Goal: Transaction & Acquisition: Purchase product/service

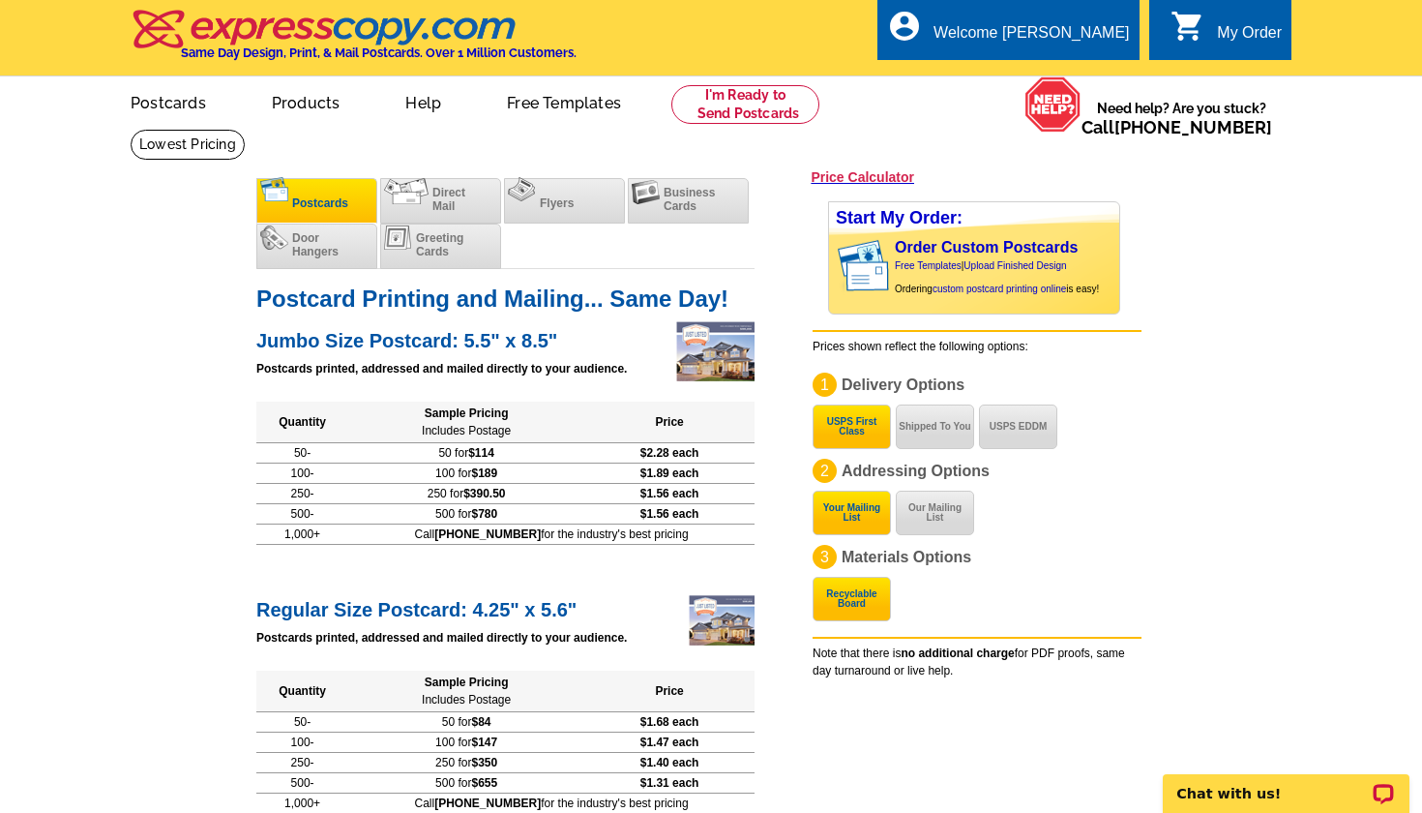
click at [307, 205] on span "Postcards" at bounding box center [320, 203] width 56 height 14
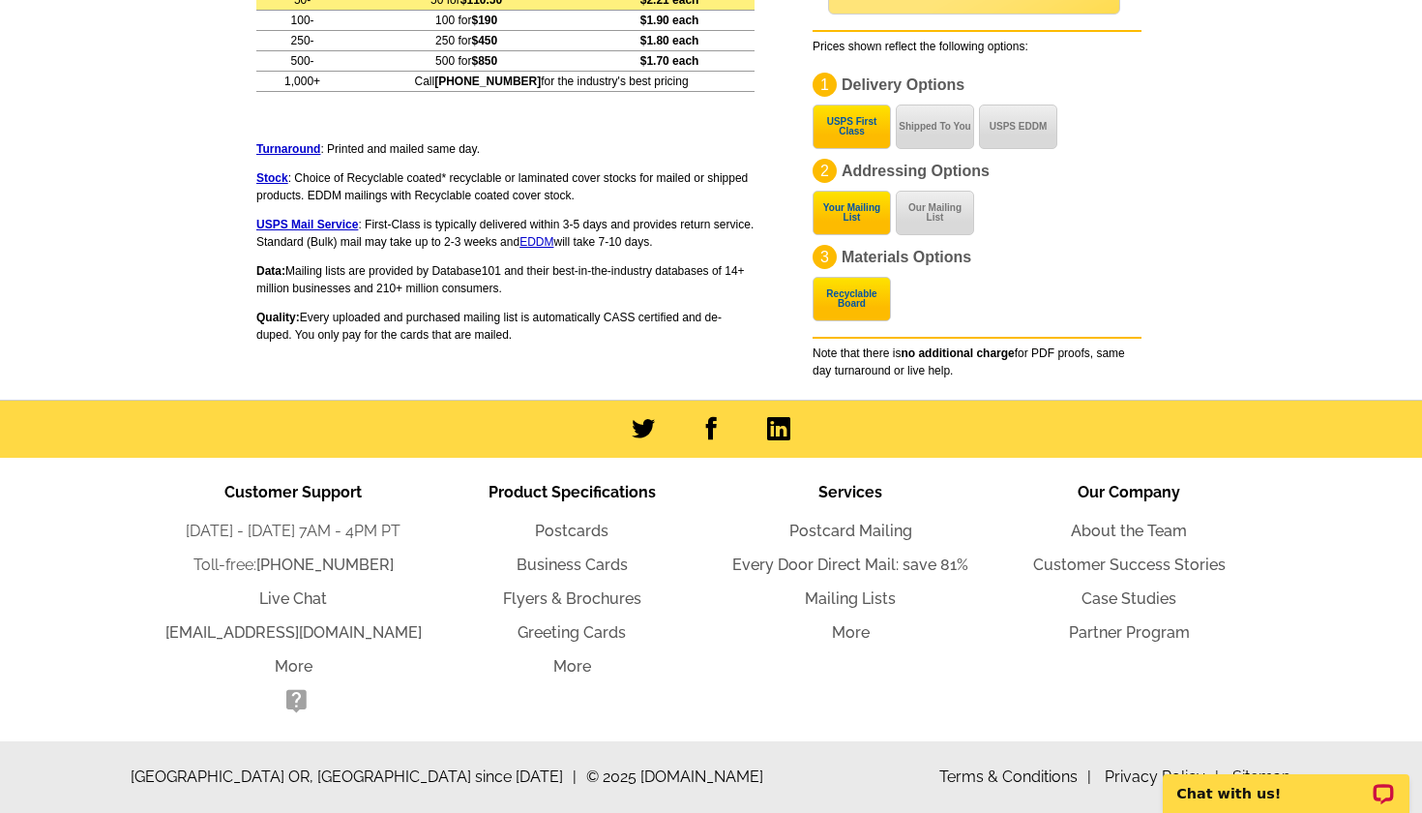
scroll to position [1528, 0]
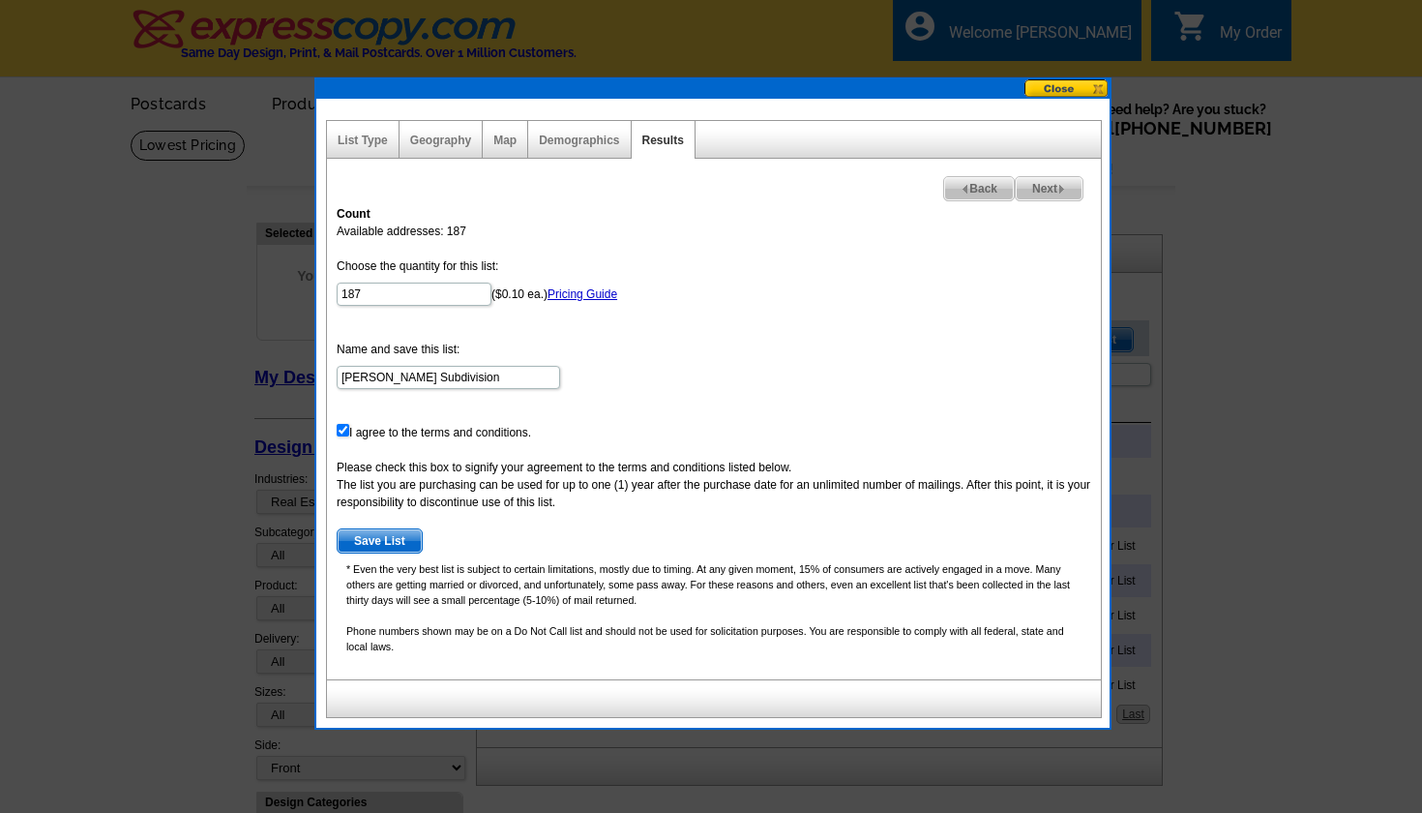
select select "785"
click at [385, 539] on span "Save List" at bounding box center [380, 540] width 84 height 23
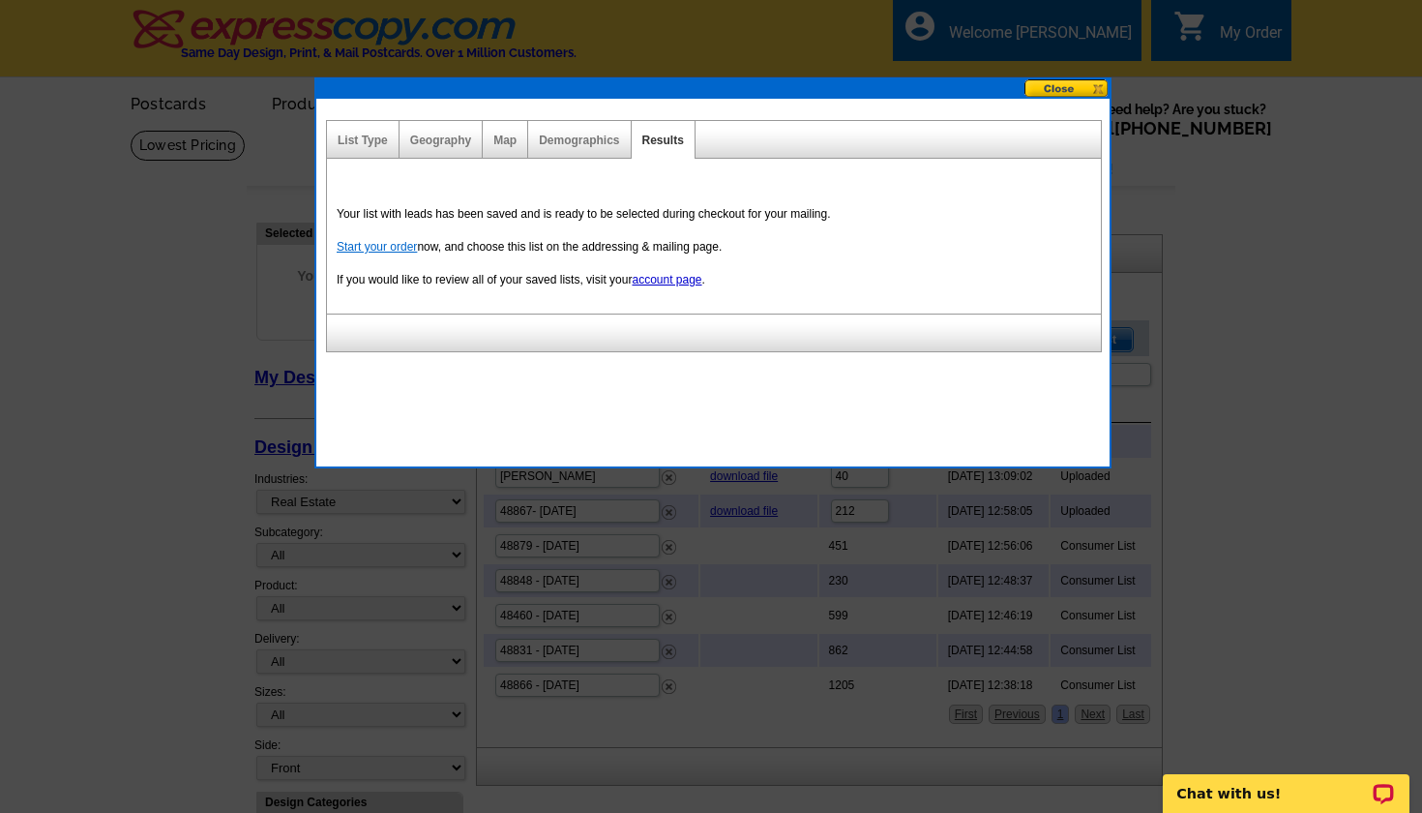
click at [386, 244] on link "Start your order" at bounding box center [377, 247] width 80 height 14
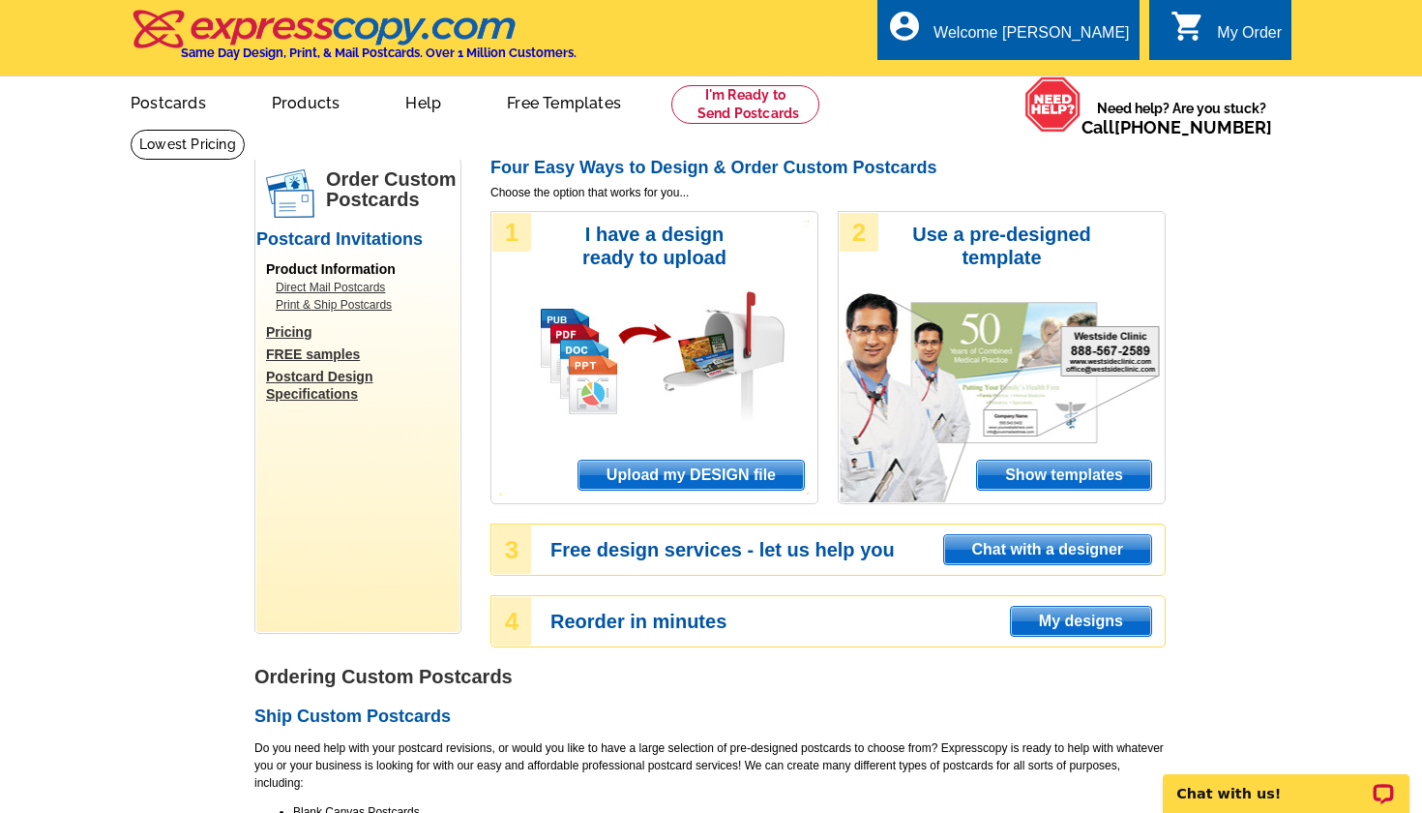
click at [705, 472] on span "Upload my DESIGN file" at bounding box center [691, 475] width 225 height 29
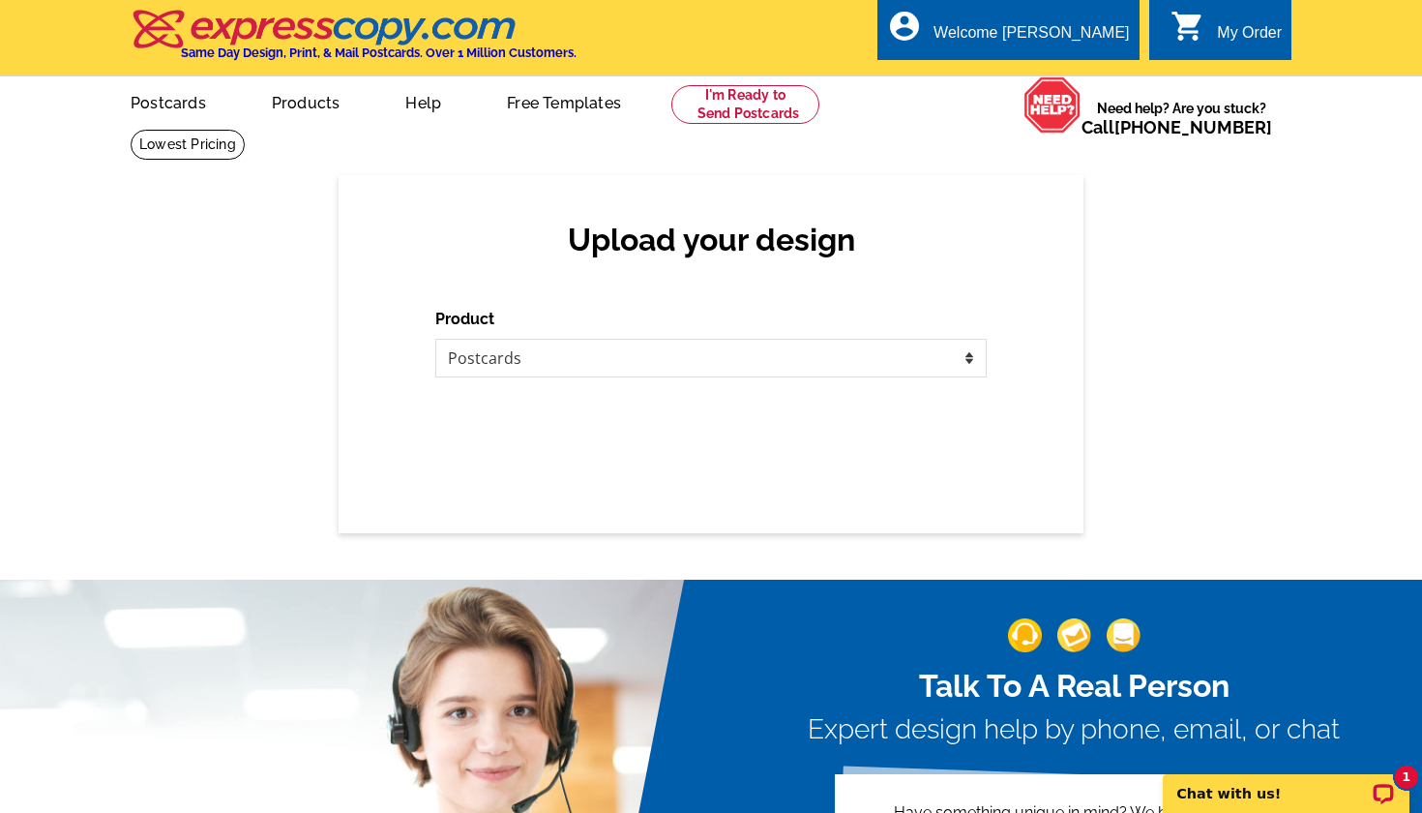
click at [664, 331] on div "Product Please select the type of file... Postcards Business Cards Letters and …" at bounding box center [711, 343] width 552 height 70
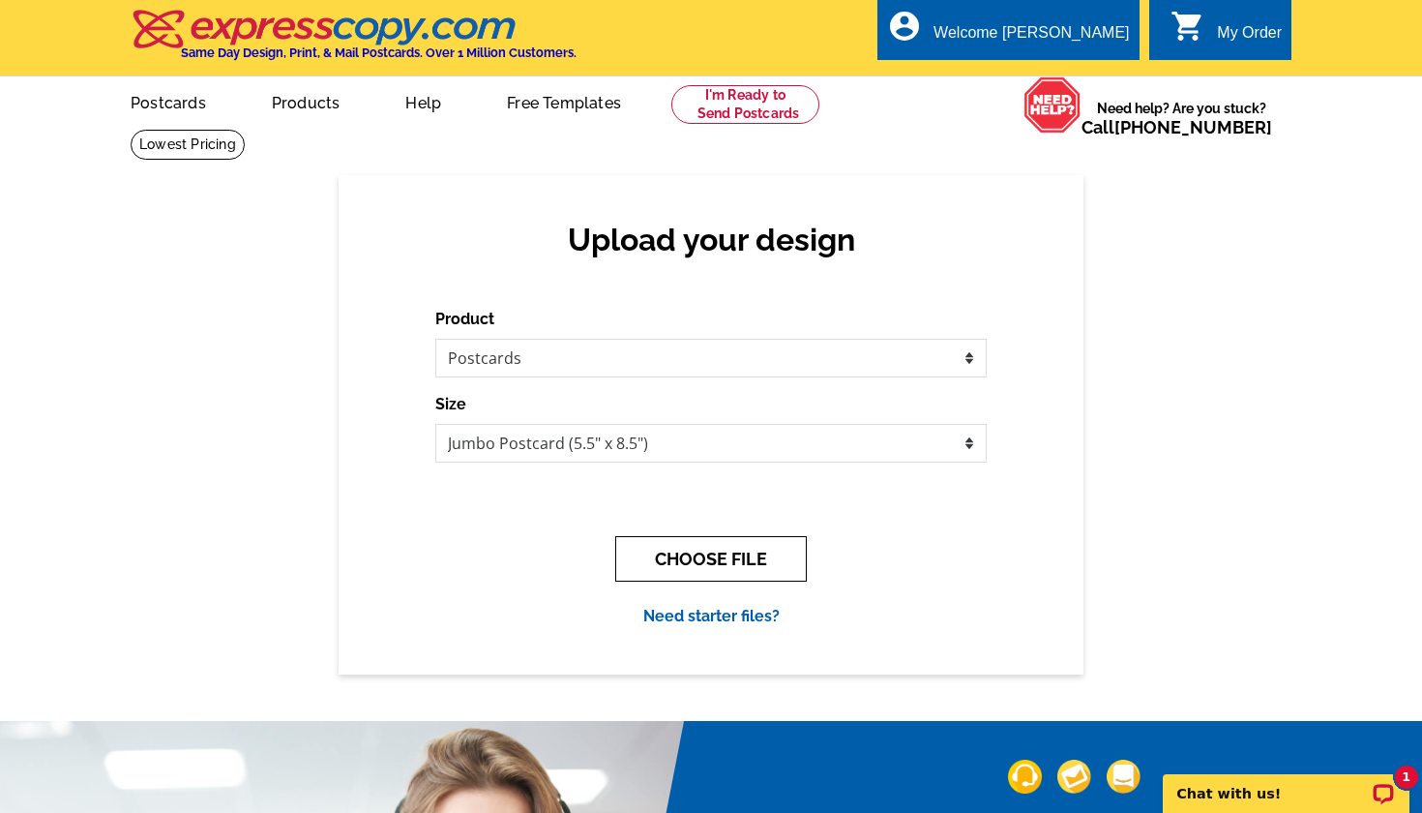
click at [755, 552] on button "CHOOSE FILE" at bounding box center [711, 558] width 192 height 45
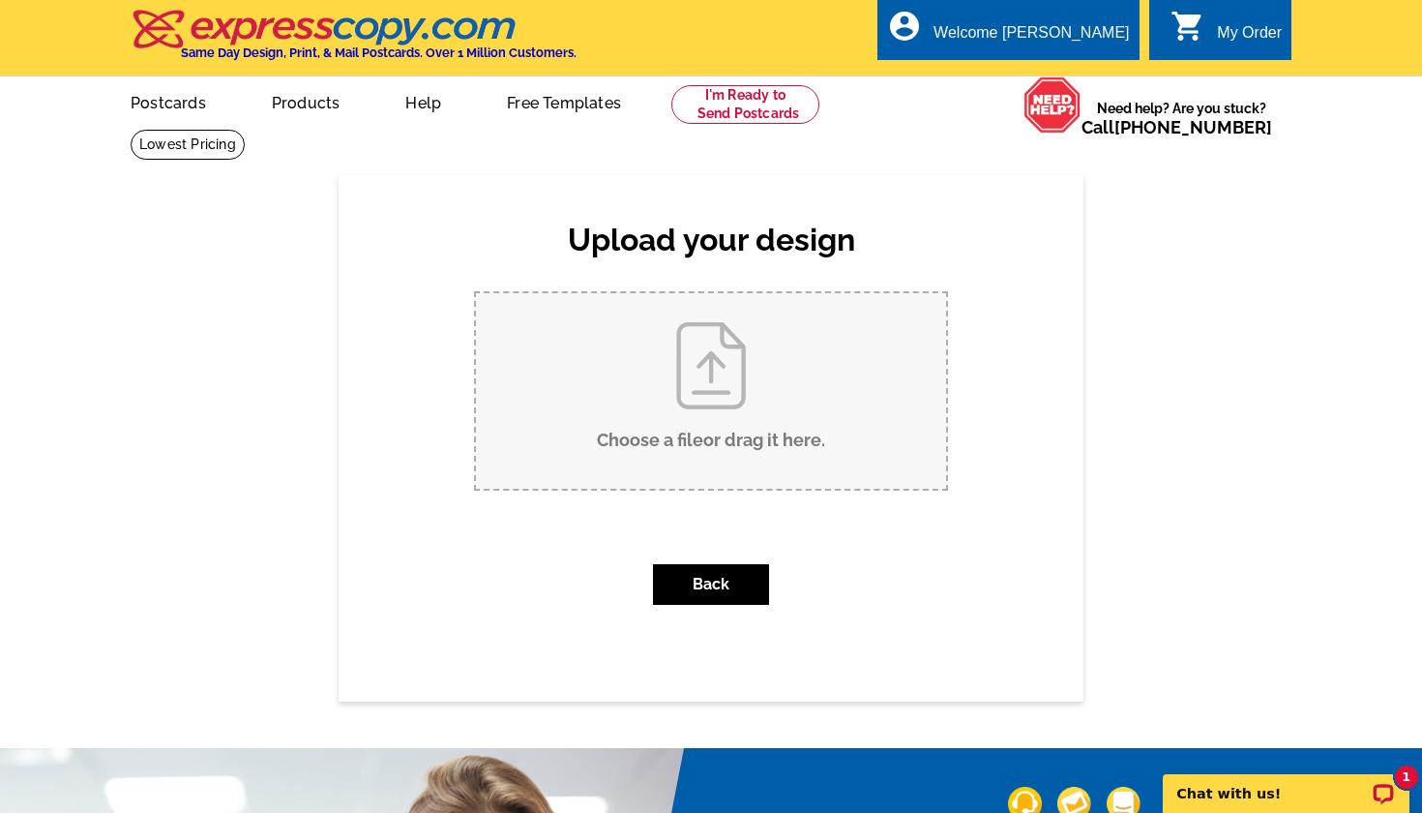
click at [706, 358] on input "Choose a file or drag it here ." at bounding box center [711, 390] width 470 height 195
type input "C:\fakepath\Back.png"
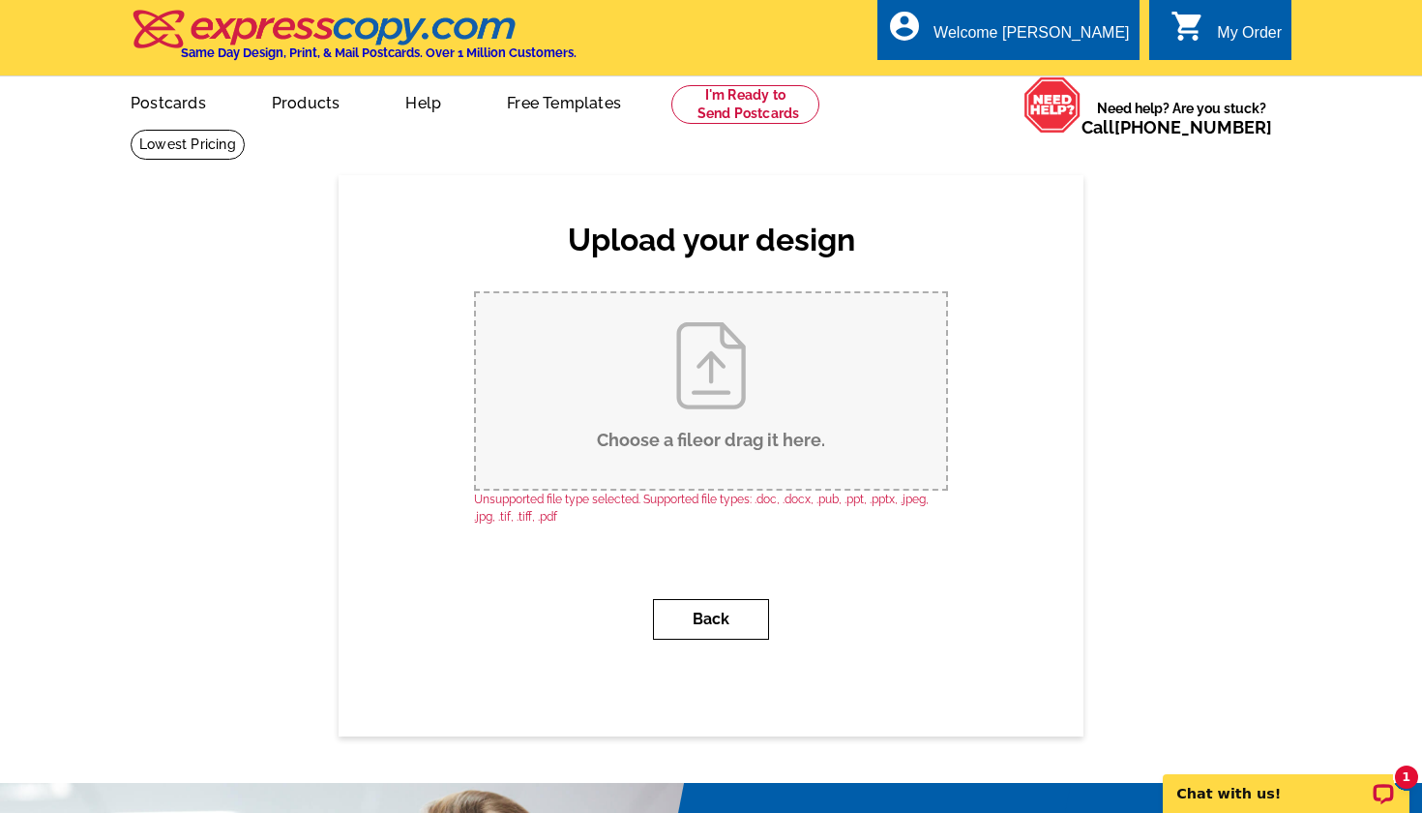
click at [695, 620] on button "Back" at bounding box center [711, 619] width 116 height 41
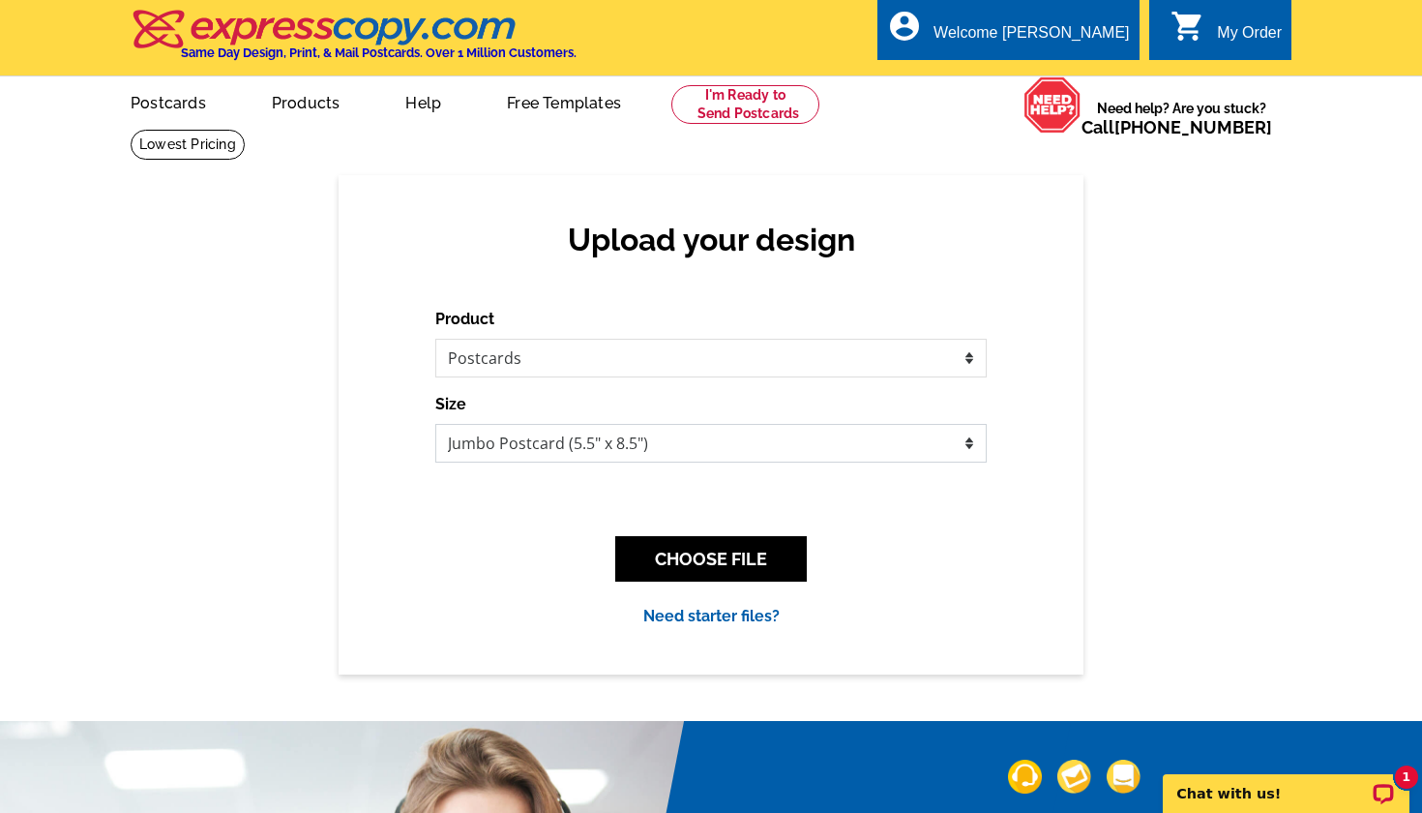
select select "1"
click at [677, 557] on button "CHOOSE FILE" at bounding box center [711, 558] width 192 height 45
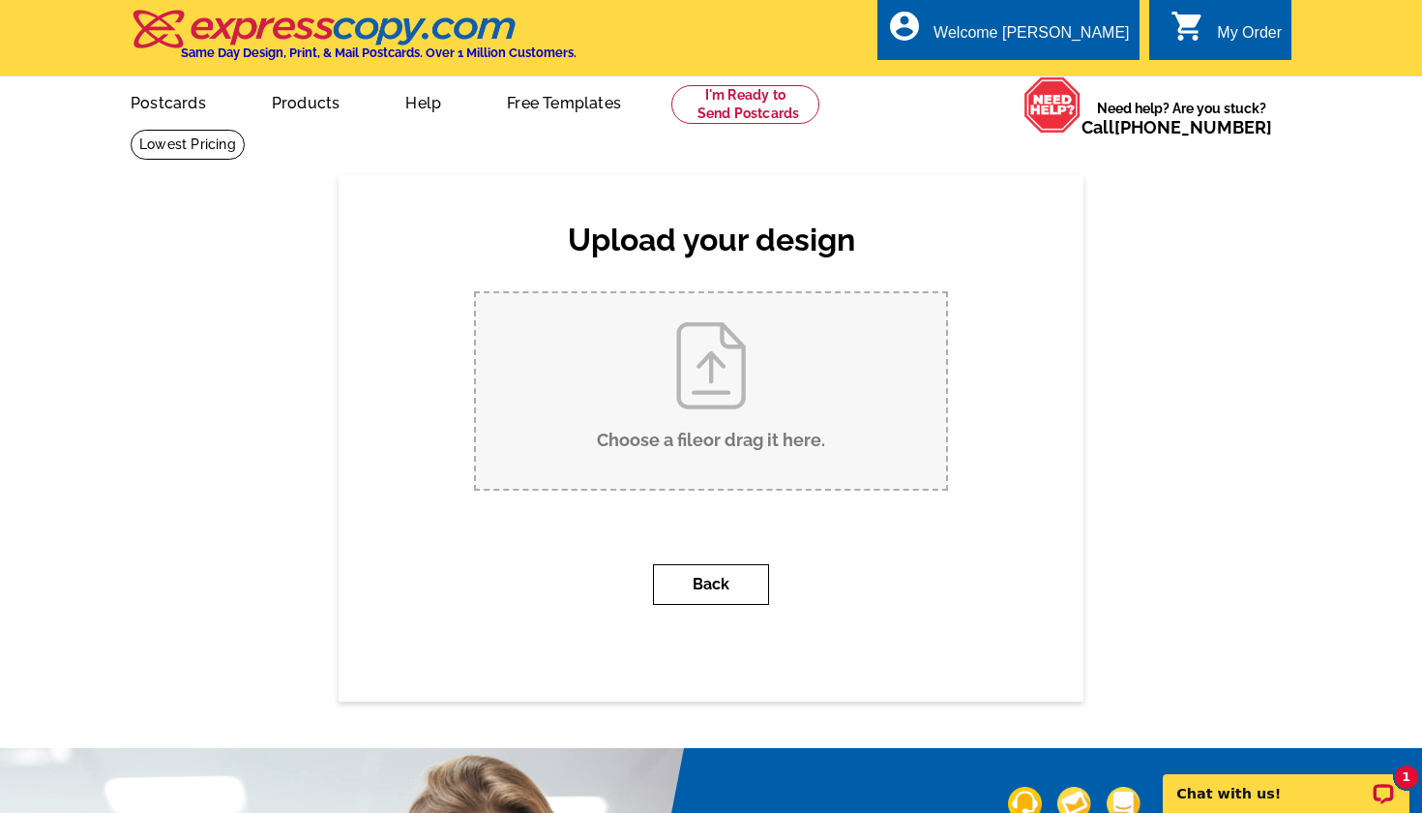
click at [712, 586] on button "Back" at bounding box center [711, 584] width 116 height 41
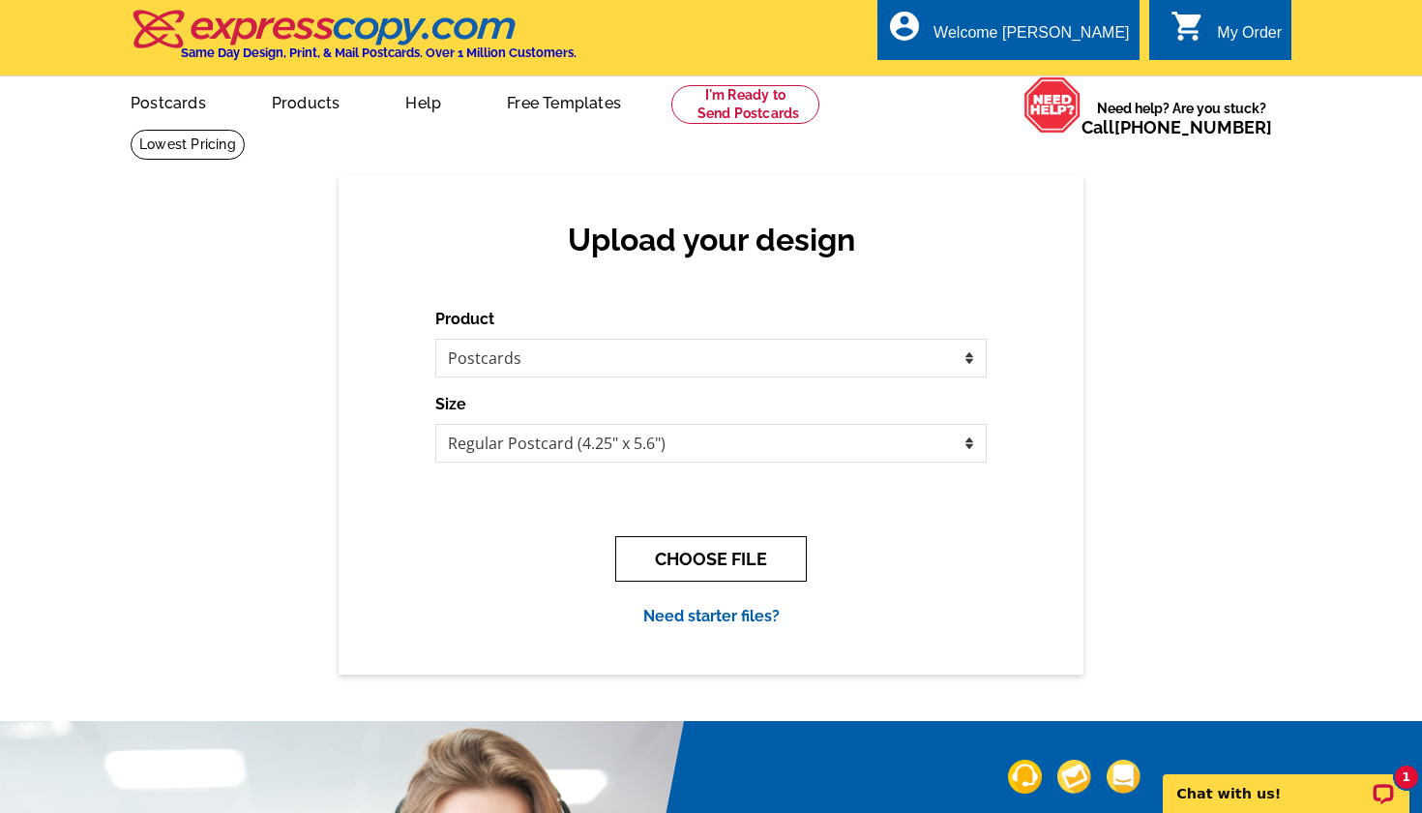
click at [673, 542] on button "CHOOSE FILE" at bounding box center [711, 558] width 192 height 45
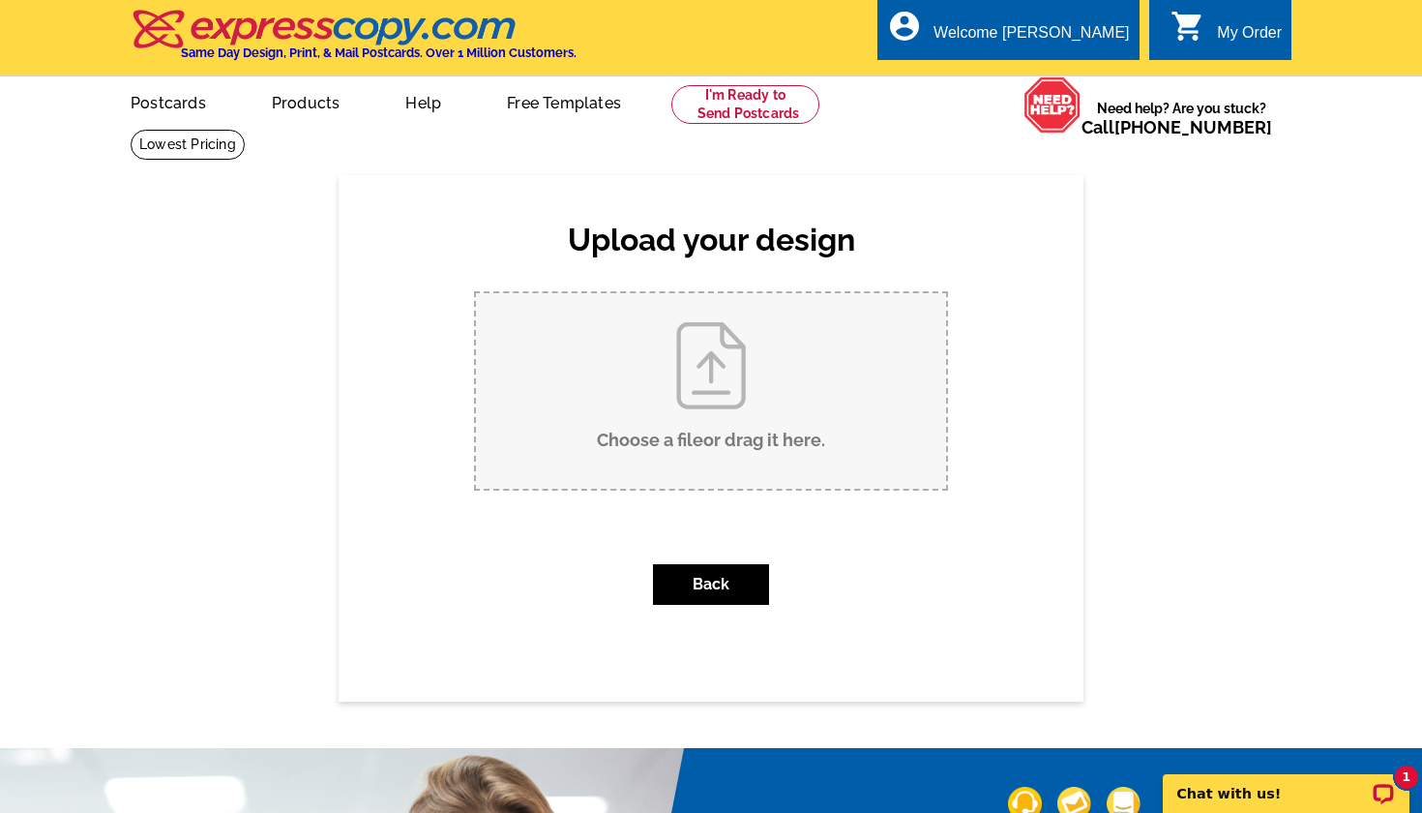
click at [703, 376] on input "Choose a file or drag it here ." at bounding box center [711, 390] width 470 height 195
type input "C:\fakepath\Back.jpg"
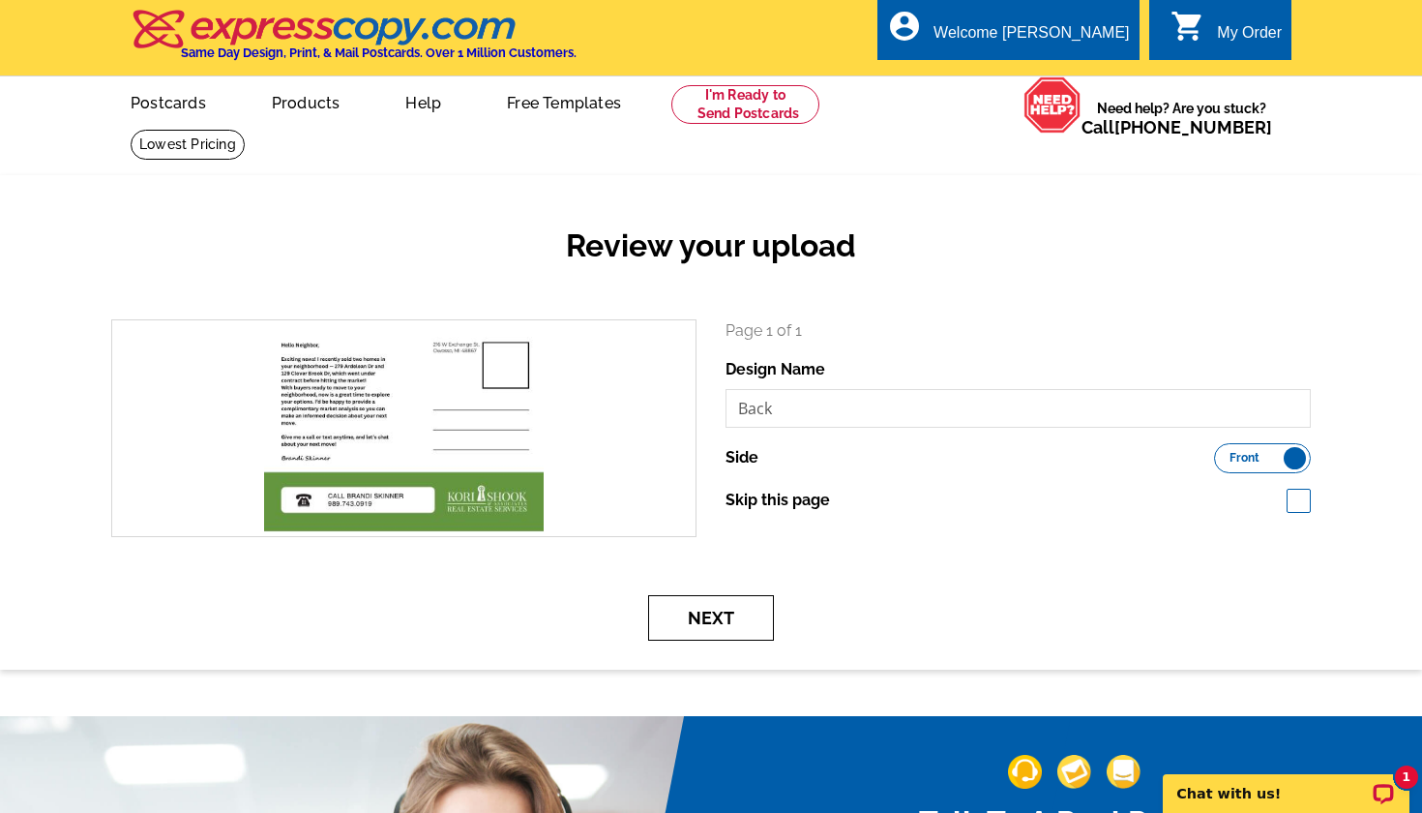
click at [713, 617] on button "Next" at bounding box center [711, 617] width 126 height 45
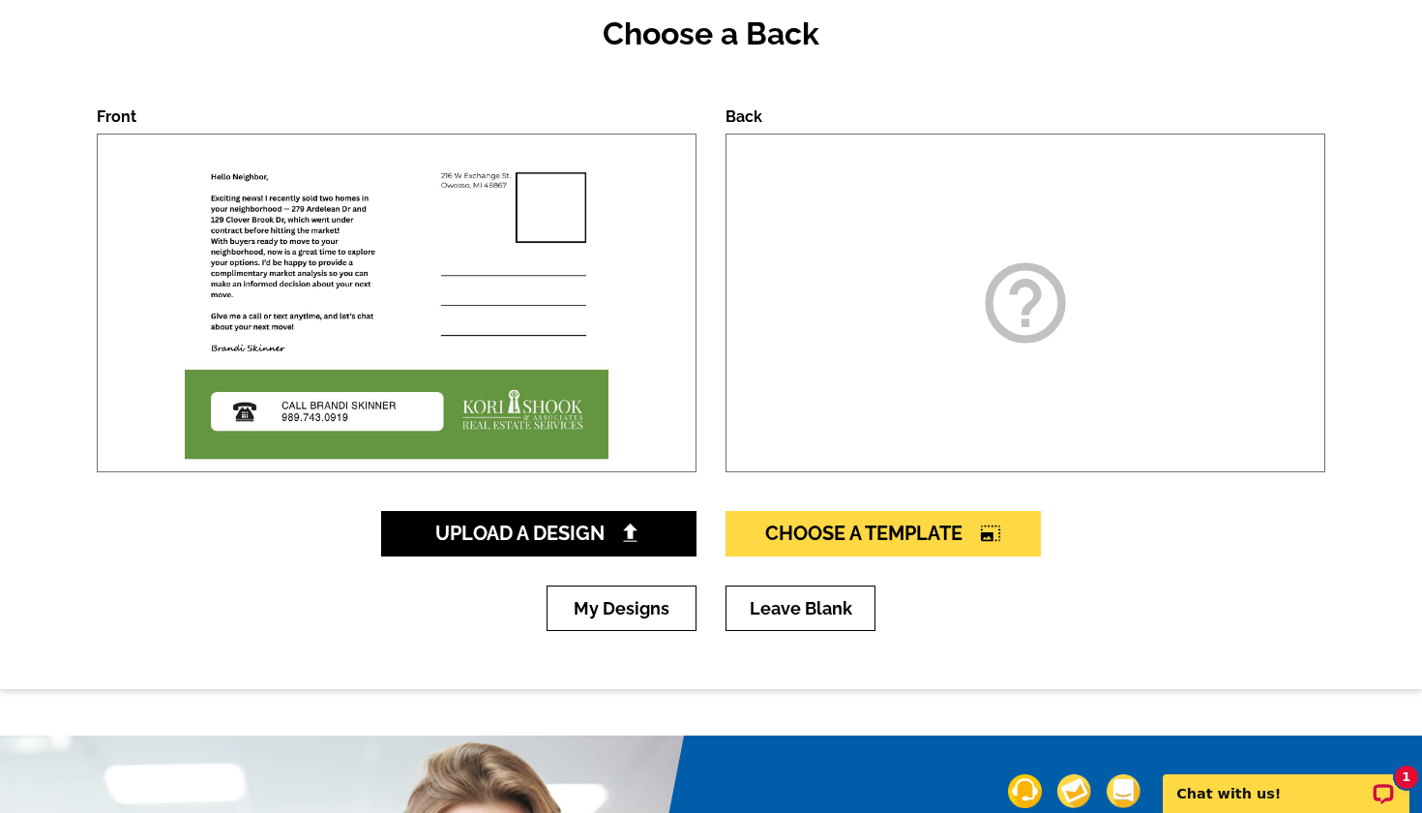
scroll to position [314, 0]
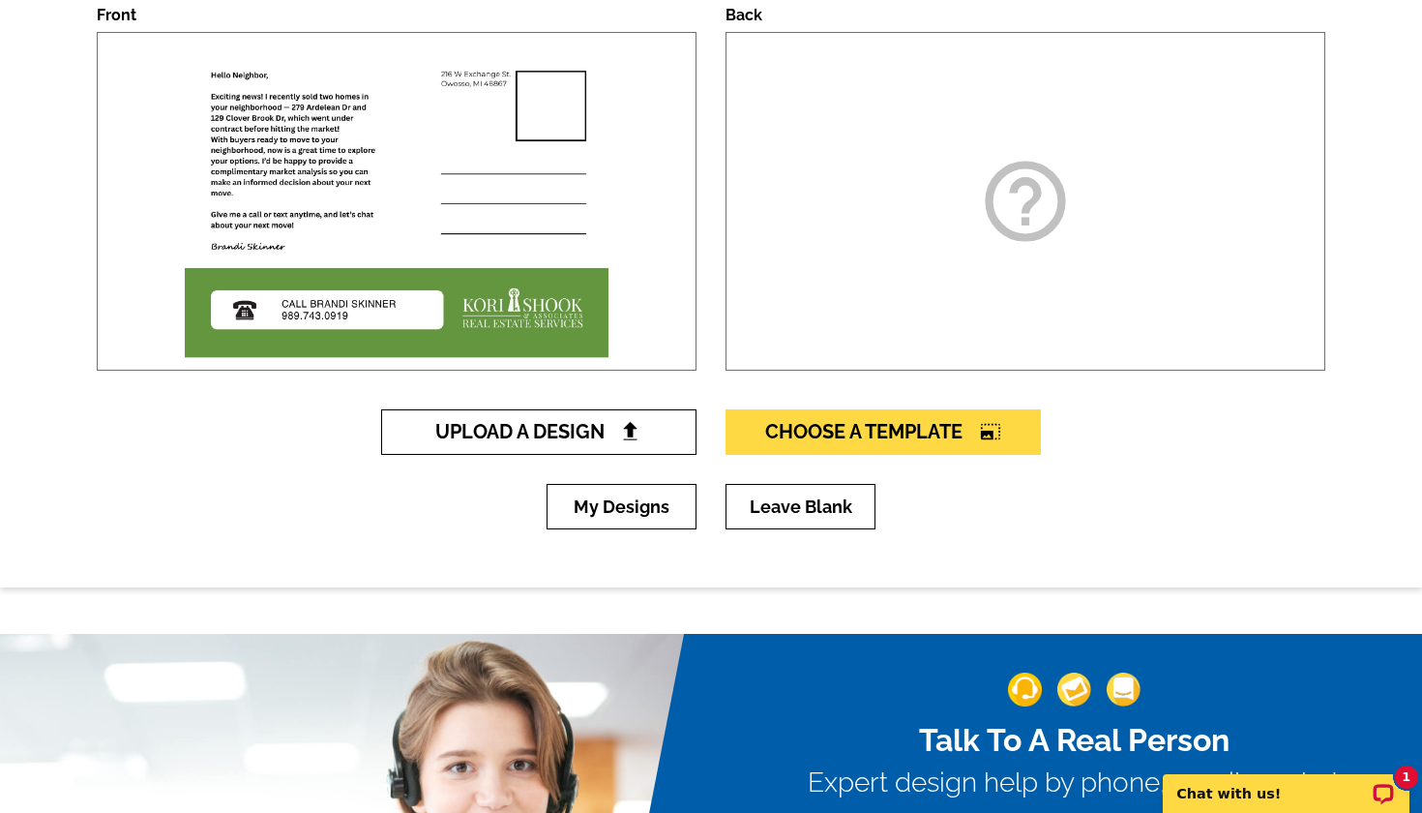
click at [558, 427] on span "Upload A Design" at bounding box center [539, 431] width 208 height 23
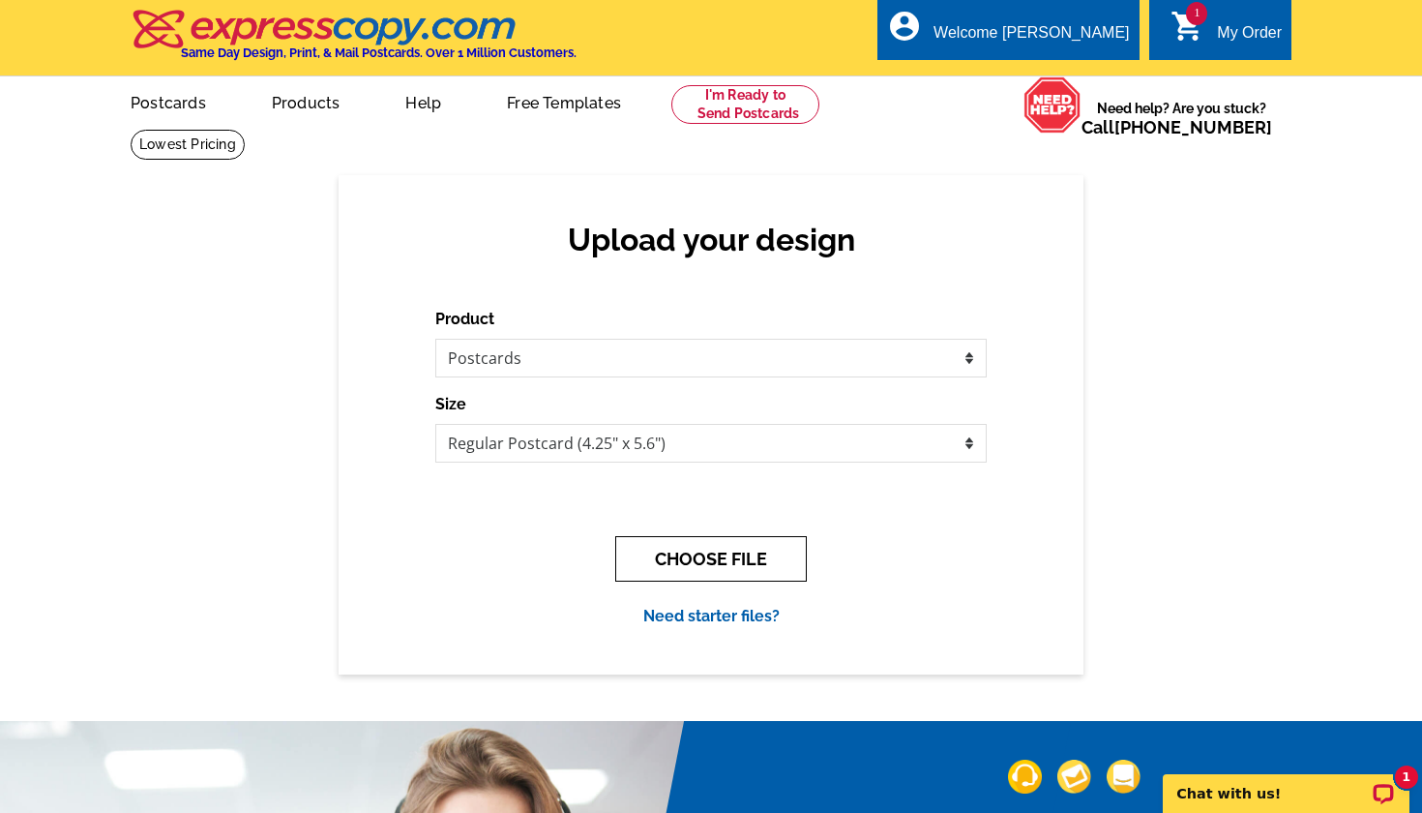
click at [721, 559] on button "CHOOSE FILE" at bounding box center [711, 558] width 192 height 45
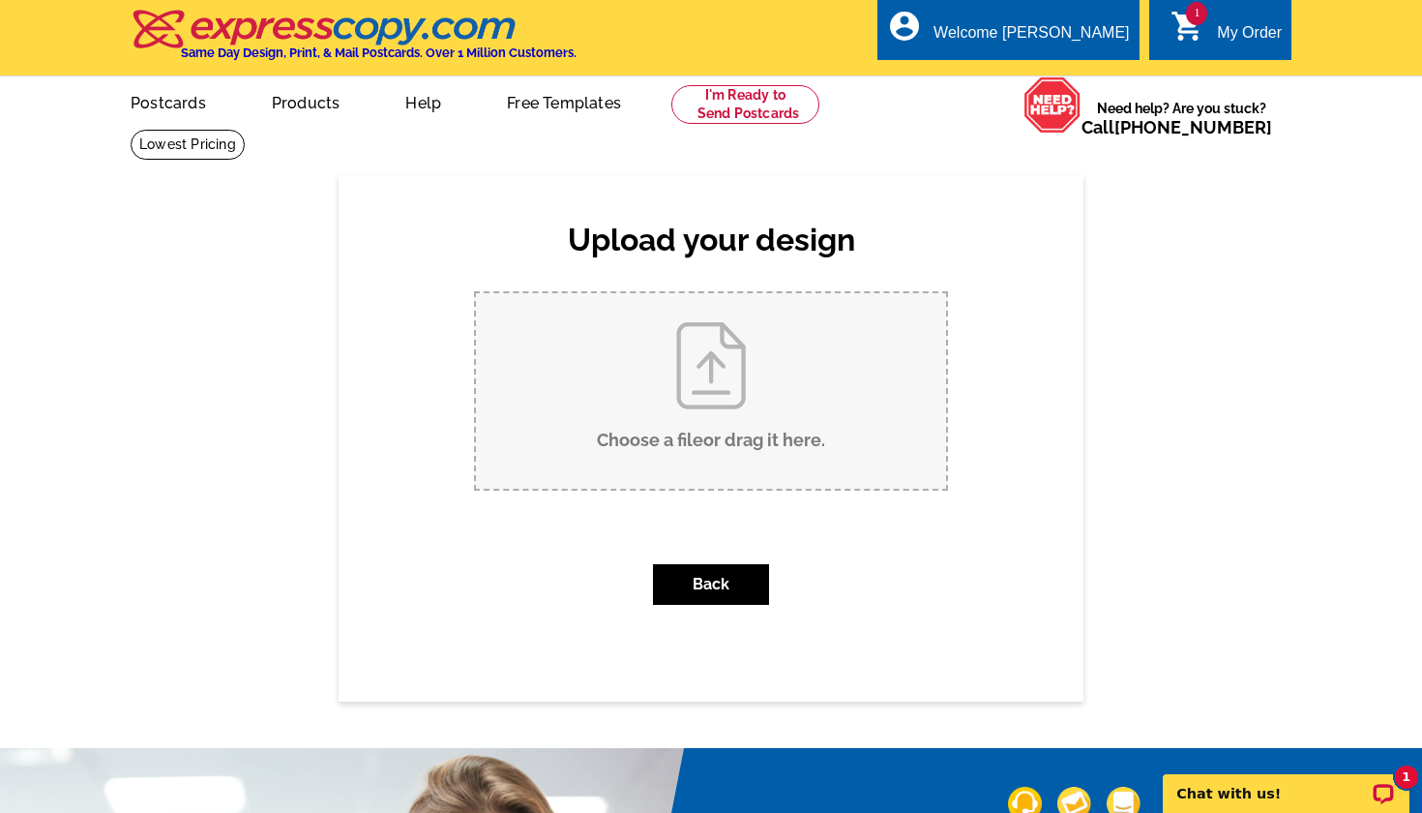
click at [716, 385] on input "Choose a file or drag it here ." at bounding box center [711, 390] width 470 height 195
type input "C:\fakepath\Back.jpg"
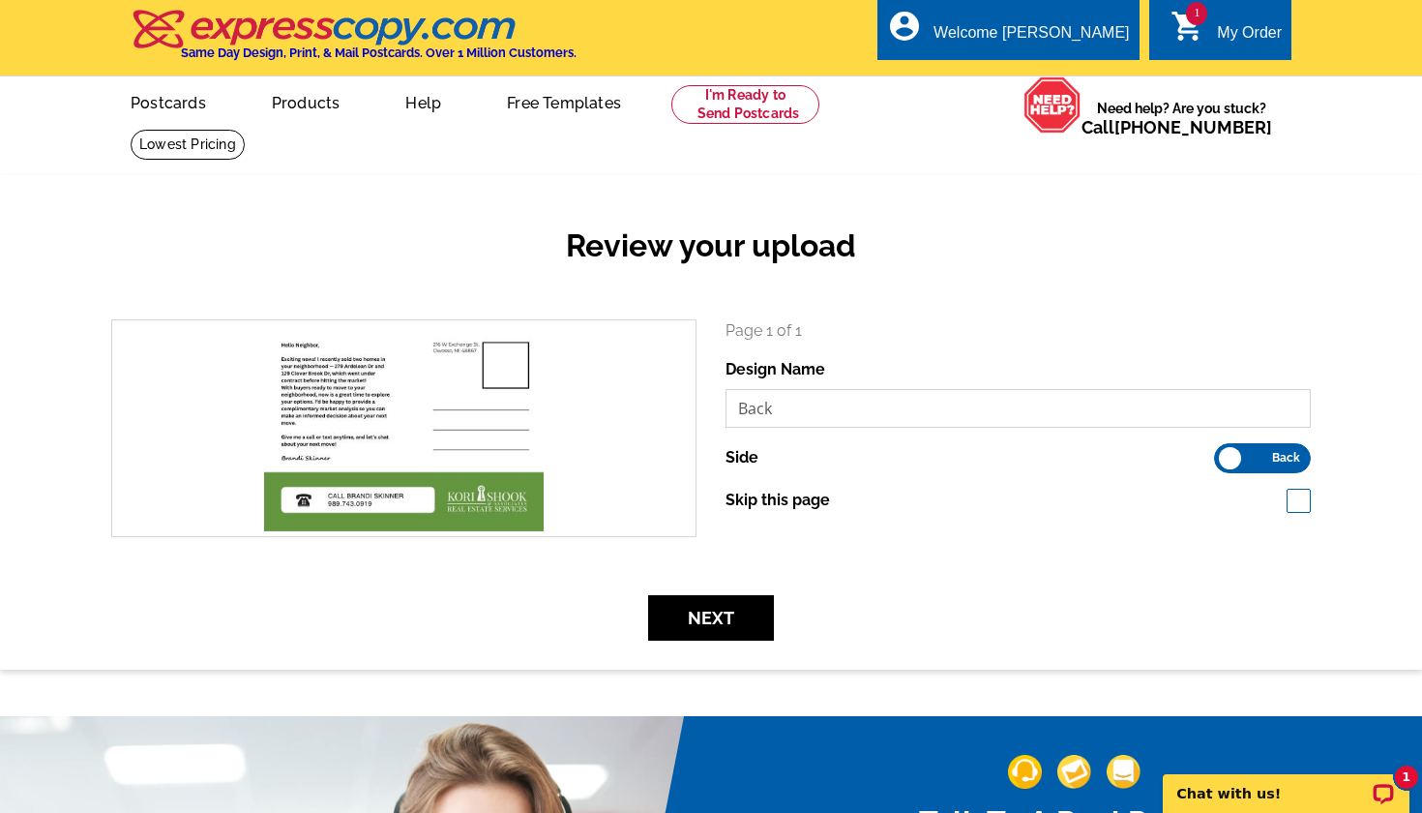
click at [785, 405] on input "Back" at bounding box center [1018, 408] width 585 height 39
click at [1284, 453] on span "Back" at bounding box center [1286, 458] width 28 height 10
click at [1224, 453] on input "Front Back" at bounding box center [1224, 453] width 0 height 0
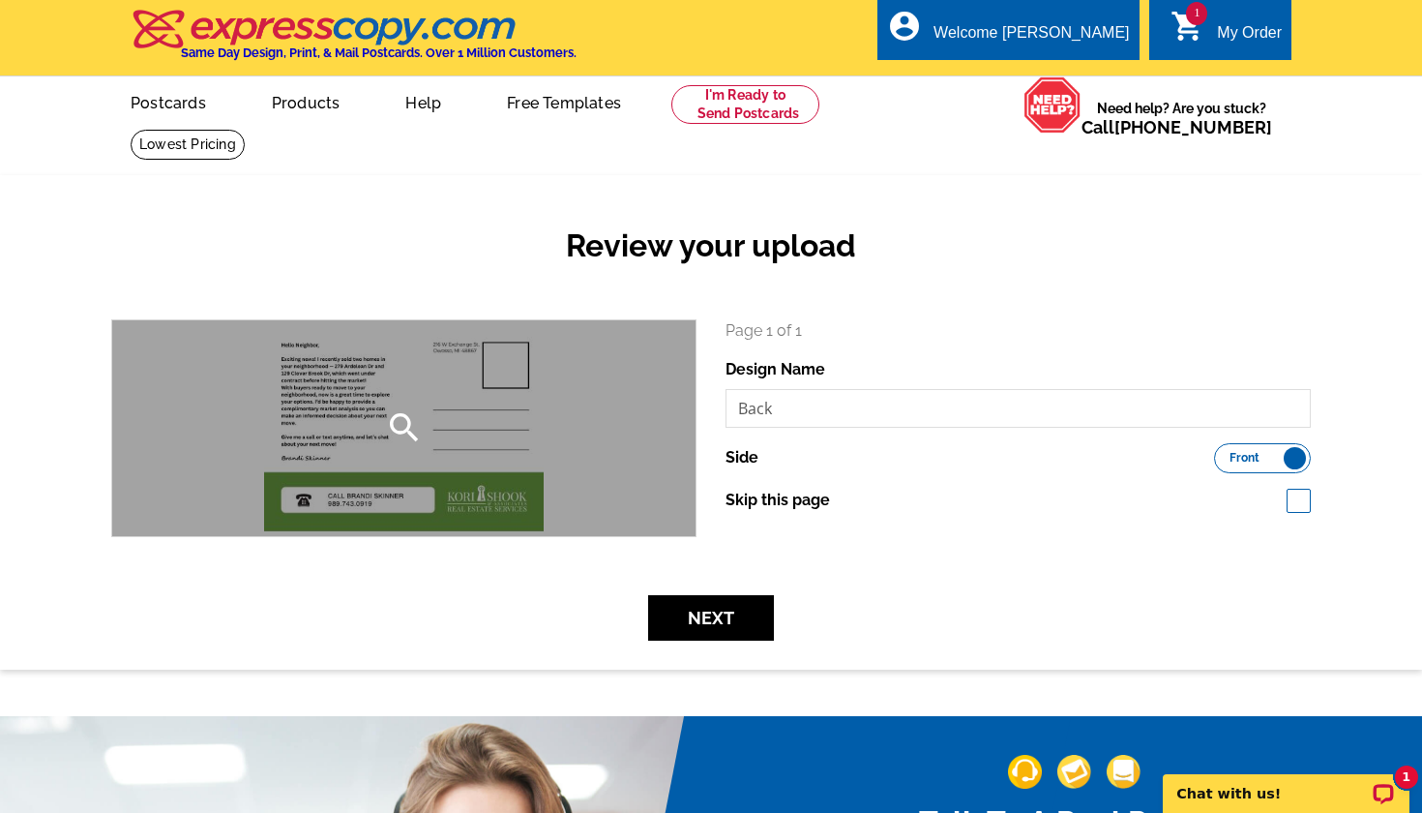
click at [420, 405] on div "search" at bounding box center [403, 428] width 583 height 216
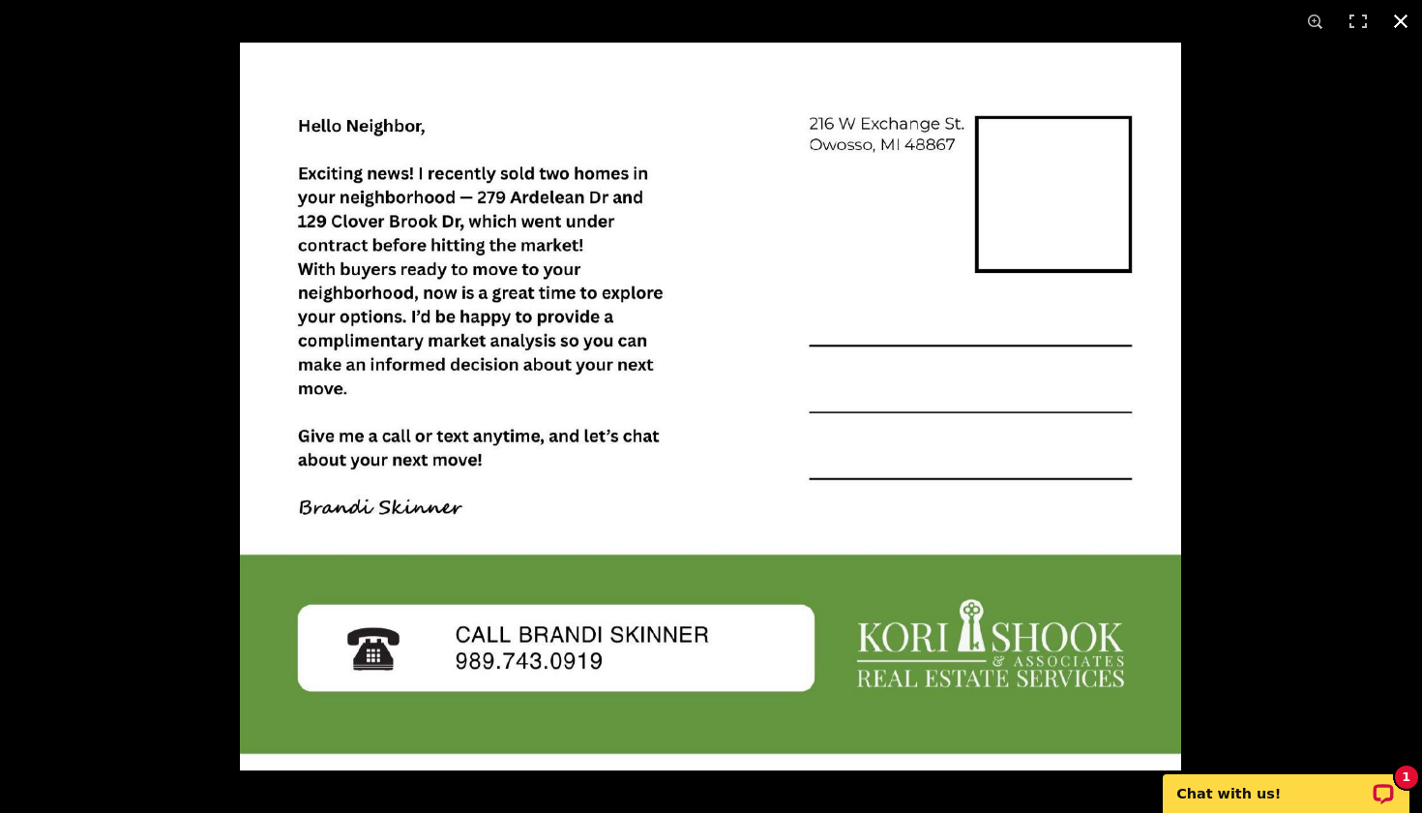
click at [1405, 13] on button at bounding box center [1401, 21] width 43 height 43
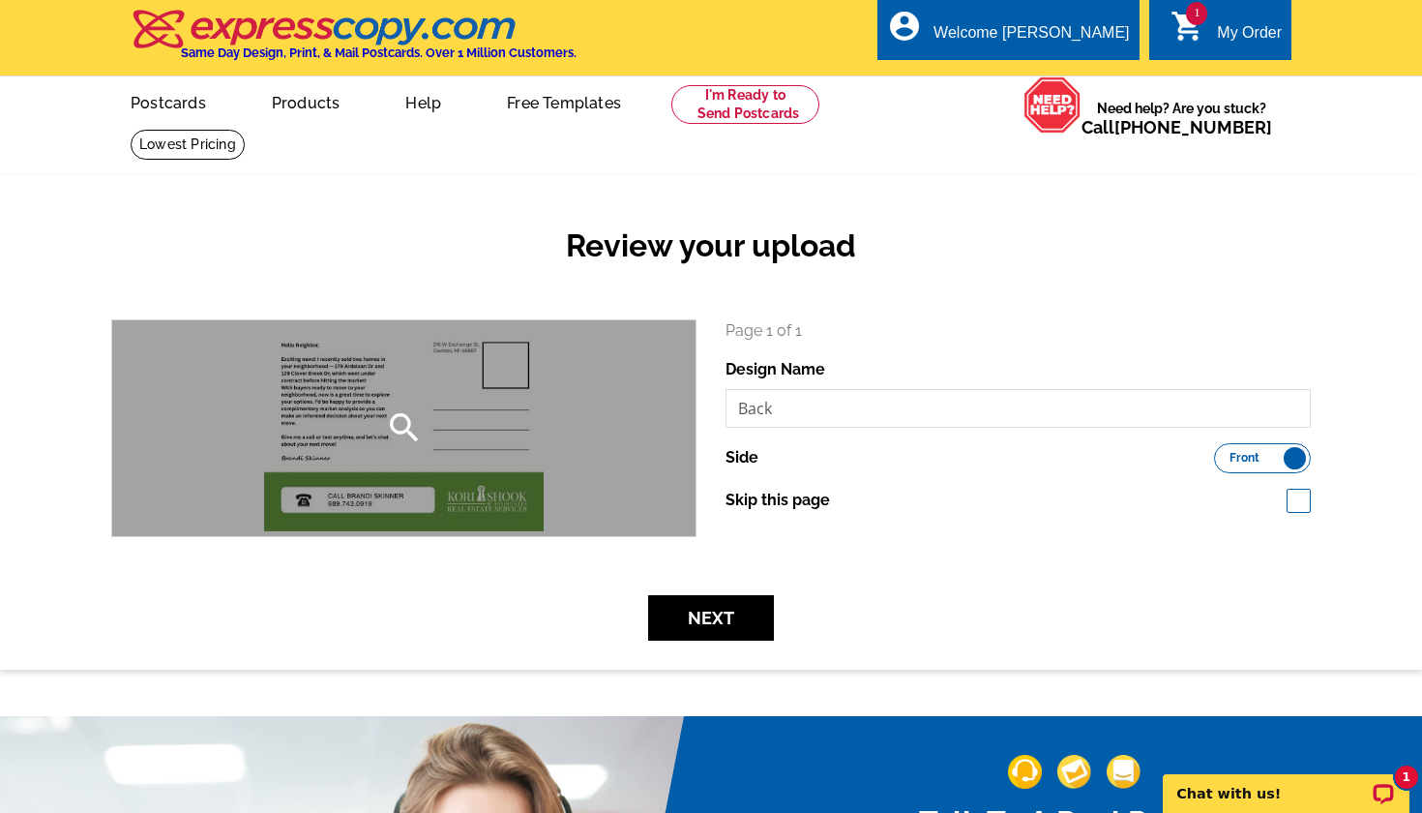
click at [451, 450] on div "search" at bounding box center [403, 428] width 583 height 216
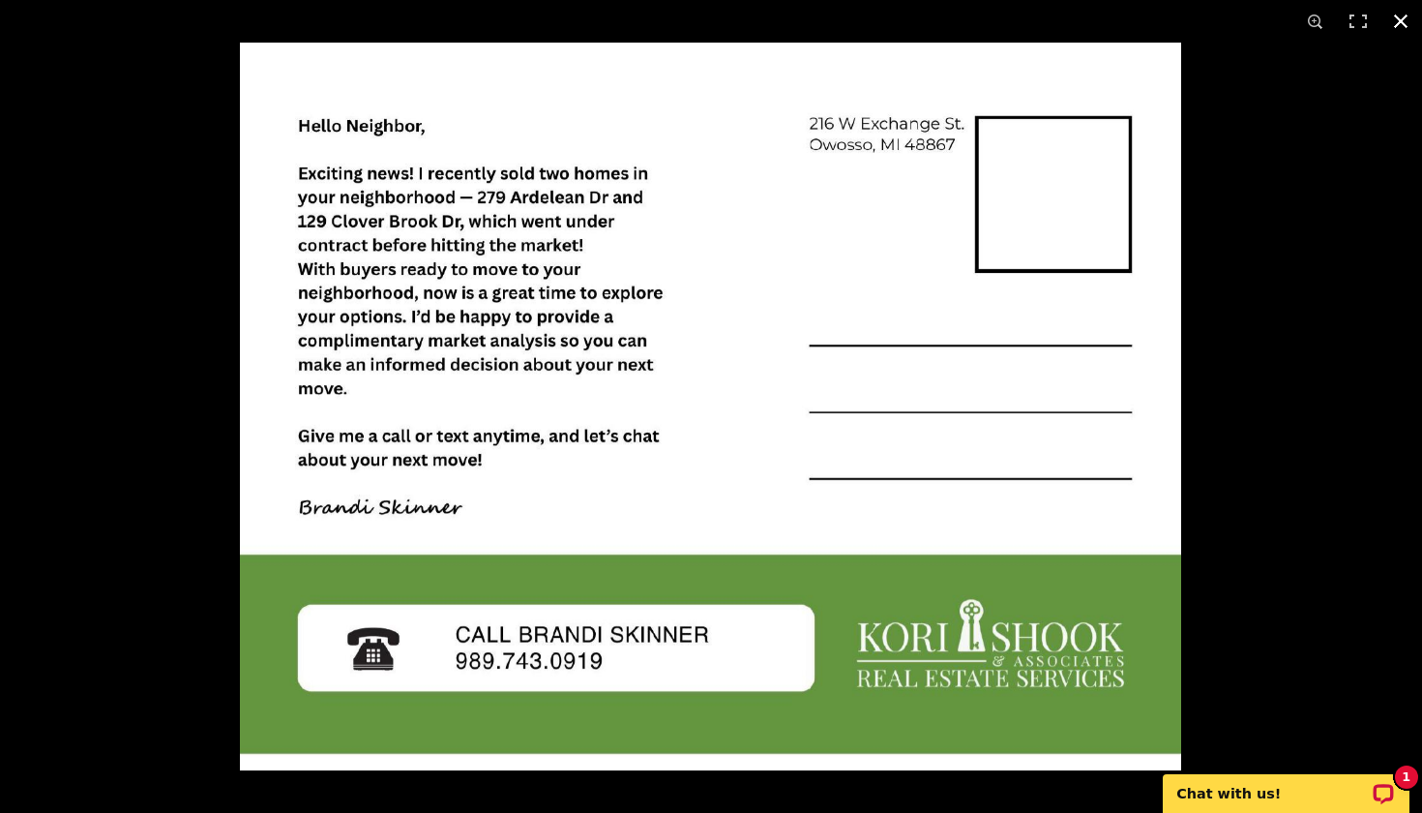
click at [1401, 19] on button at bounding box center [1401, 21] width 43 height 43
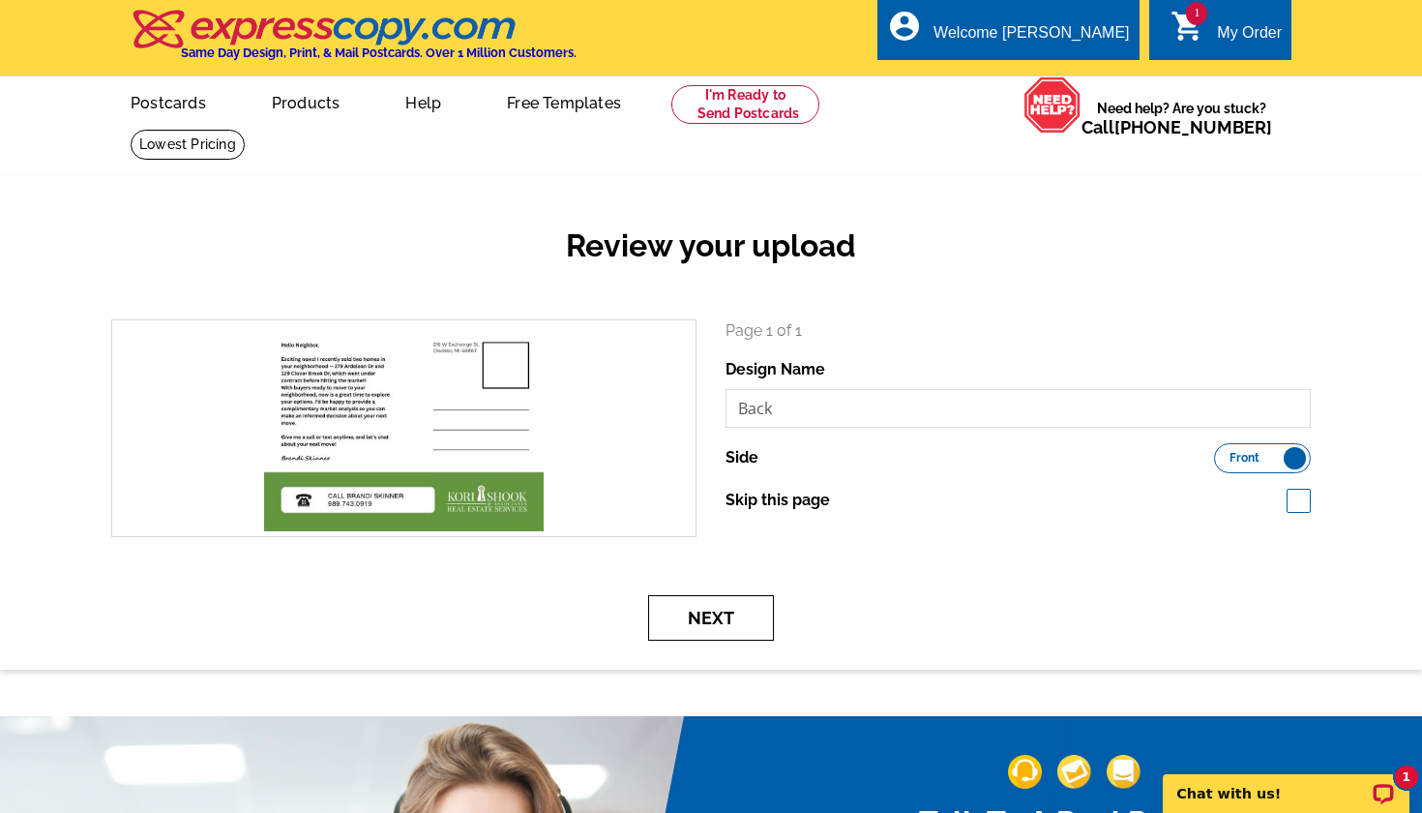
click at [690, 605] on button "Next" at bounding box center [711, 617] width 126 height 45
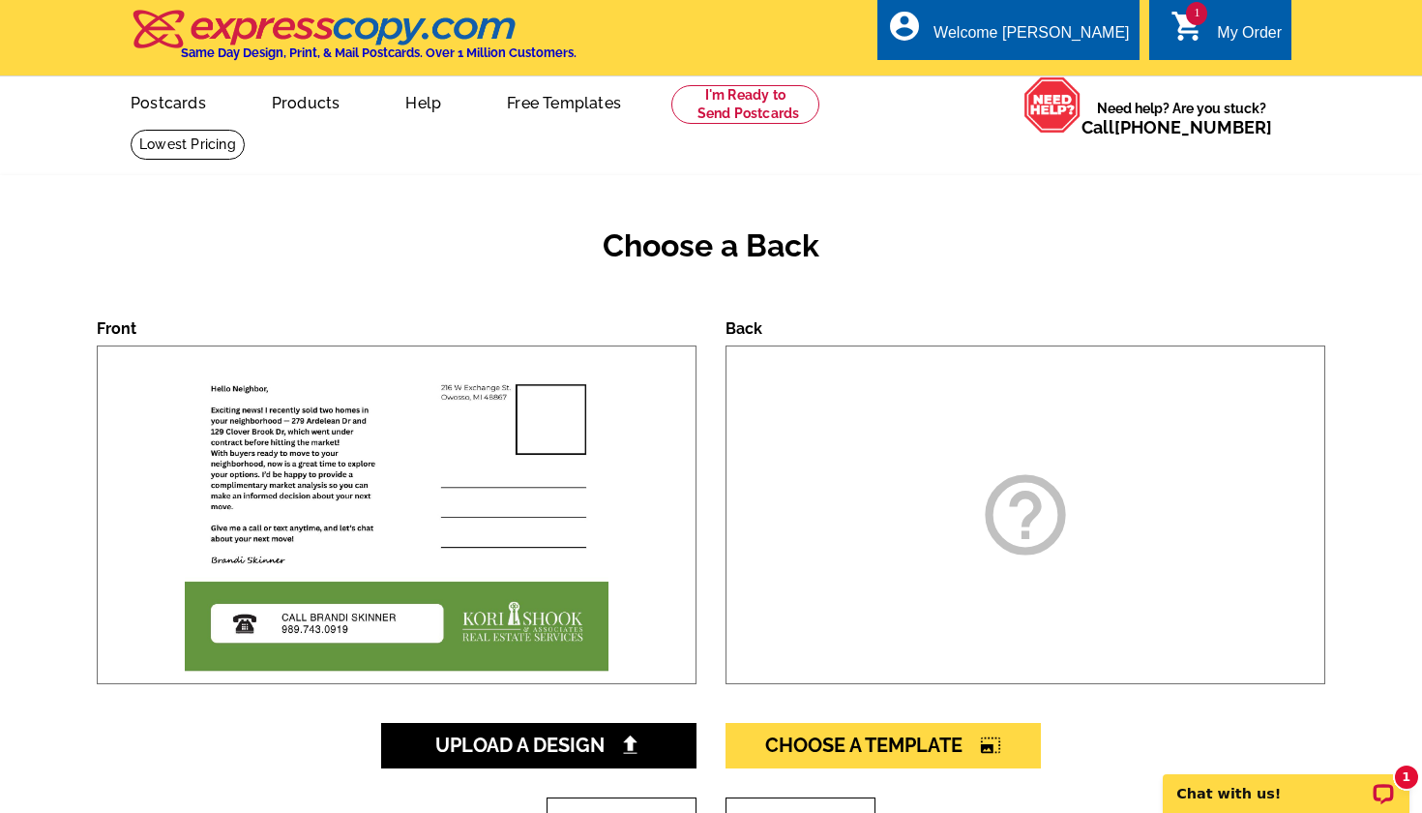
scroll to position [140, 0]
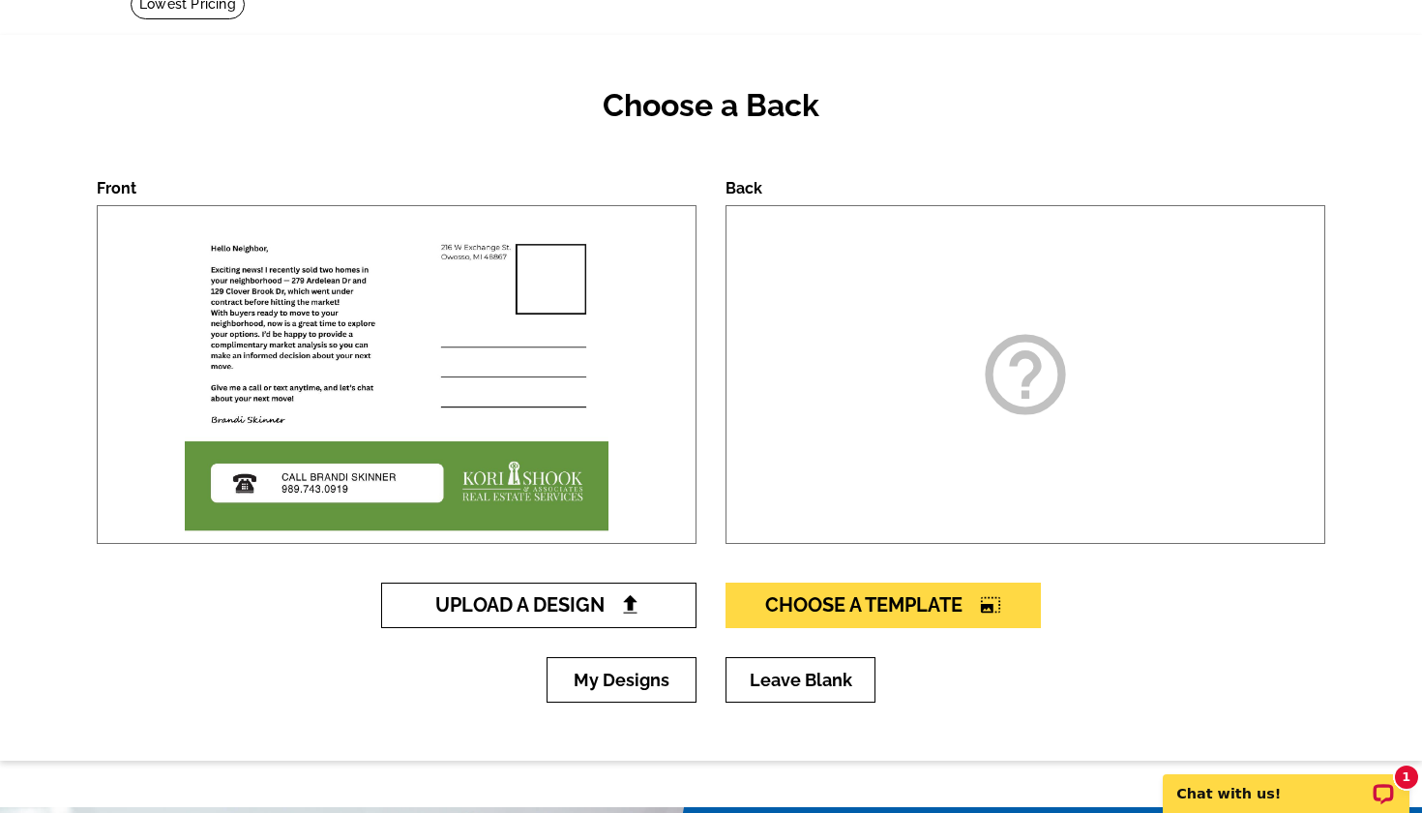
click at [520, 613] on span "Upload A Design" at bounding box center [539, 604] width 208 height 23
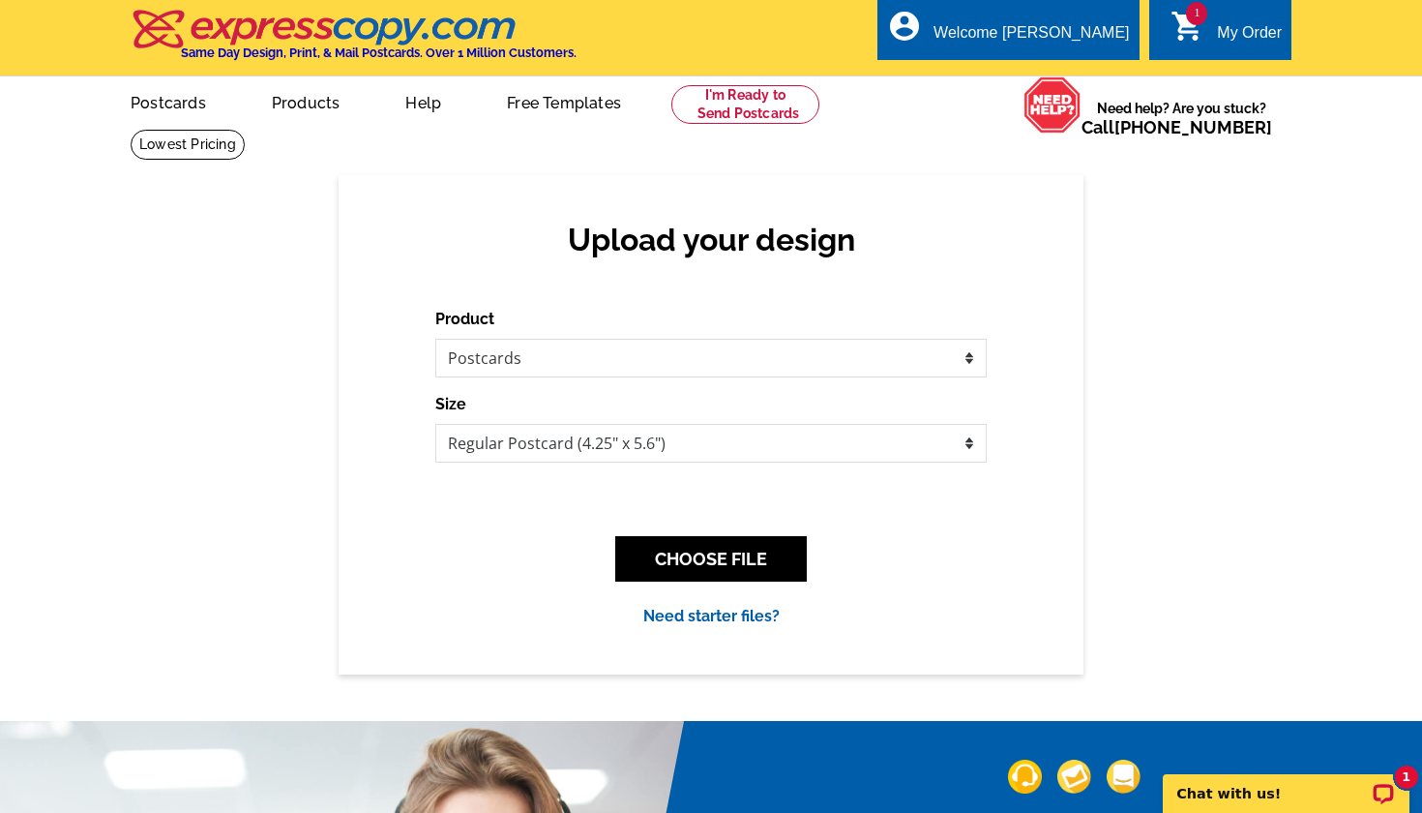
click at [1202, 29] on icon "shopping_cart" at bounding box center [1188, 26] width 35 height 35
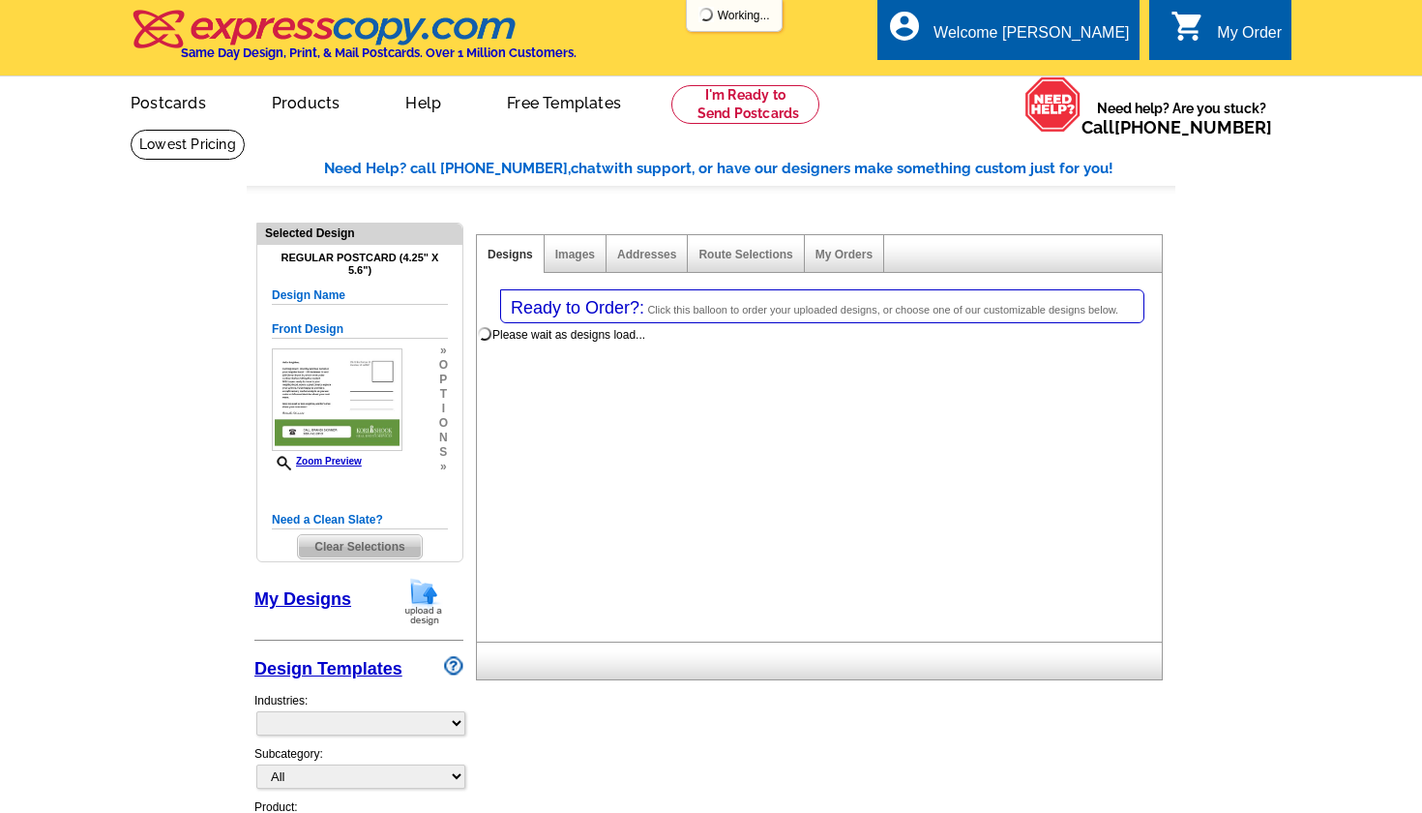
select select "1"
select select "back"
select select "785"
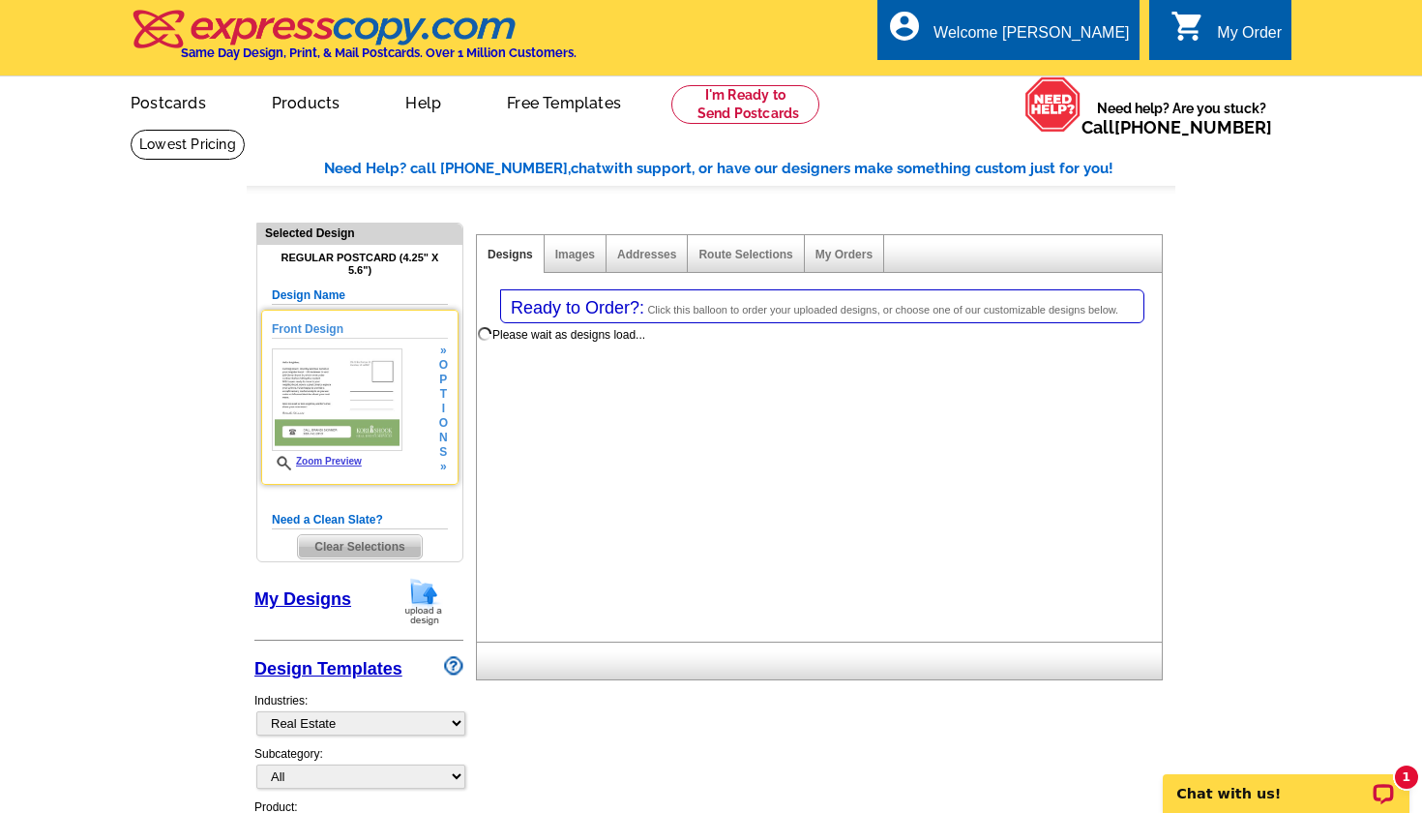
click at [367, 400] on img at bounding box center [337, 399] width 131 height 103
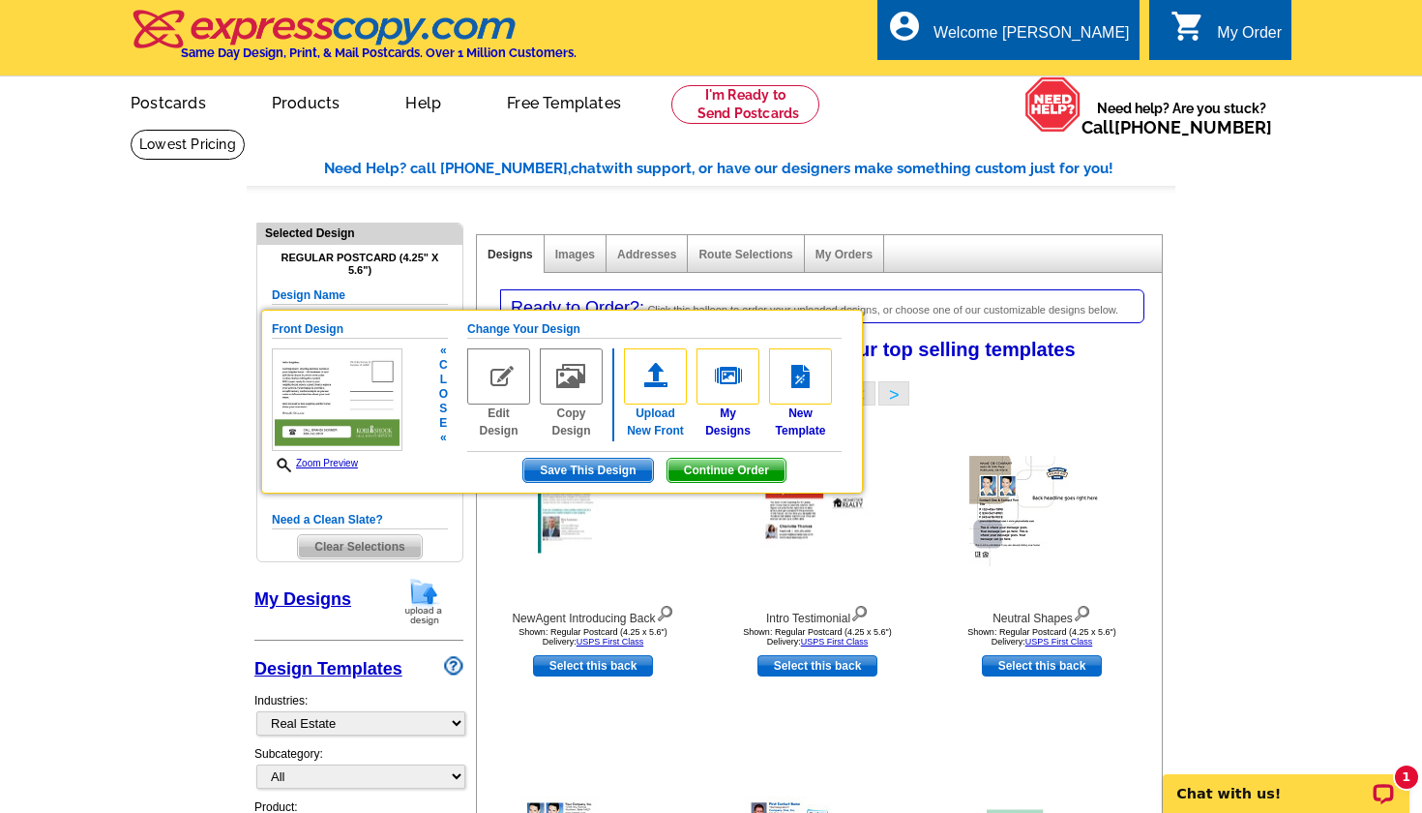
click at [650, 379] on img at bounding box center [655, 376] width 63 height 56
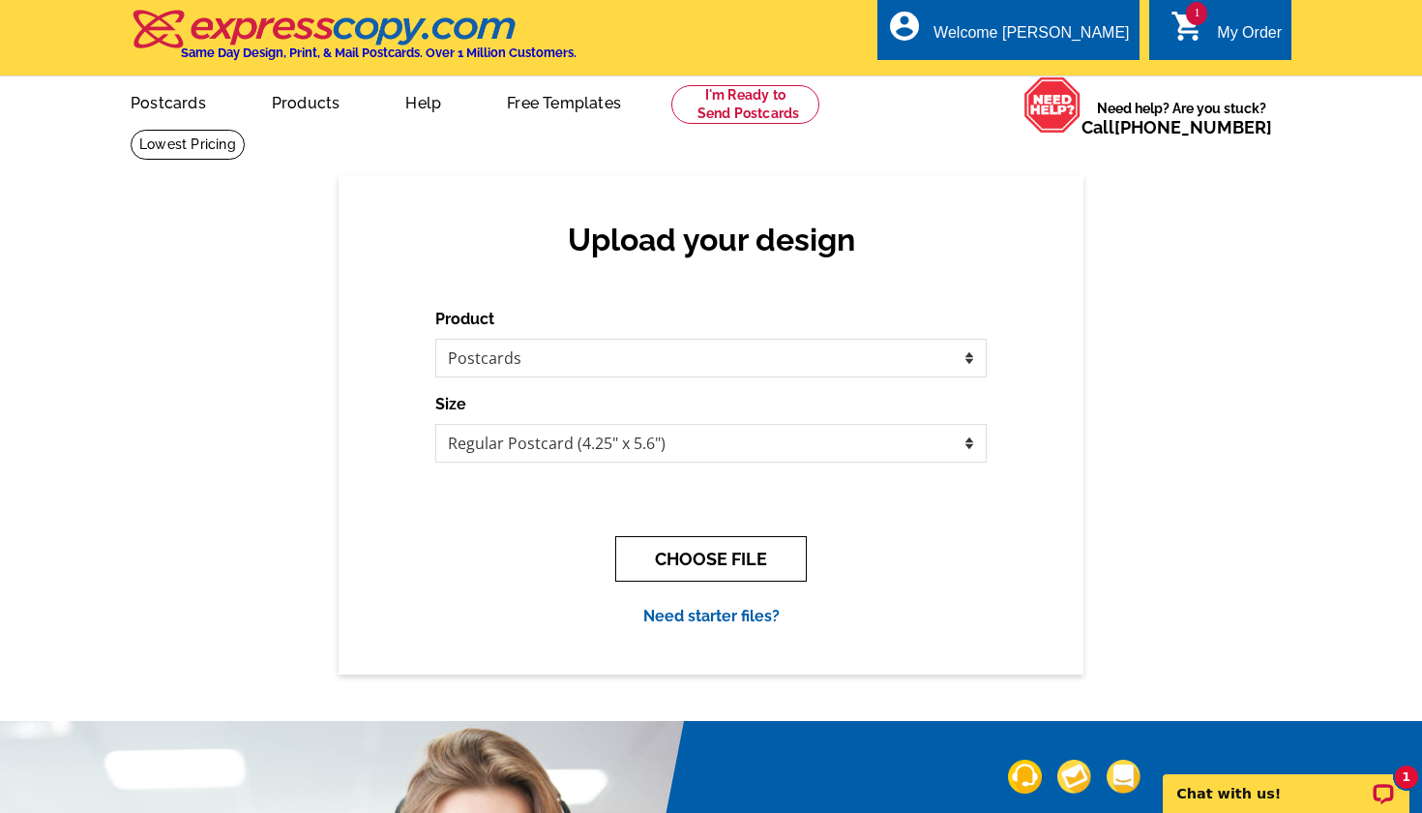
click at [713, 557] on button "CHOOSE FILE" at bounding box center [711, 558] width 192 height 45
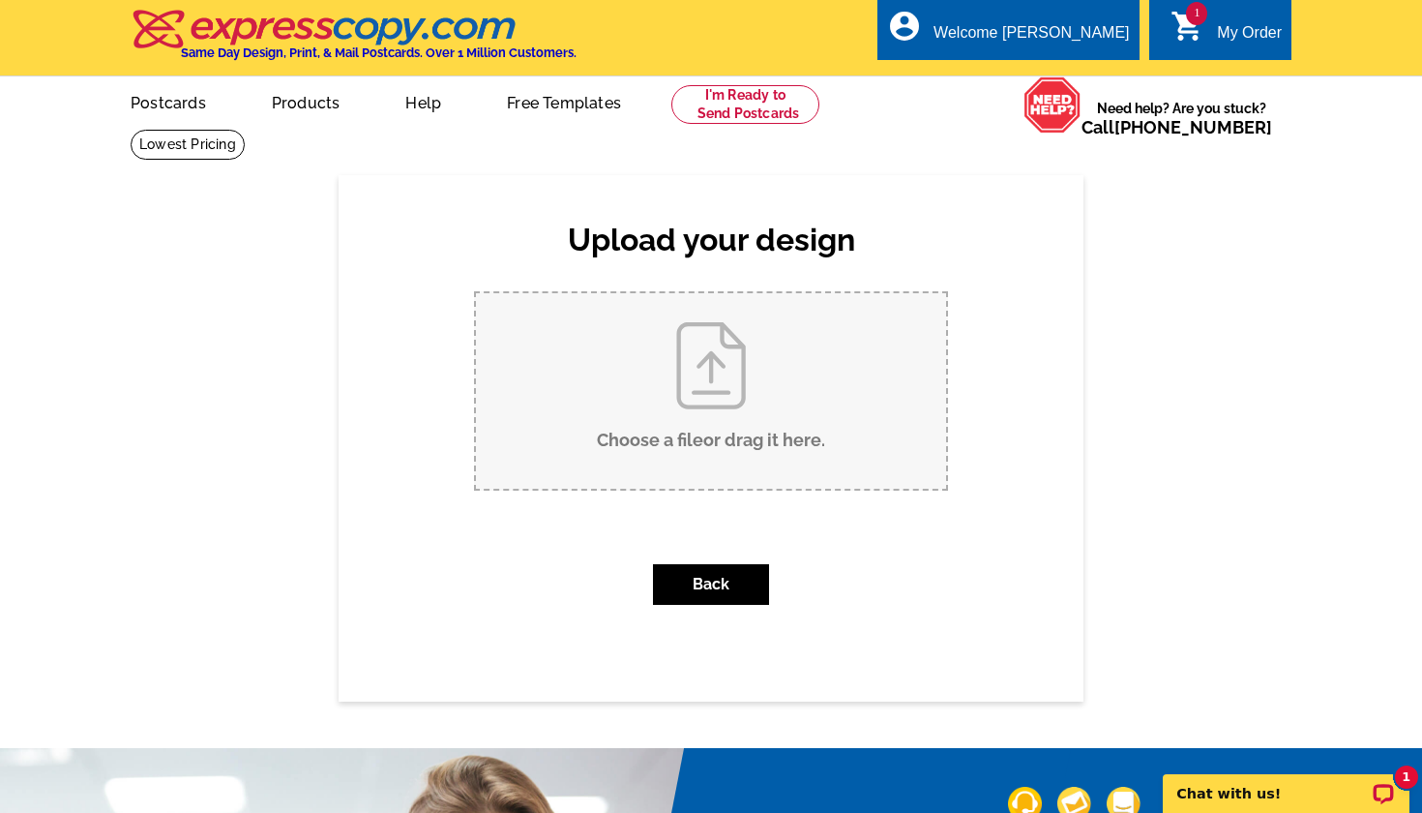
click at [697, 395] on input "Choose a file or drag it here ." at bounding box center [711, 390] width 470 height 195
type input "C:\fakepath\Front.jpg"
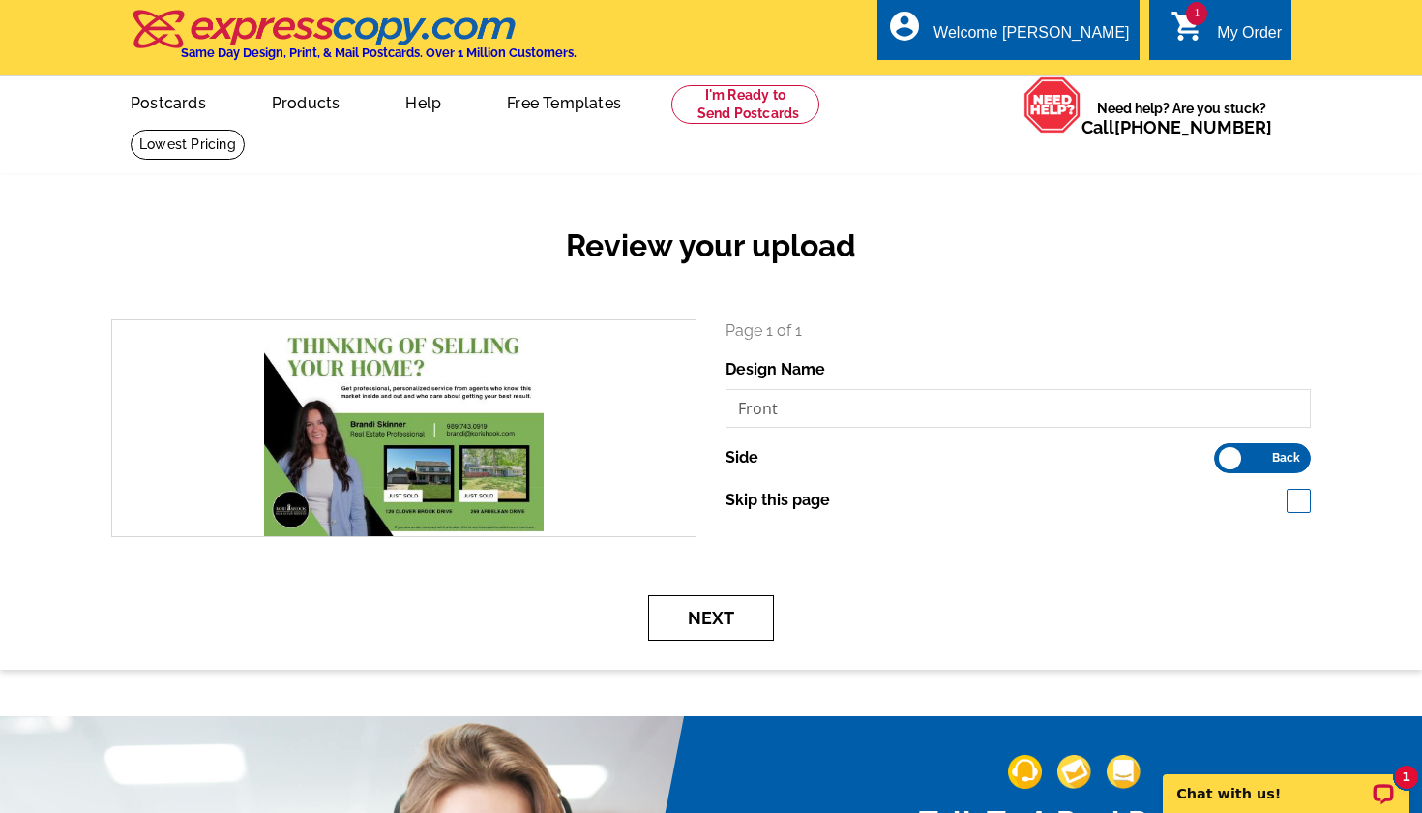
click at [720, 613] on button "Next" at bounding box center [711, 617] width 126 height 45
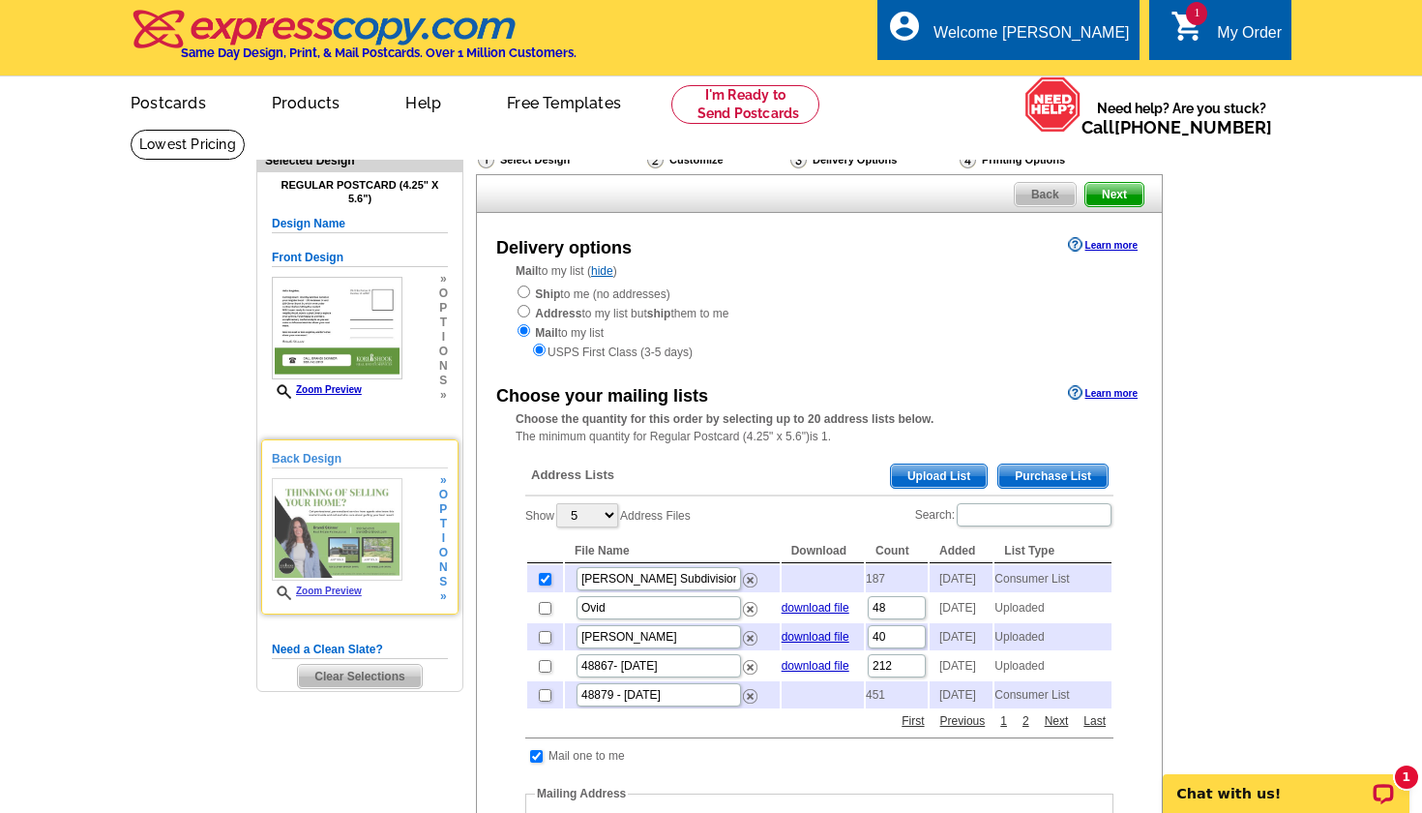
click at [395, 515] on img at bounding box center [337, 529] width 131 height 103
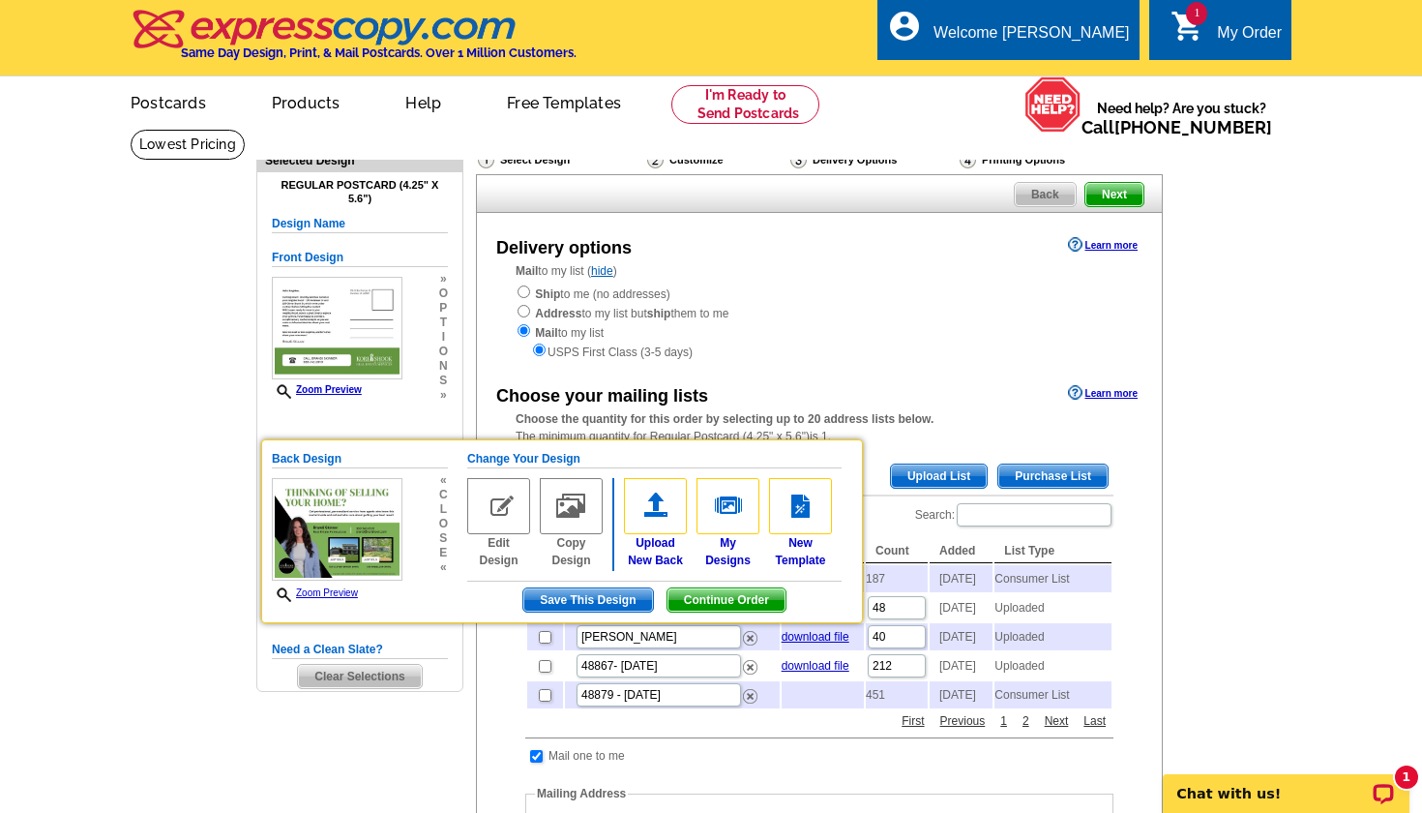
click at [373, 668] on span "Clear Selections" at bounding box center [359, 676] width 123 height 23
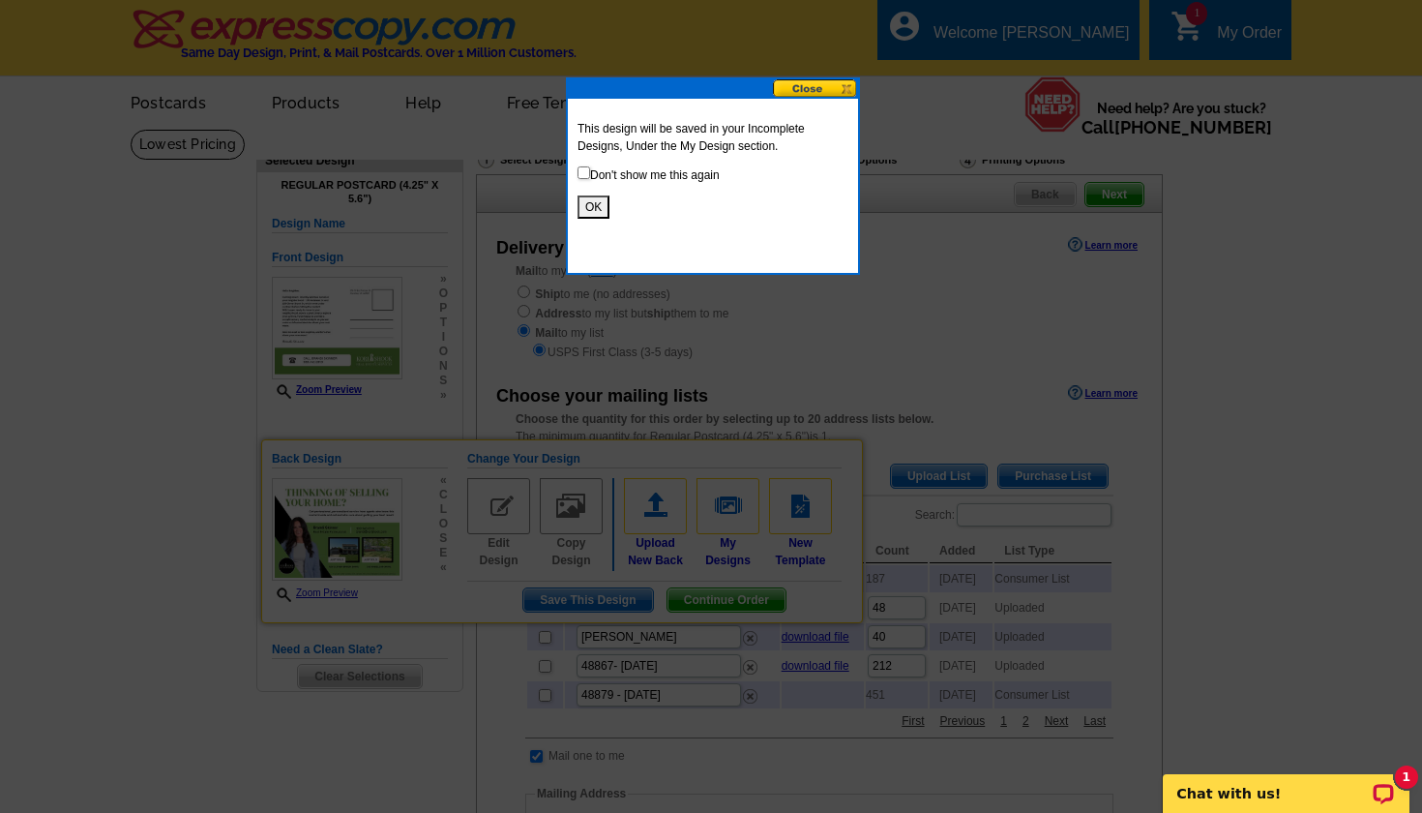
click at [598, 207] on button "OK" at bounding box center [594, 206] width 32 height 23
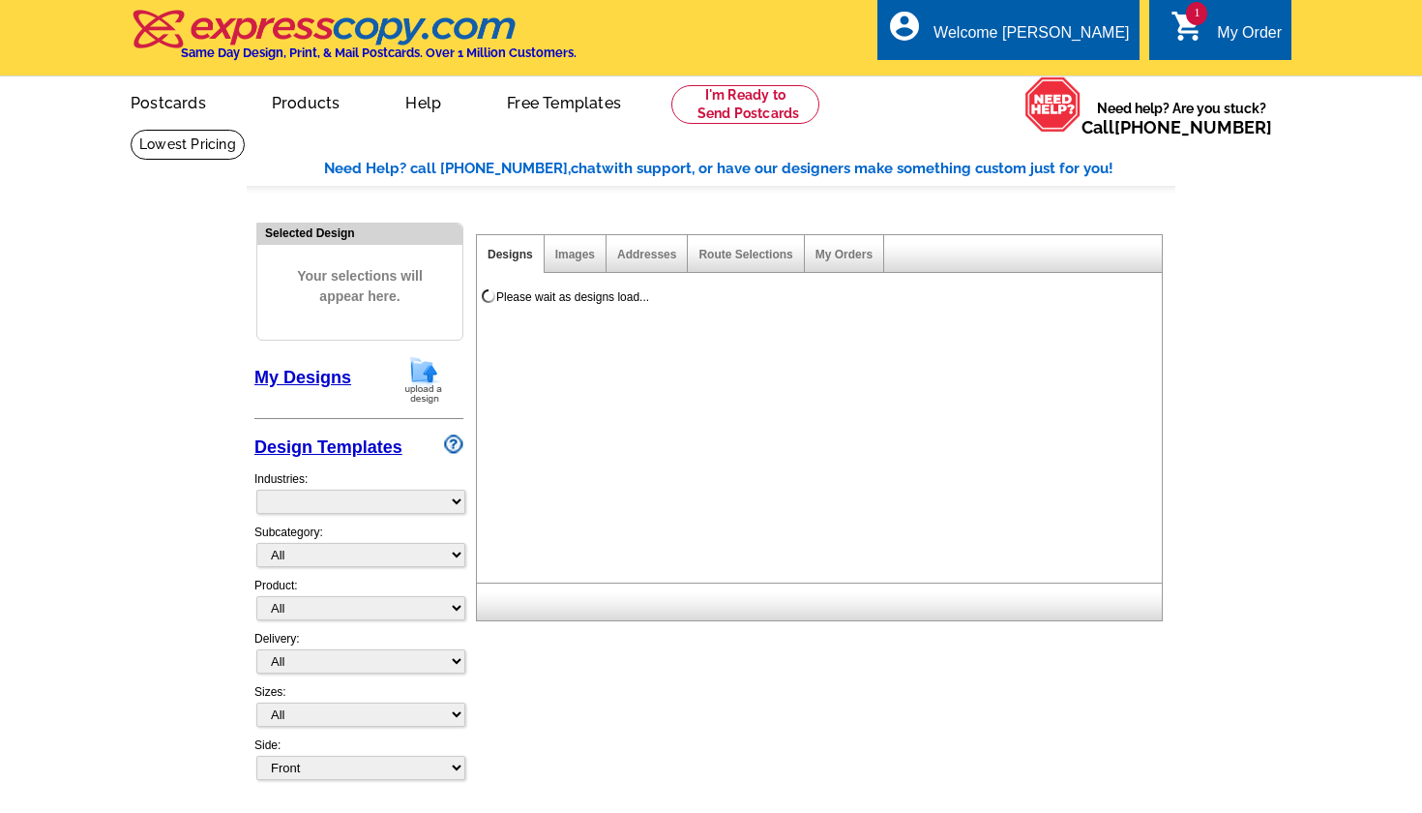
select select "785"
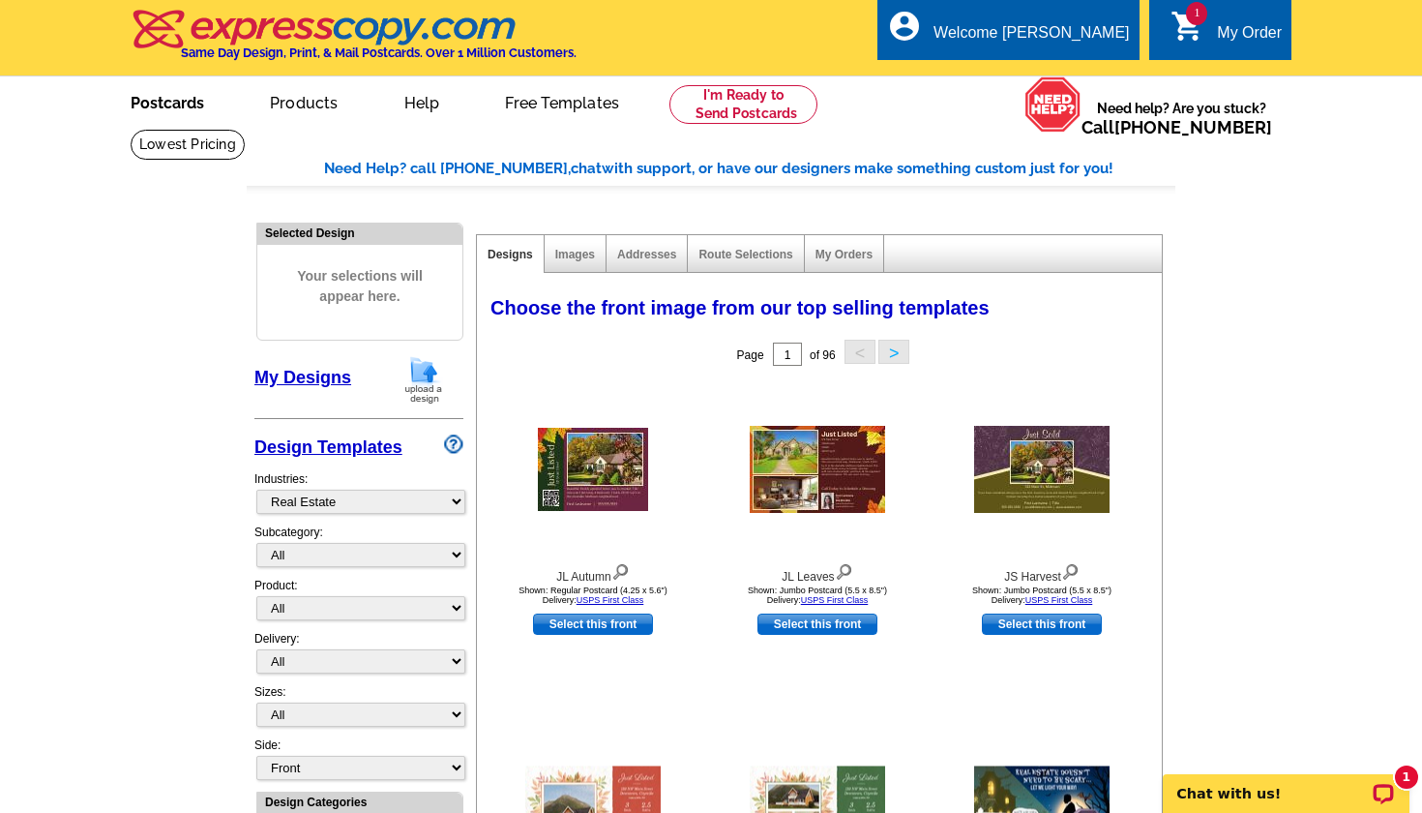
click at [158, 109] on link "Postcards" at bounding box center [167, 100] width 135 height 45
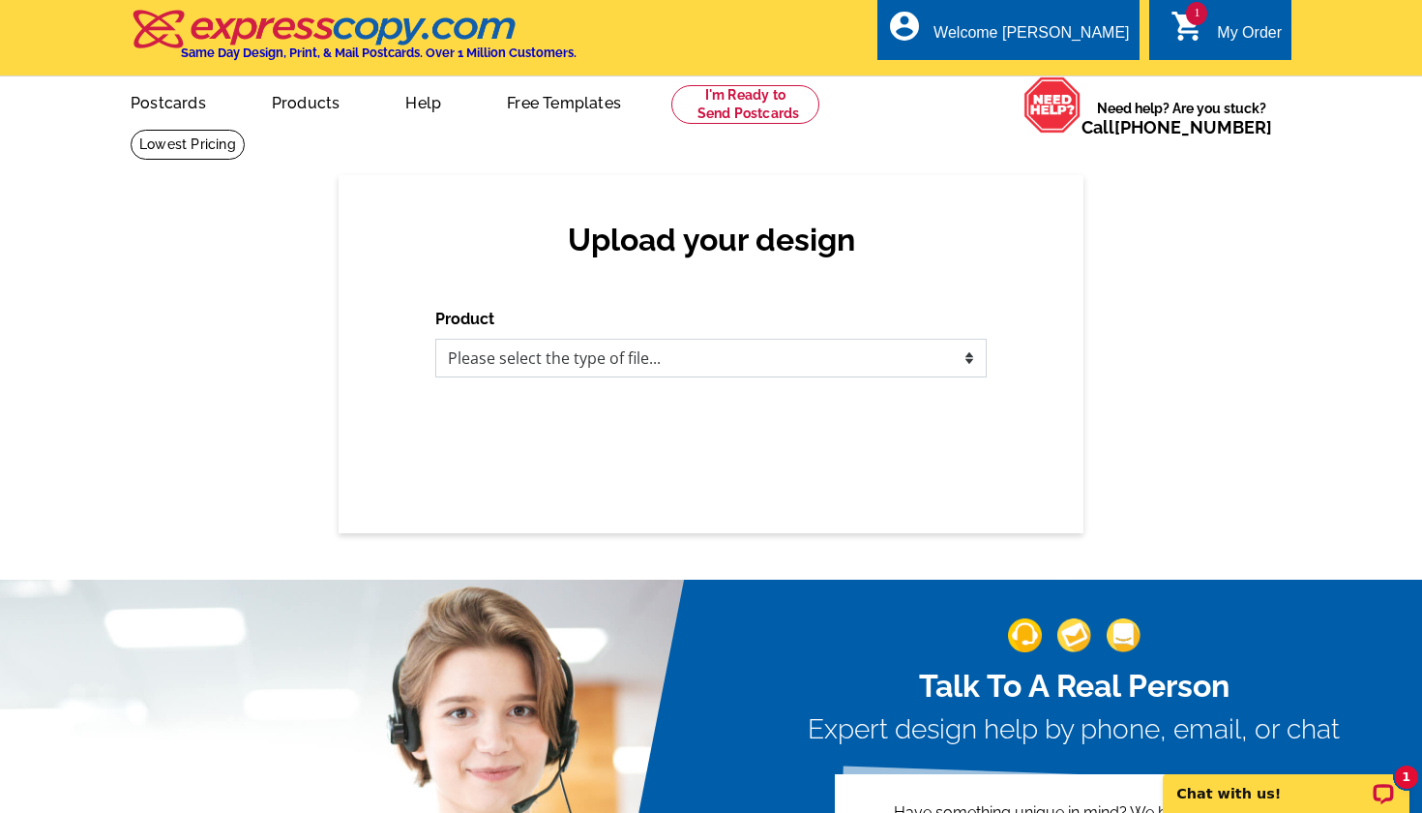
select select "1"
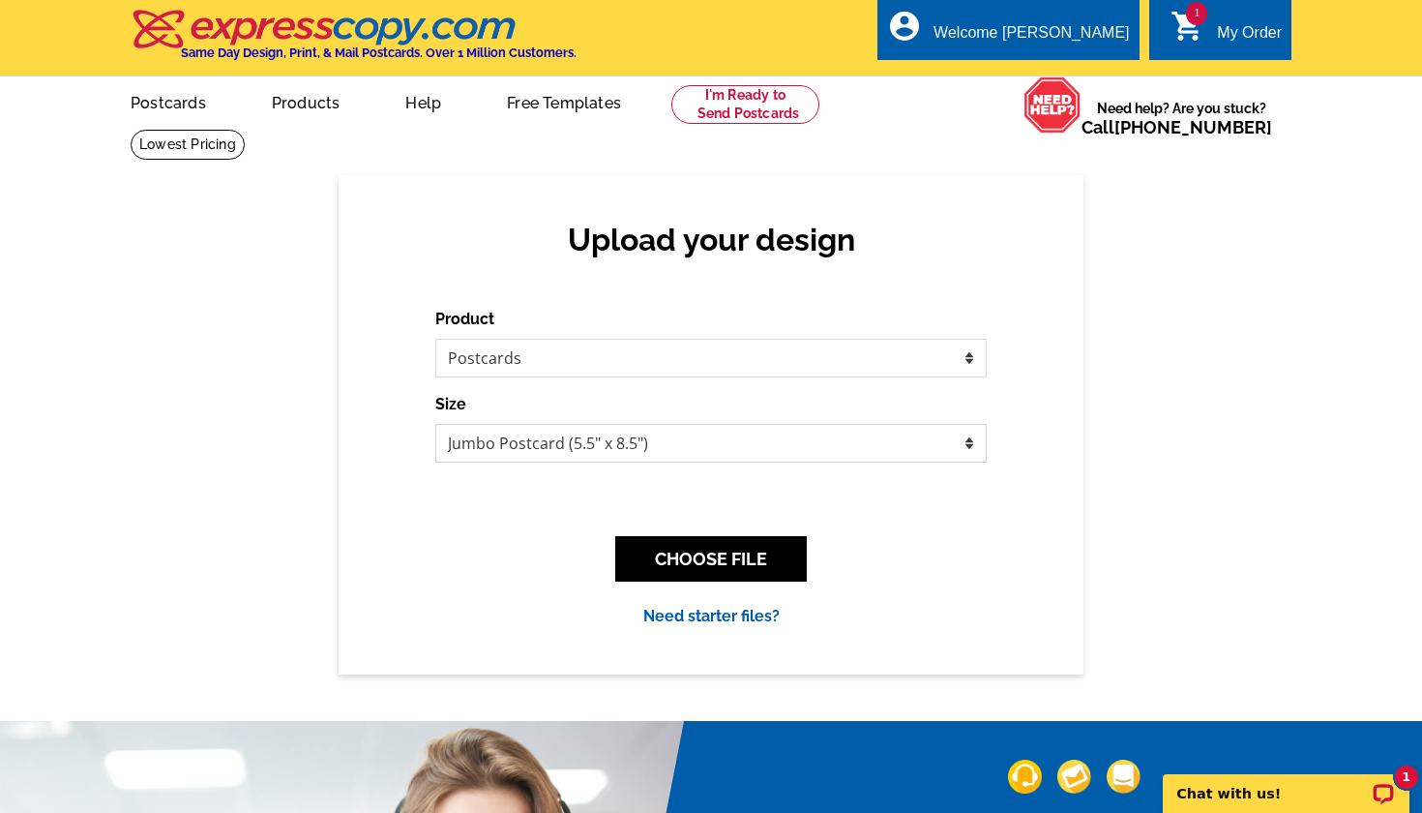
select select "1"
click at [663, 573] on button "CHOOSE FILE" at bounding box center [711, 558] width 192 height 45
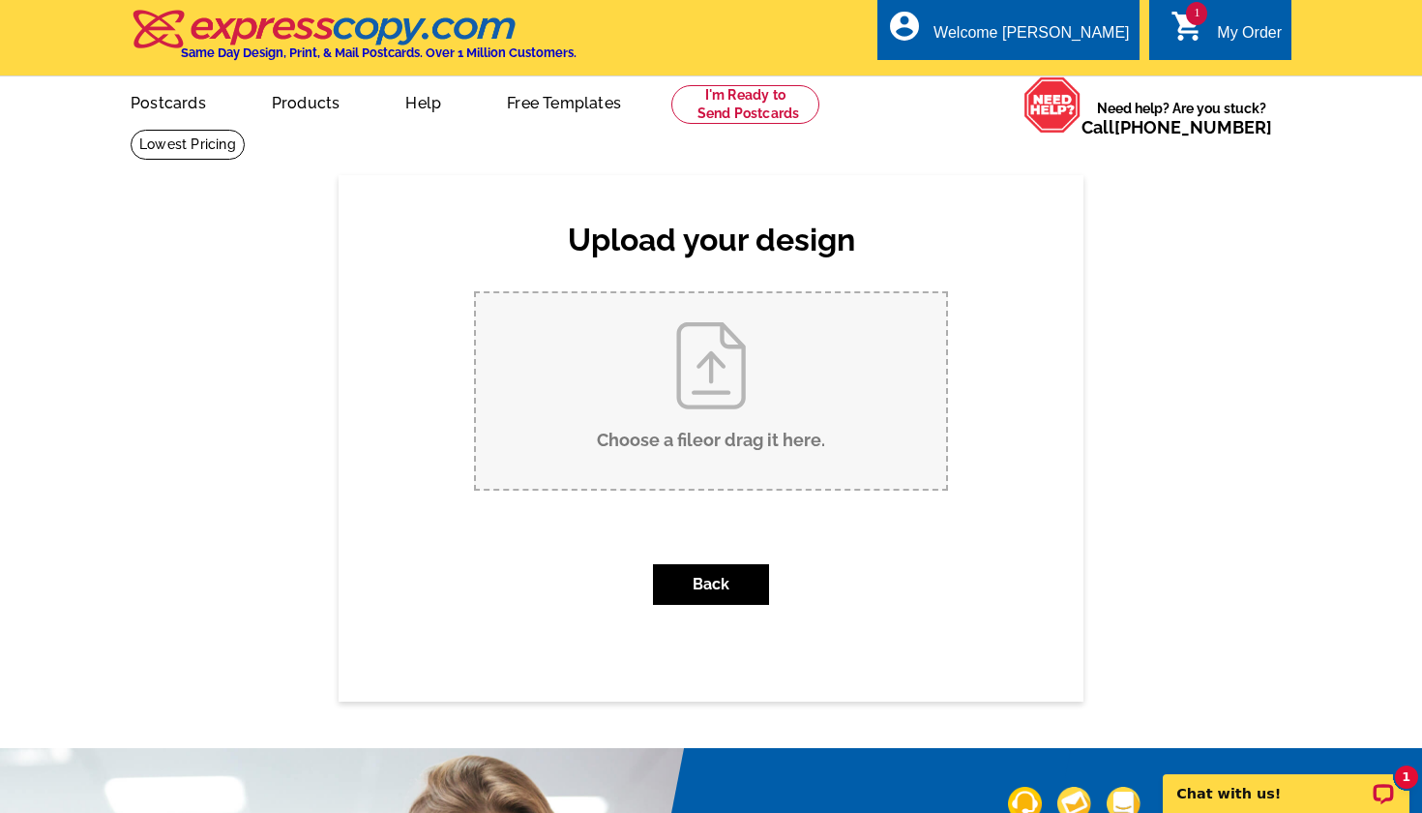
click at [674, 411] on input "Choose a file or drag it here ." at bounding box center [711, 390] width 470 height 195
type input "C:\fakepath\Front.jpg"
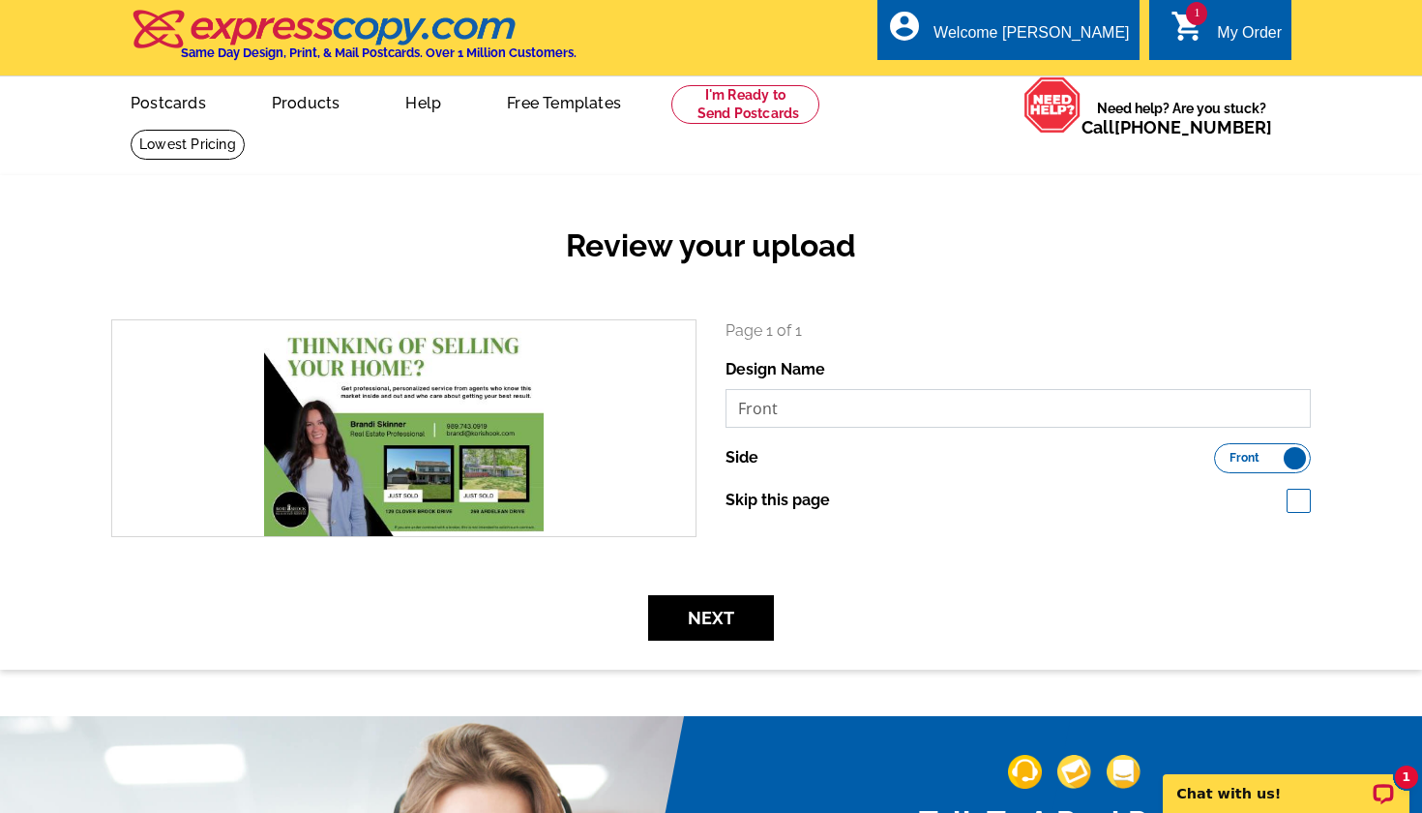
click at [811, 406] on input "Front" at bounding box center [1018, 408] width 585 height 39
type input "F"
type input "Ardelean"
click at [727, 619] on button "Next" at bounding box center [711, 617] width 126 height 45
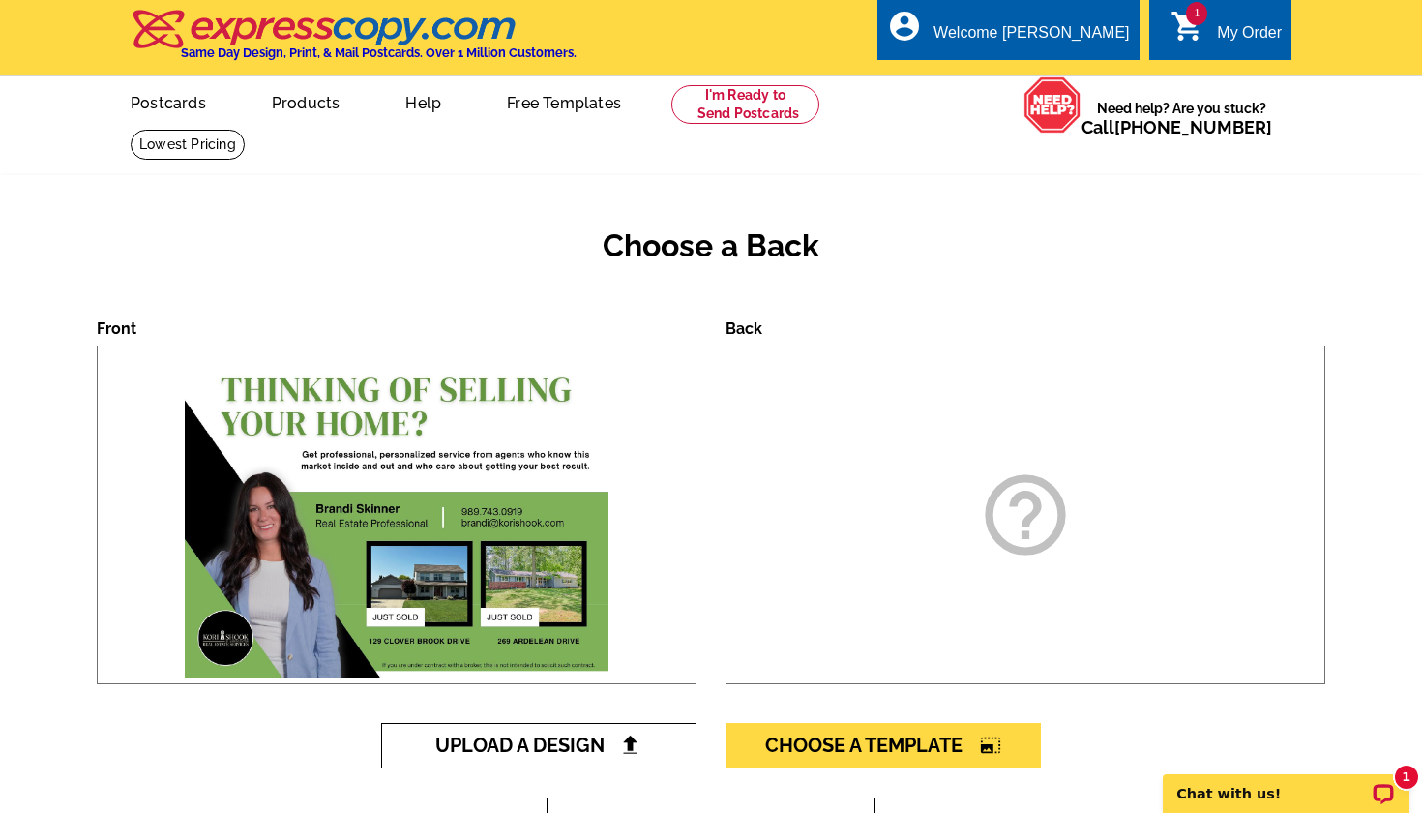
click at [598, 745] on span "Upload A Design" at bounding box center [539, 744] width 208 height 23
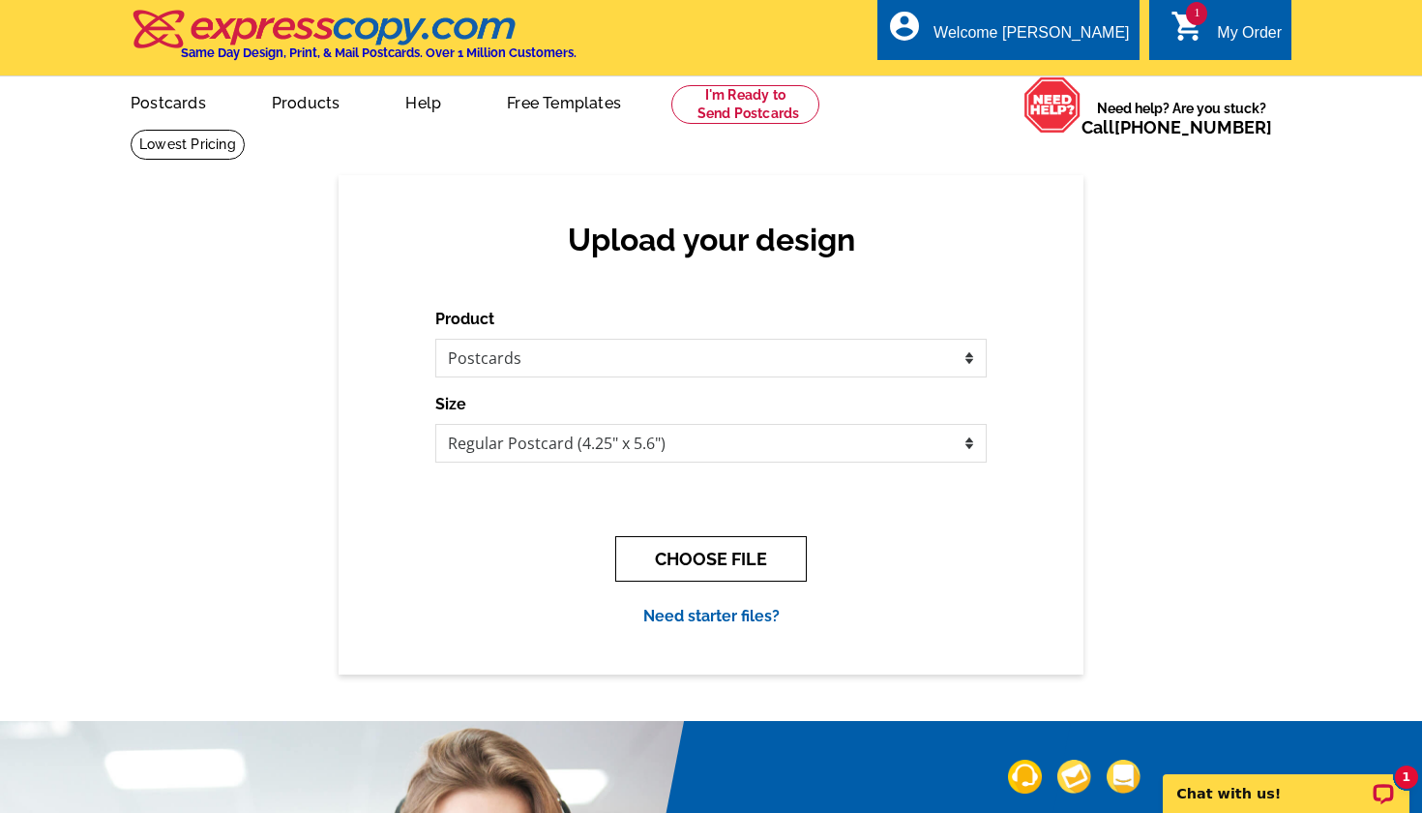
click at [686, 552] on button "CHOOSE FILE" at bounding box center [711, 558] width 192 height 45
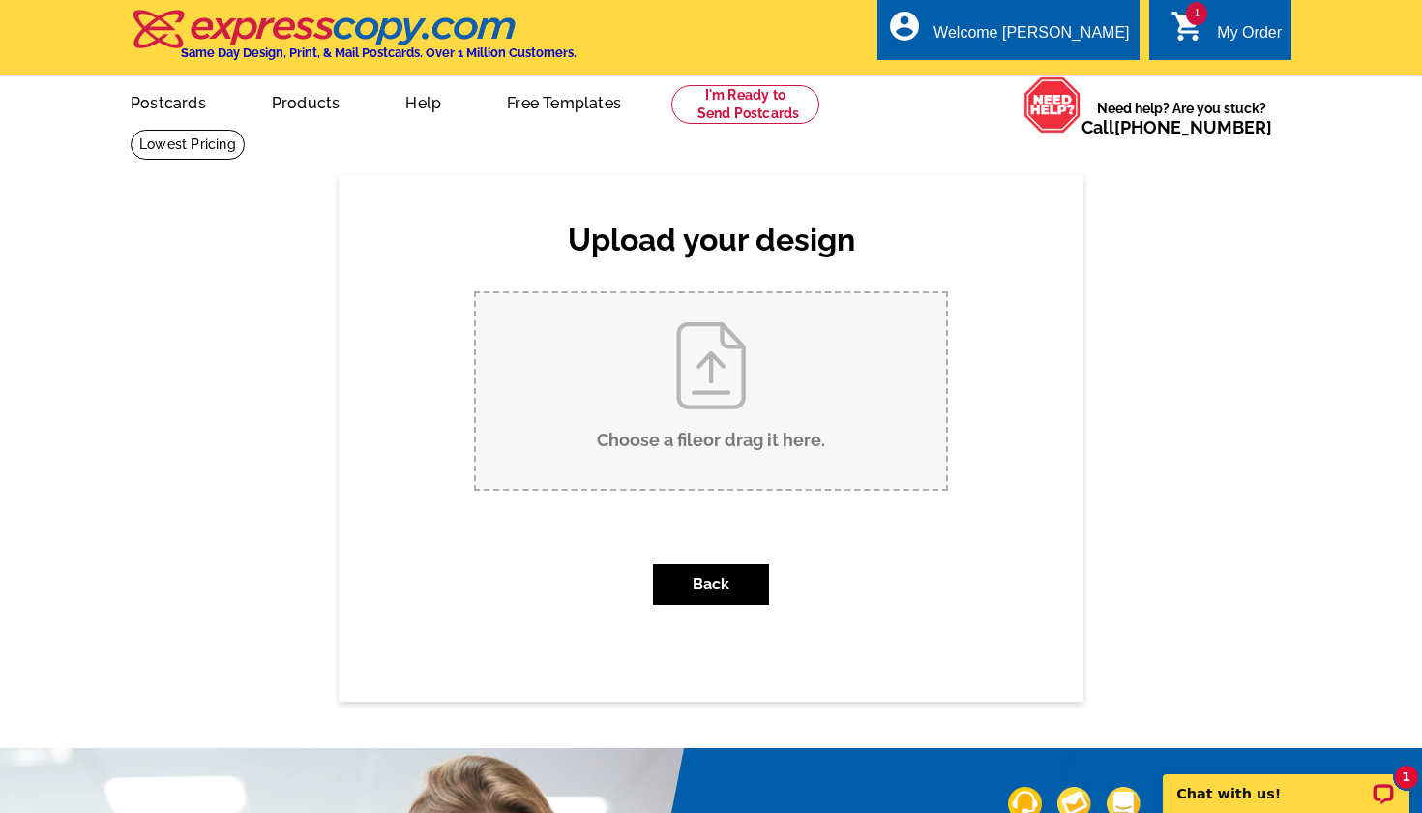
click at [673, 399] on input "Choose a file or drag it here ." at bounding box center [711, 390] width 470 height 195
type input "C:\fakepath\Back.jpg"
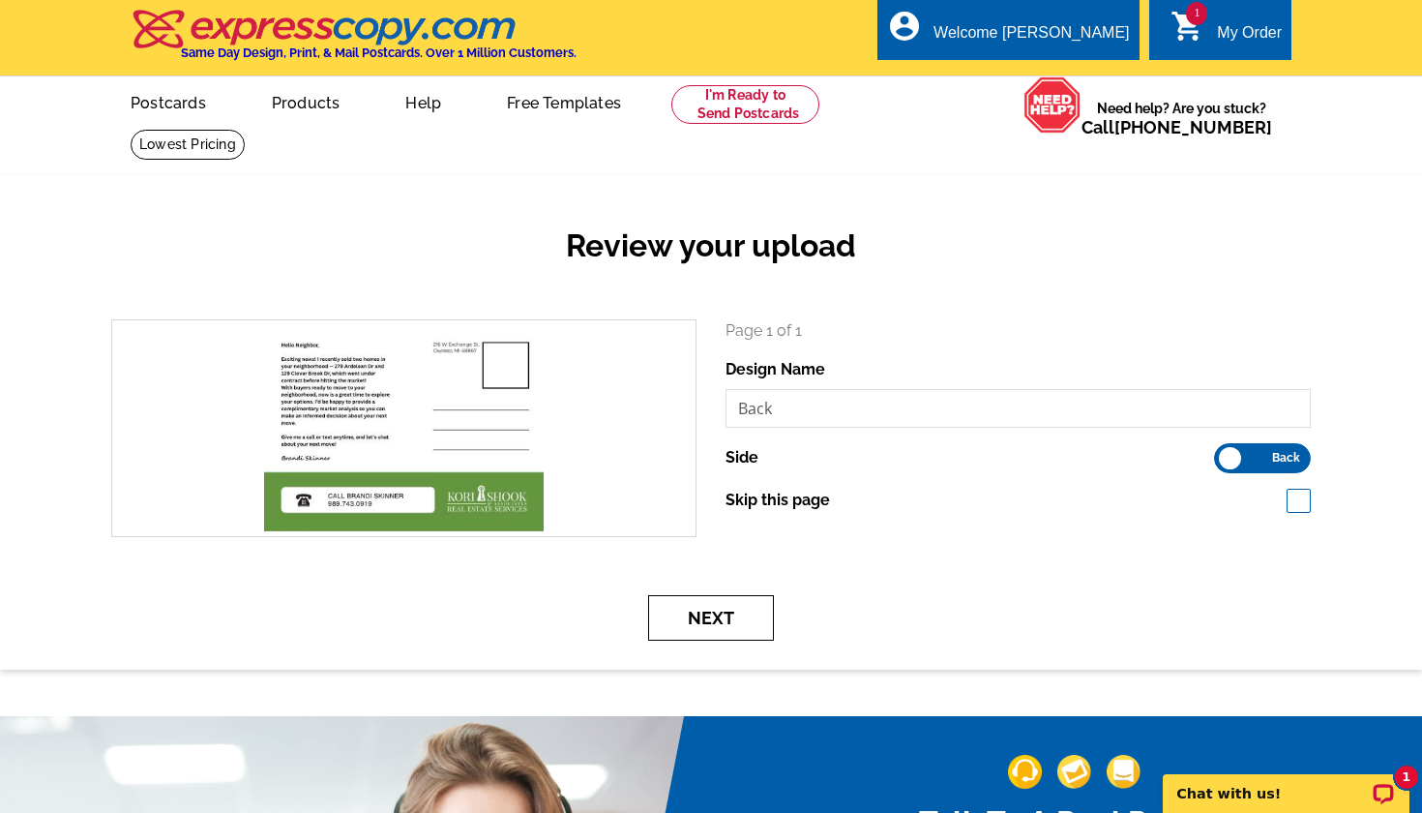
click at [703, 619] on button "Next" at bounding box center [711, 617] width 126 height 45
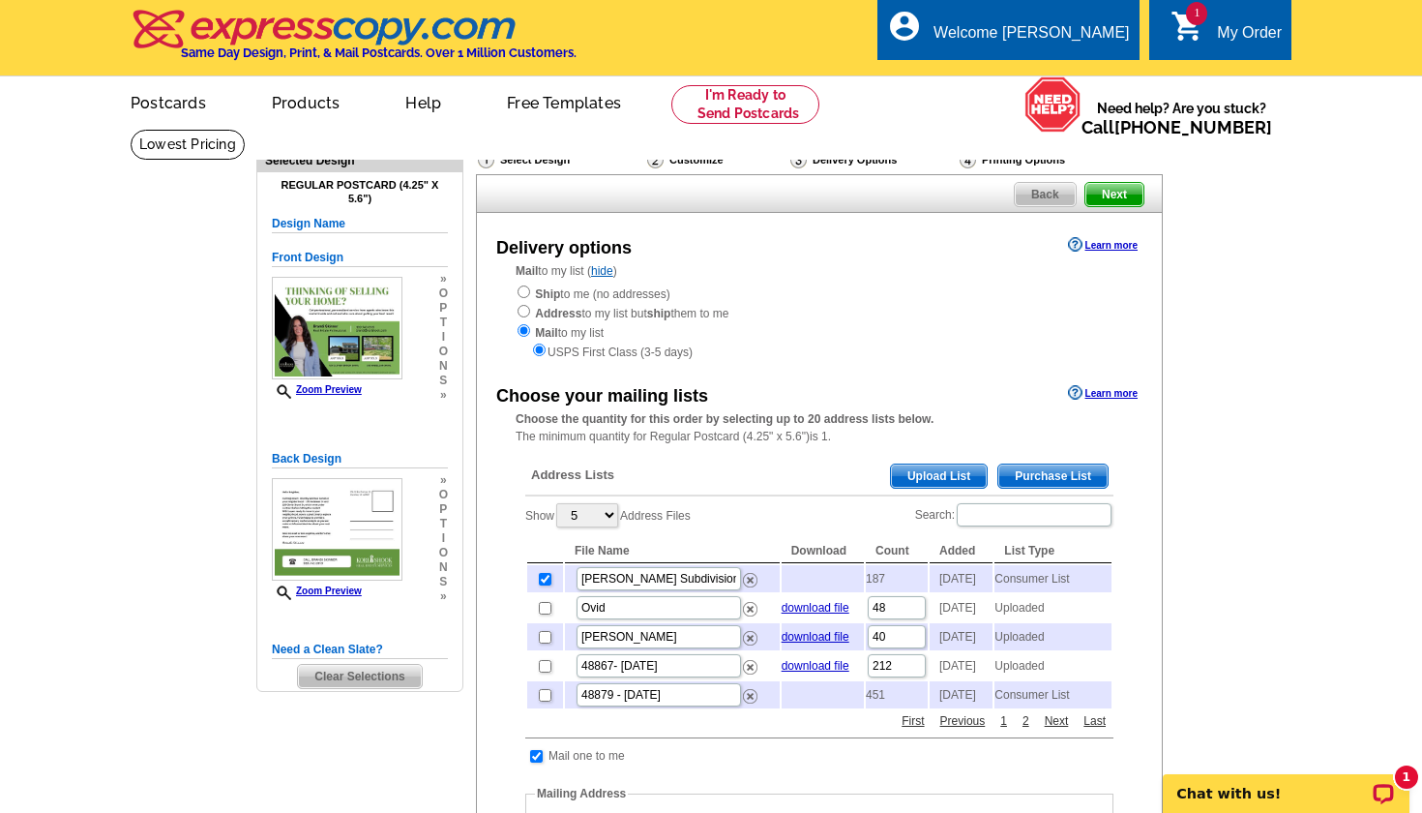
click at [1056, 465] on span "Purchase List" at bounding box center [1053, 475] width 109 height 23
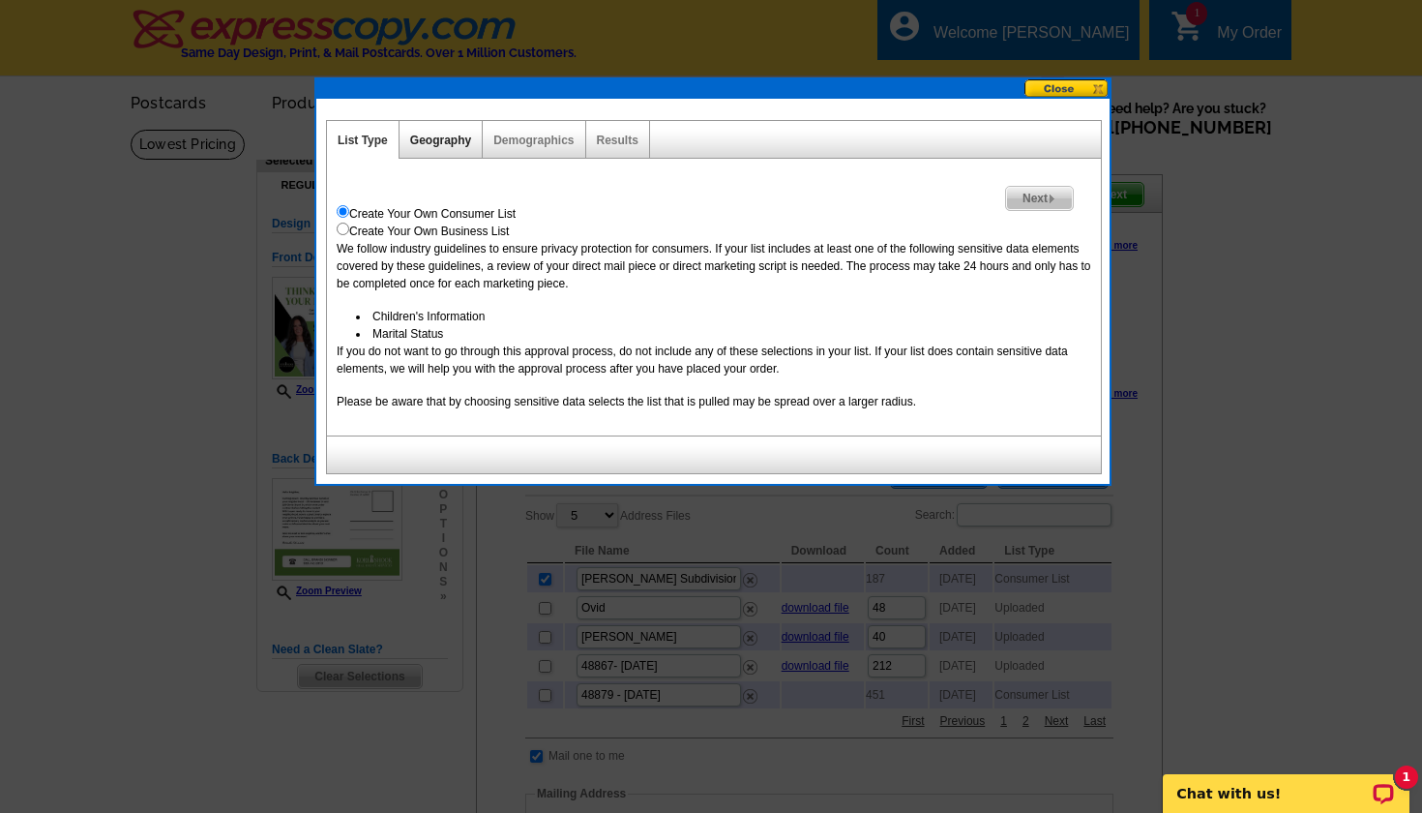
click at [441, 142] on link "Geography" at bounding box center [440, 141] width 61 height 14
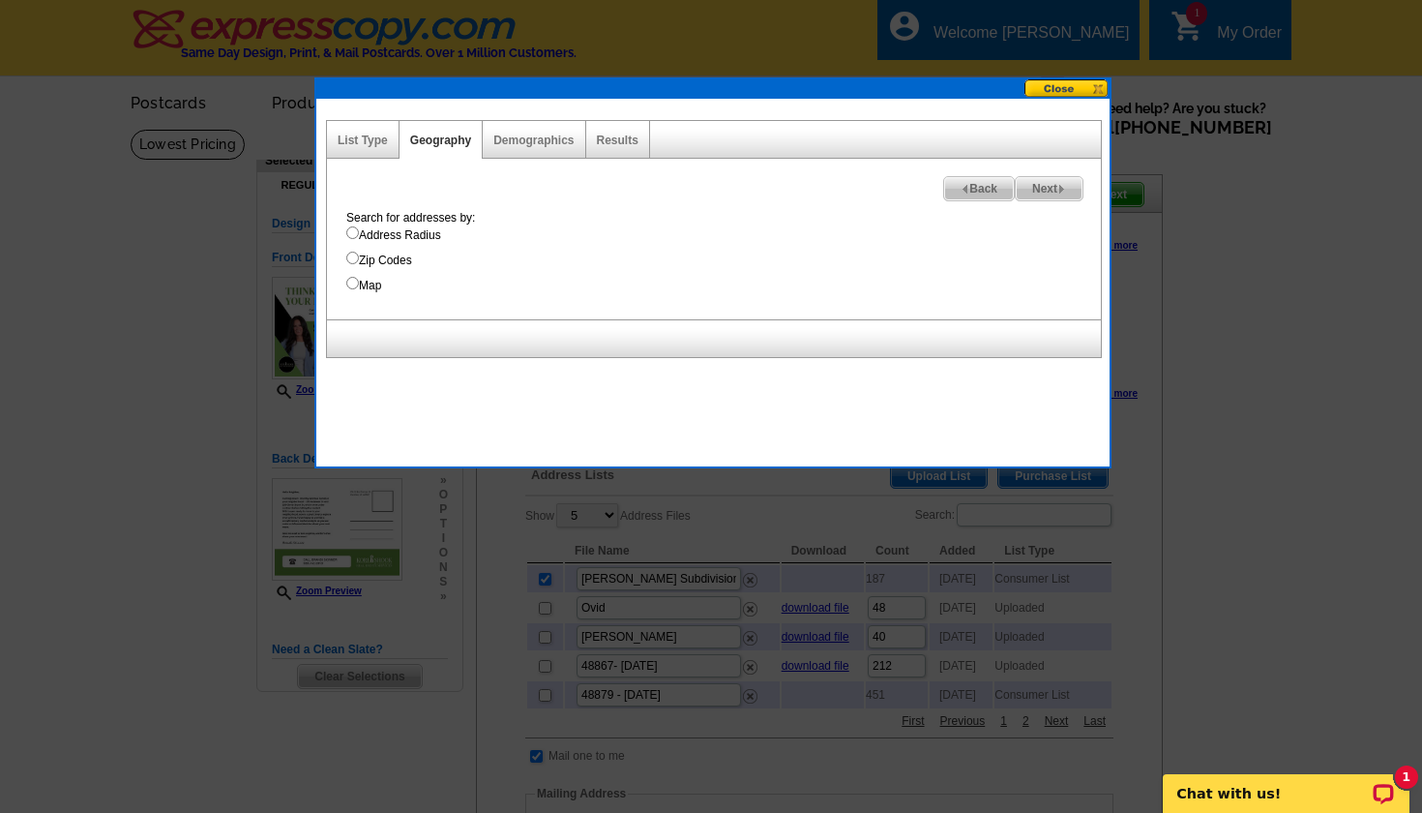
click at [354, 236] on input "Address Radius" at bounding box center [352, 232] width 13 height 13
radio input "true"
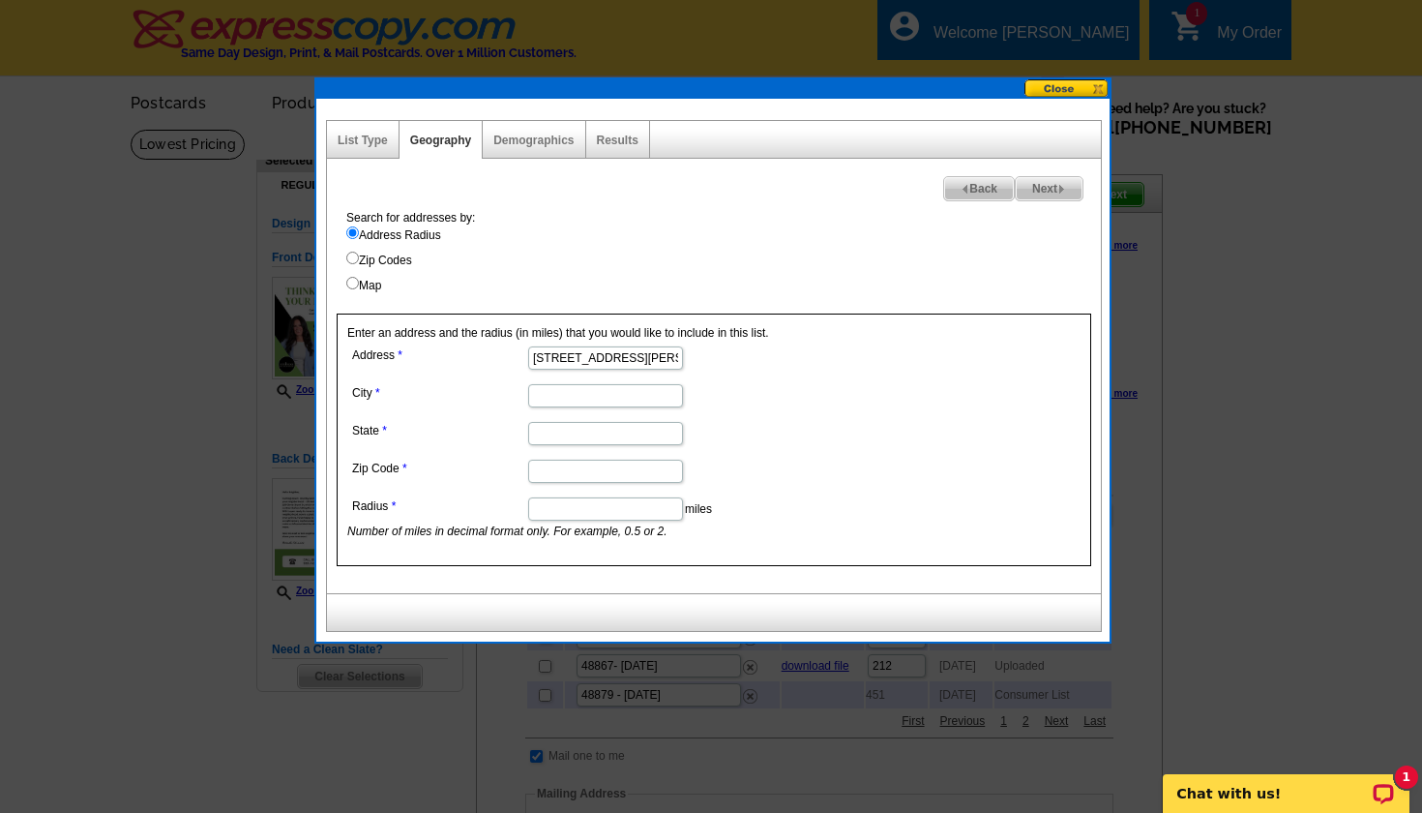
click at [571, 355] on input "279 Ardelean Drive" at bounding box center [605, 357] width 155 height 23
click at [582, 366] on input "279 ArdOwossoelean Drive" at bounding box center [605, 357] width 155 height 23
click at [582, 364] on input "279 ArdOwossoelean Drive" at bounding box center [605, 357] width 155 height 23
type input "279 ARdelean Drive"
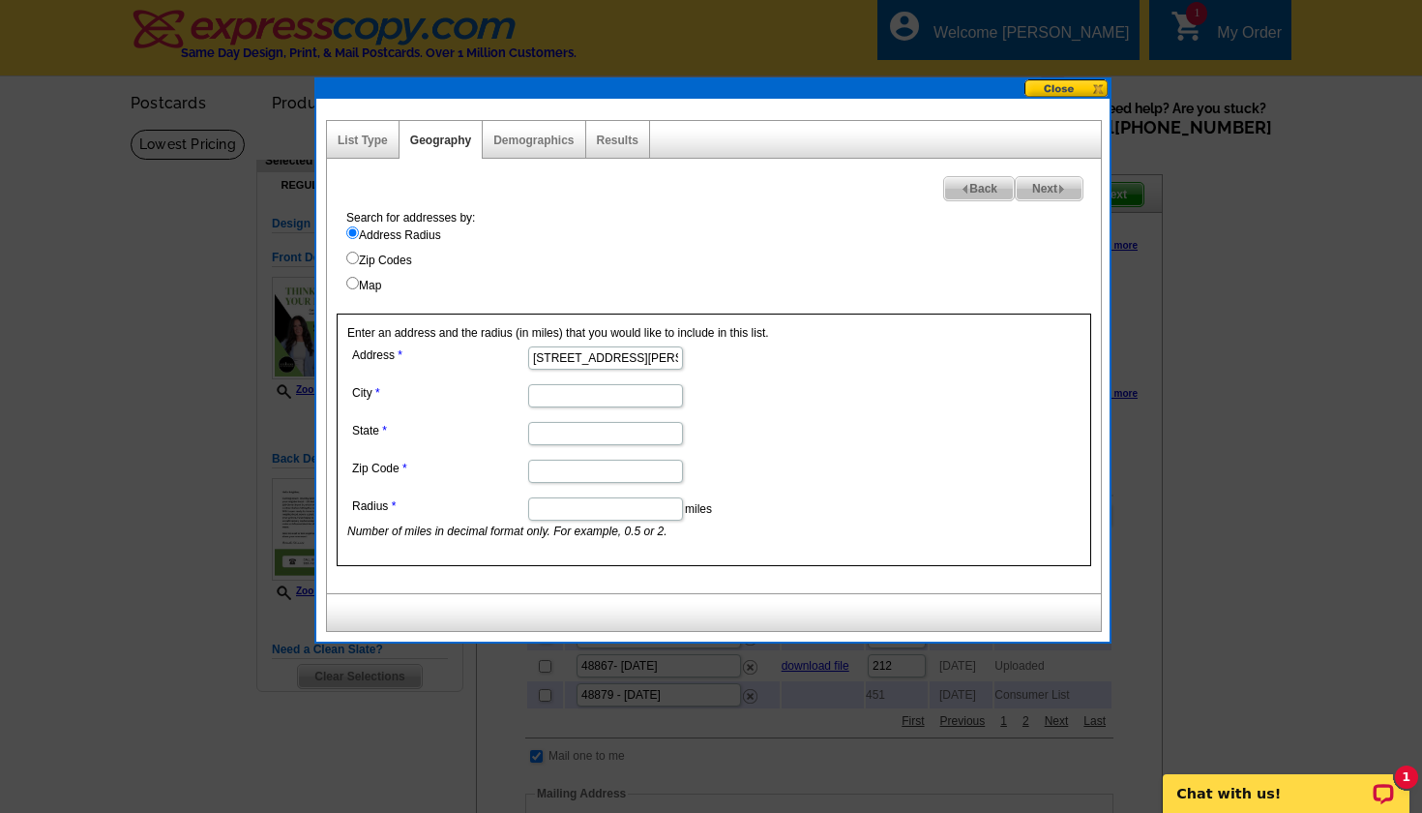
click at [550, 403] on input "City" at bounding box center [605, 395] width 155 height 23
type input "Owosso"
type input "MI"
click at [362, 156] on div "List Type" at bounding box center [363, 140] width 73 height 38
click at [362, 146] on link "List Type" at bounding box center [363, 141] width 50 height 14
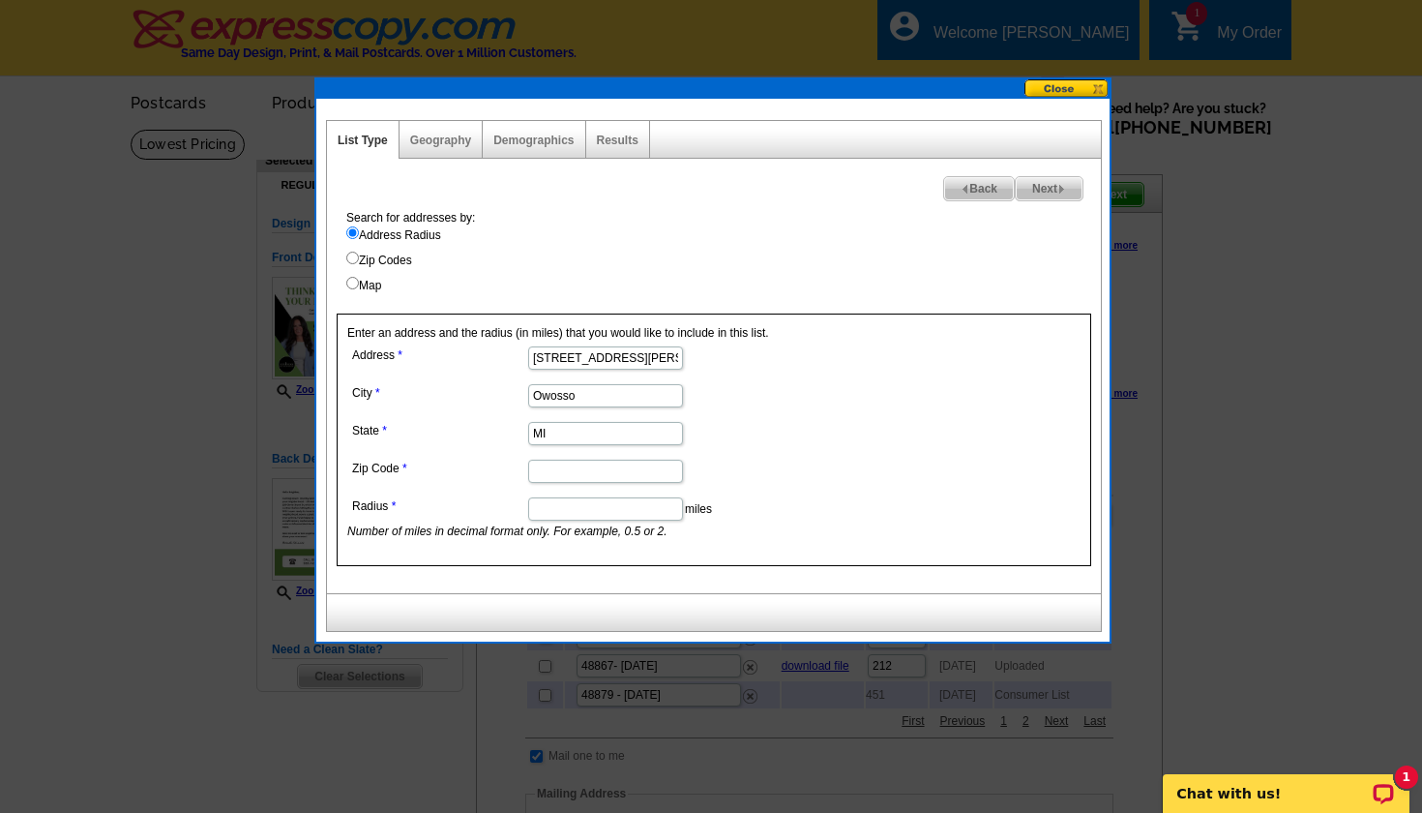
click at [356, 285] on input "Map" at bounding box center [352, 283] width 13 height 13
radio input "true"
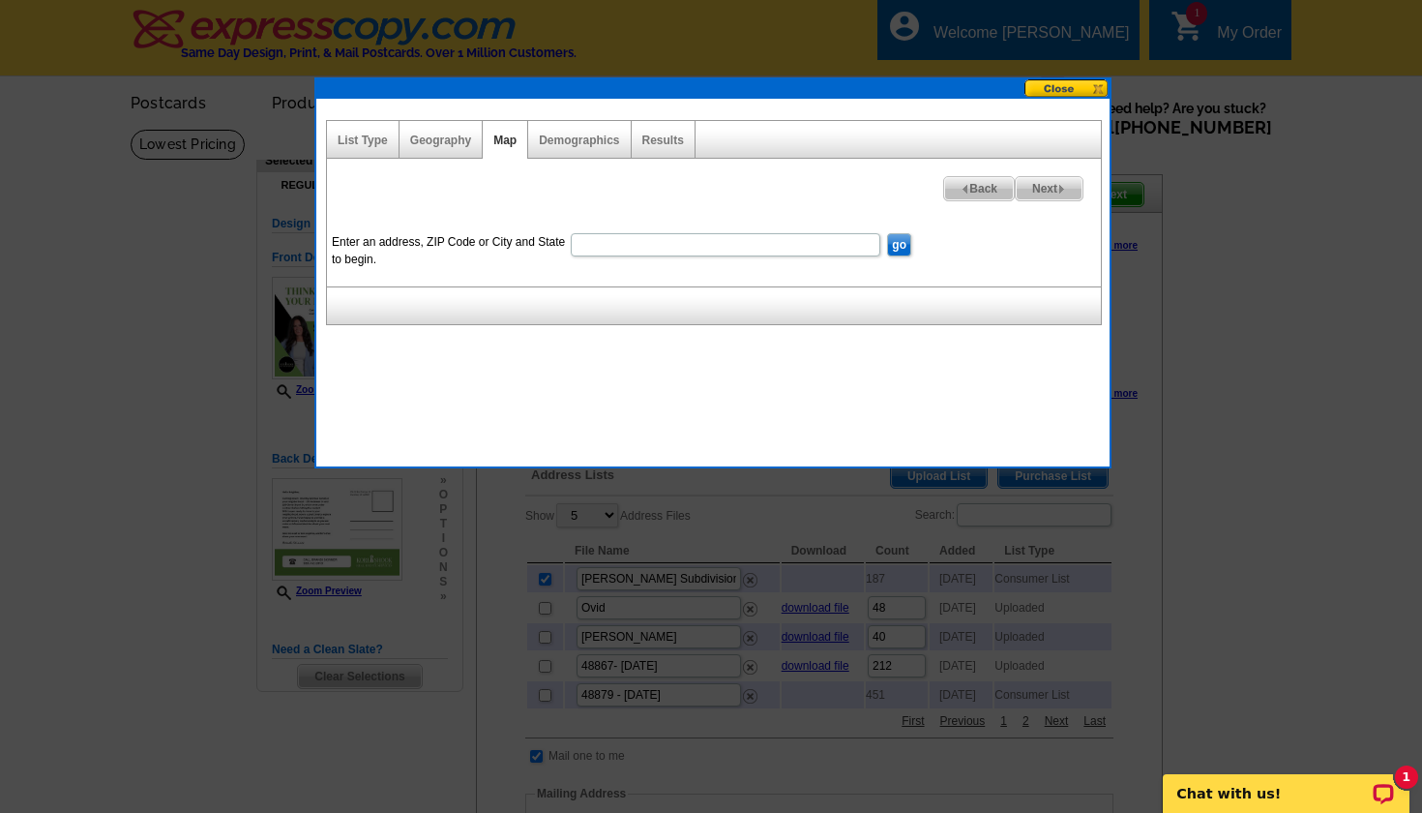
click at [639, 239] on input "Enter an address, ZIP Code or City and State to begin." at bounding box center [726, 244] width 310 height 23
type input "279 Ardelean Drive Owosso MI 48867"
click at [895, 248] on input "go" at bounding box center [899, 244] width 24 height 23
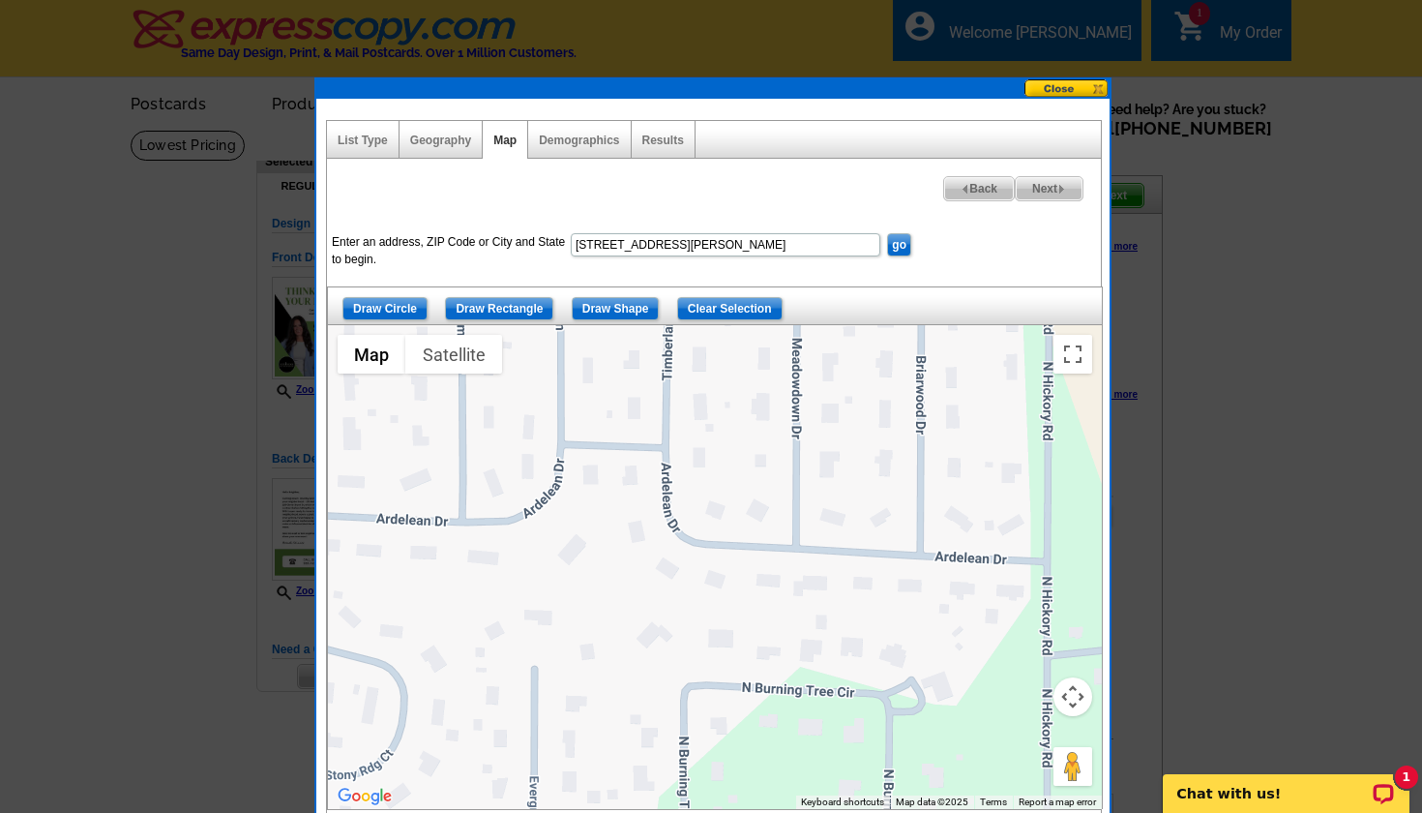
click at [633, 472] on div at bounding box center [715, 567] width 774 height 484
click at [632, 511] on div at bounding box center [715, 567] width 774 height 484
click at [1073, 372] on button "Toggle fullscreen view" at bounding box center [1073, 354] width 39 height 39
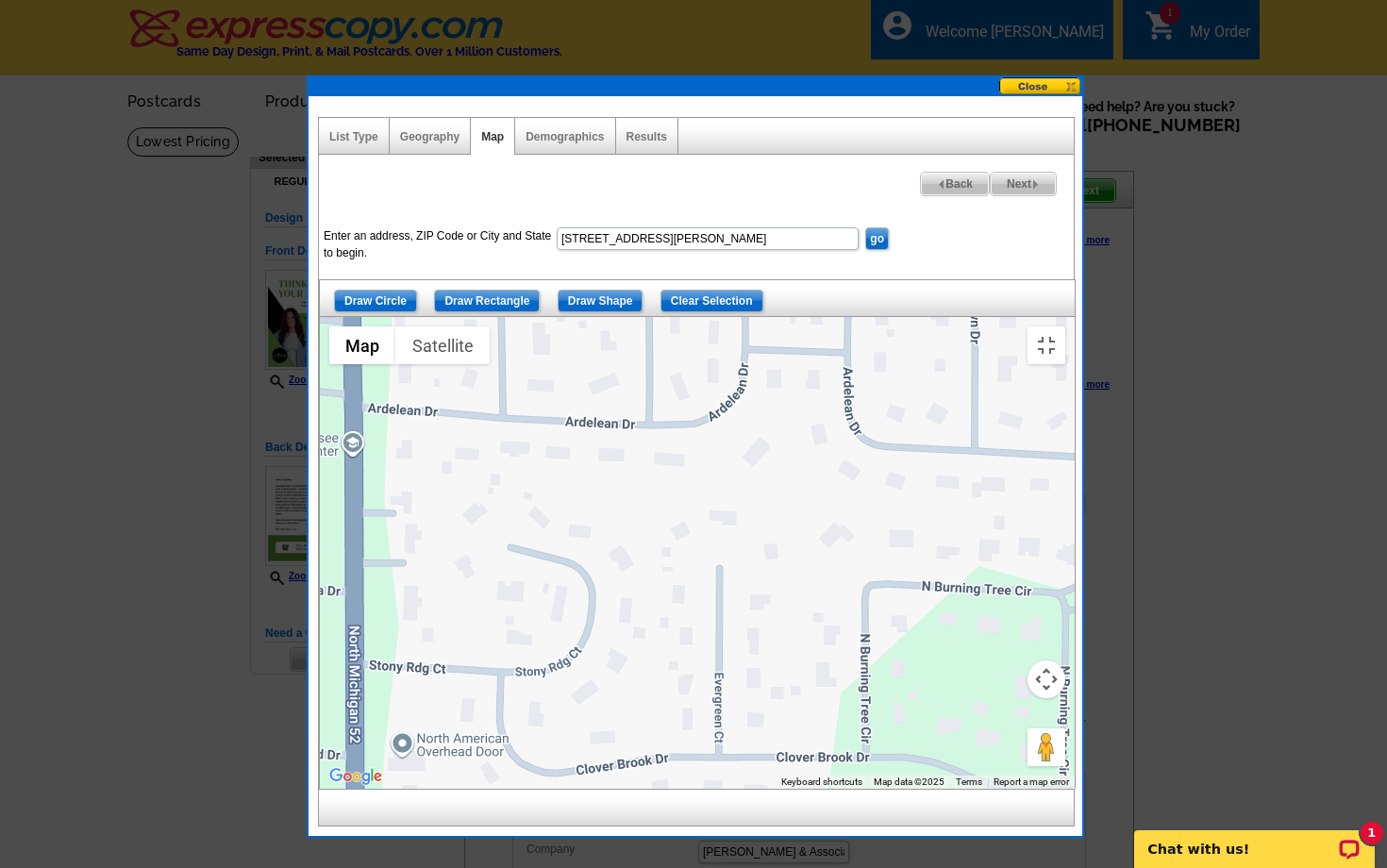
drag, startPoint x: 1047, startPoint y: 438, endPoint x: 1238, endPoint y: 354, distance: 208.7
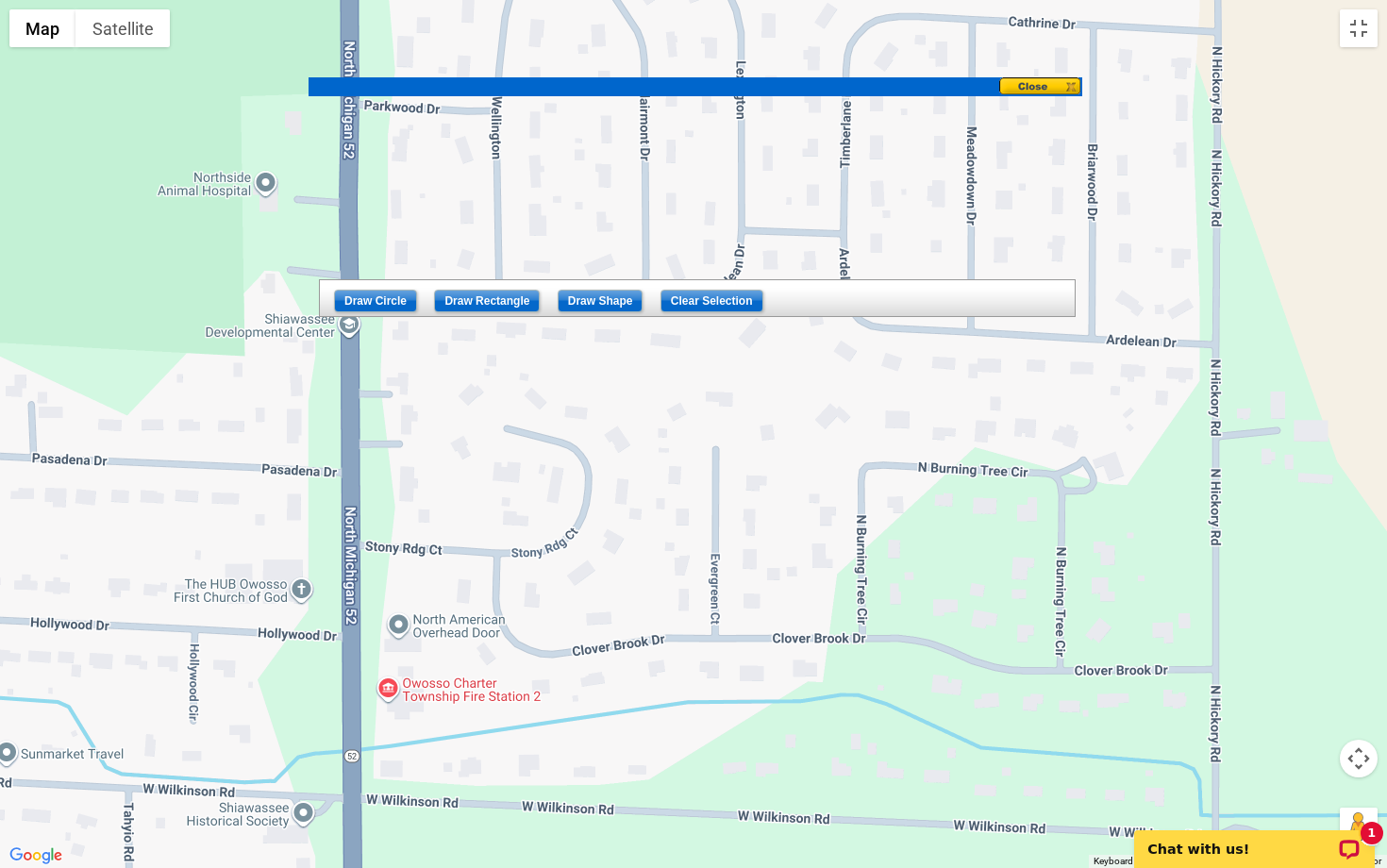
click at [1238, 354] on div at bounding box center [694, 434] width 1387 height 868
click at [1238, 353] on div at bounding box center [694, 434] width 1387 height 868
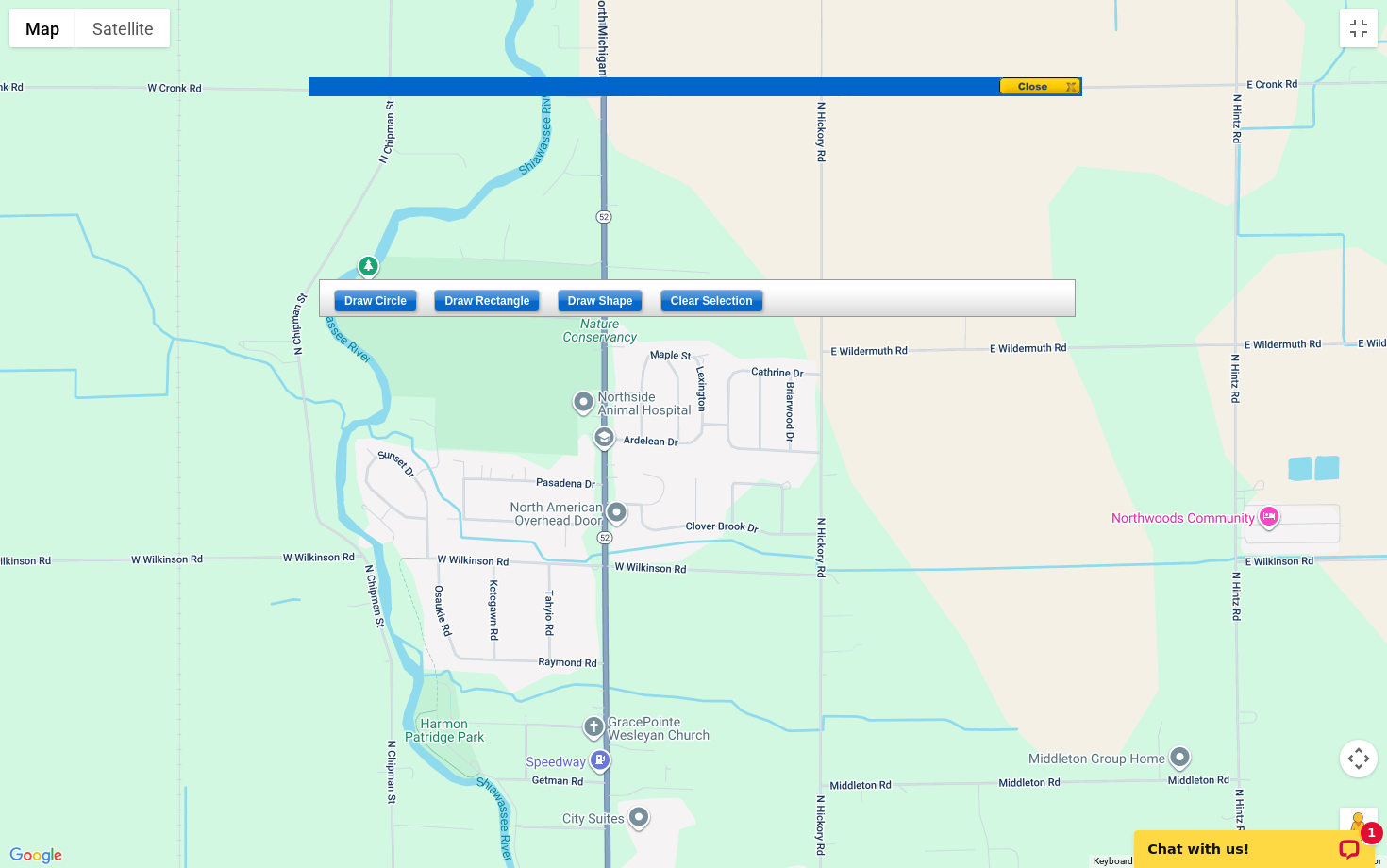
drag, startPoint x: 1129, startPoint y: 326, endPoint x: 713, endPoint y: 429, distance: 428.6
click at [713, 429] on div at bounding box center [694, 434] width 1387 height 868
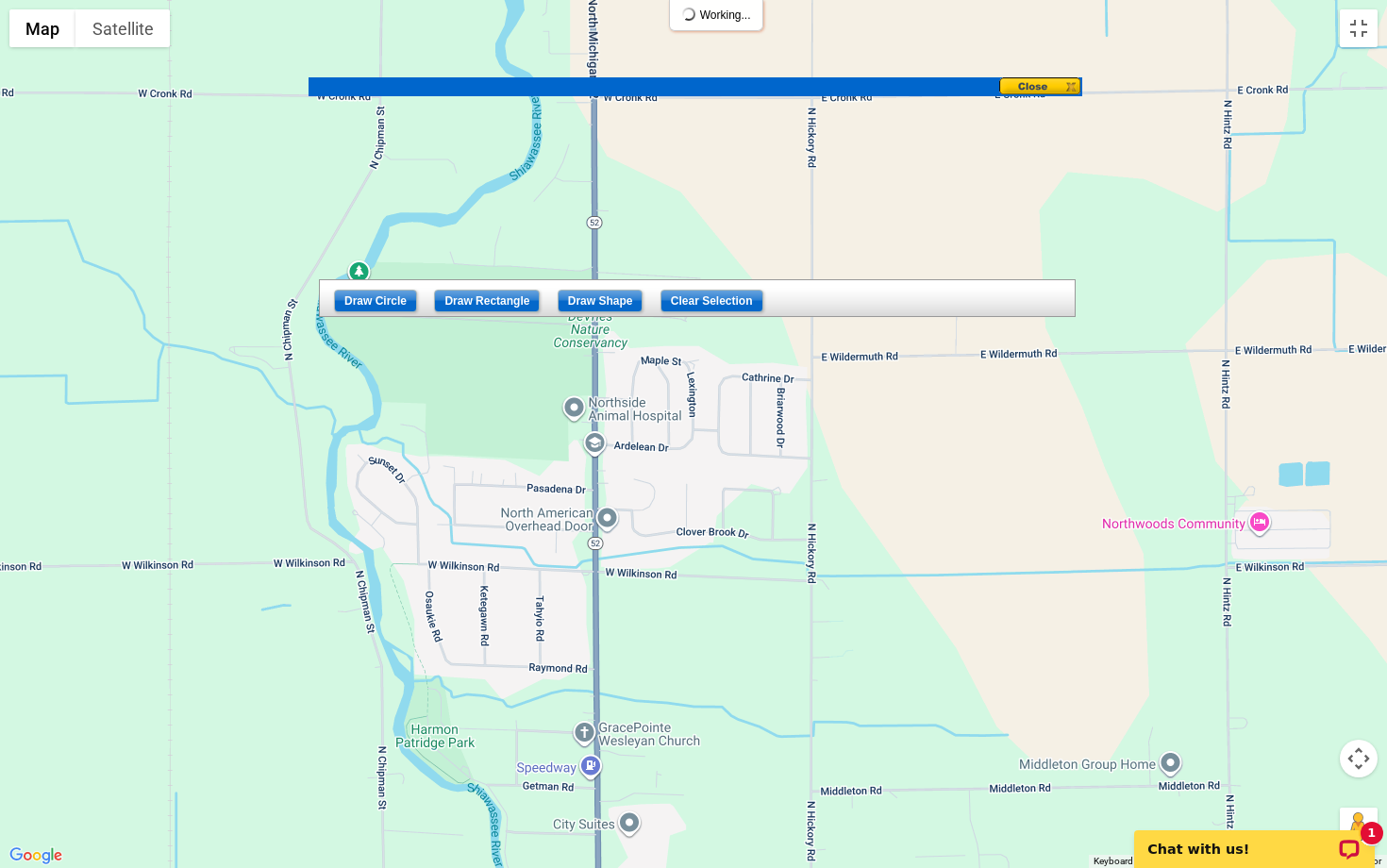
click at [713, 429] on div at bounding box center [694, 434] width 1387 height 868
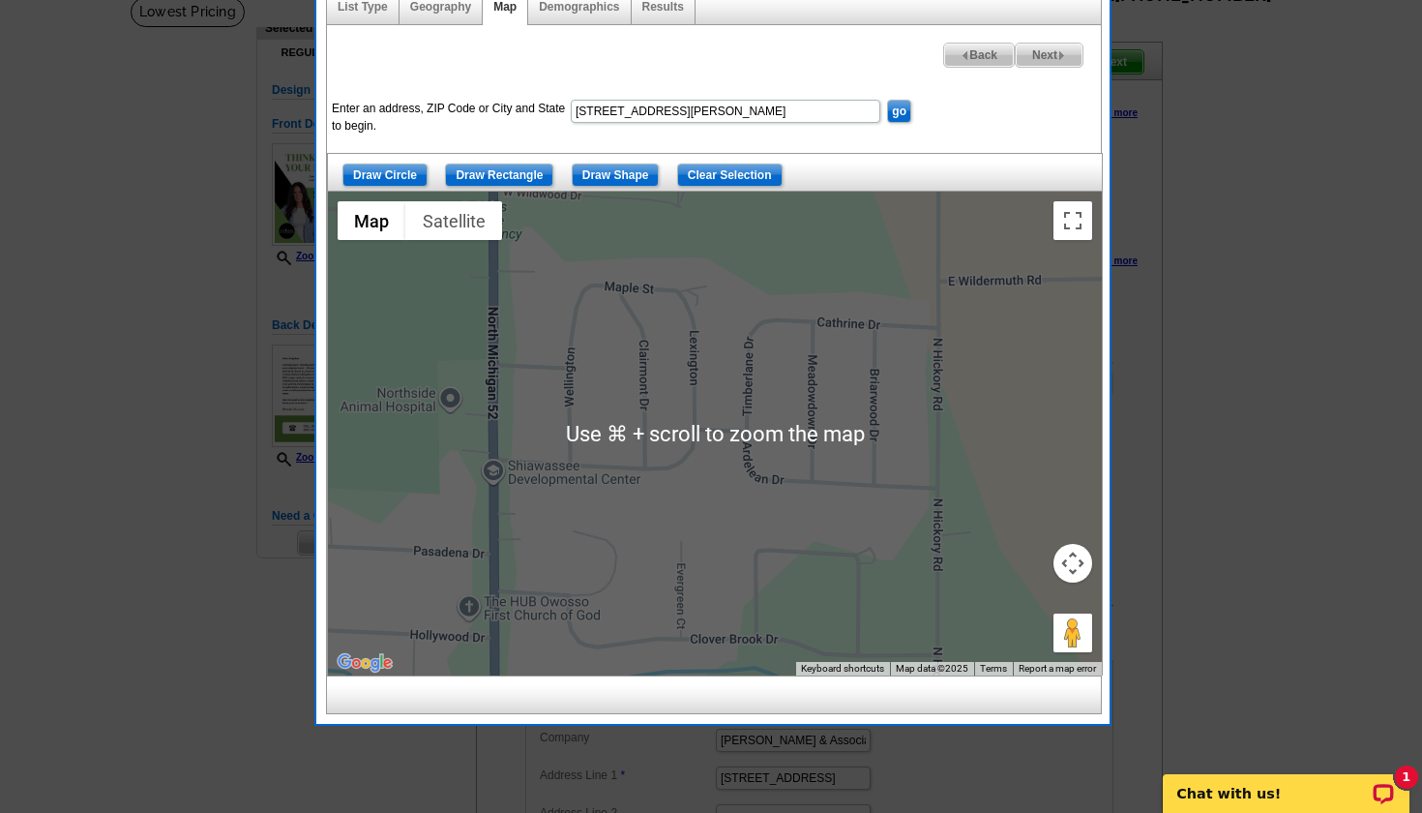
scroll to position [135, 0]
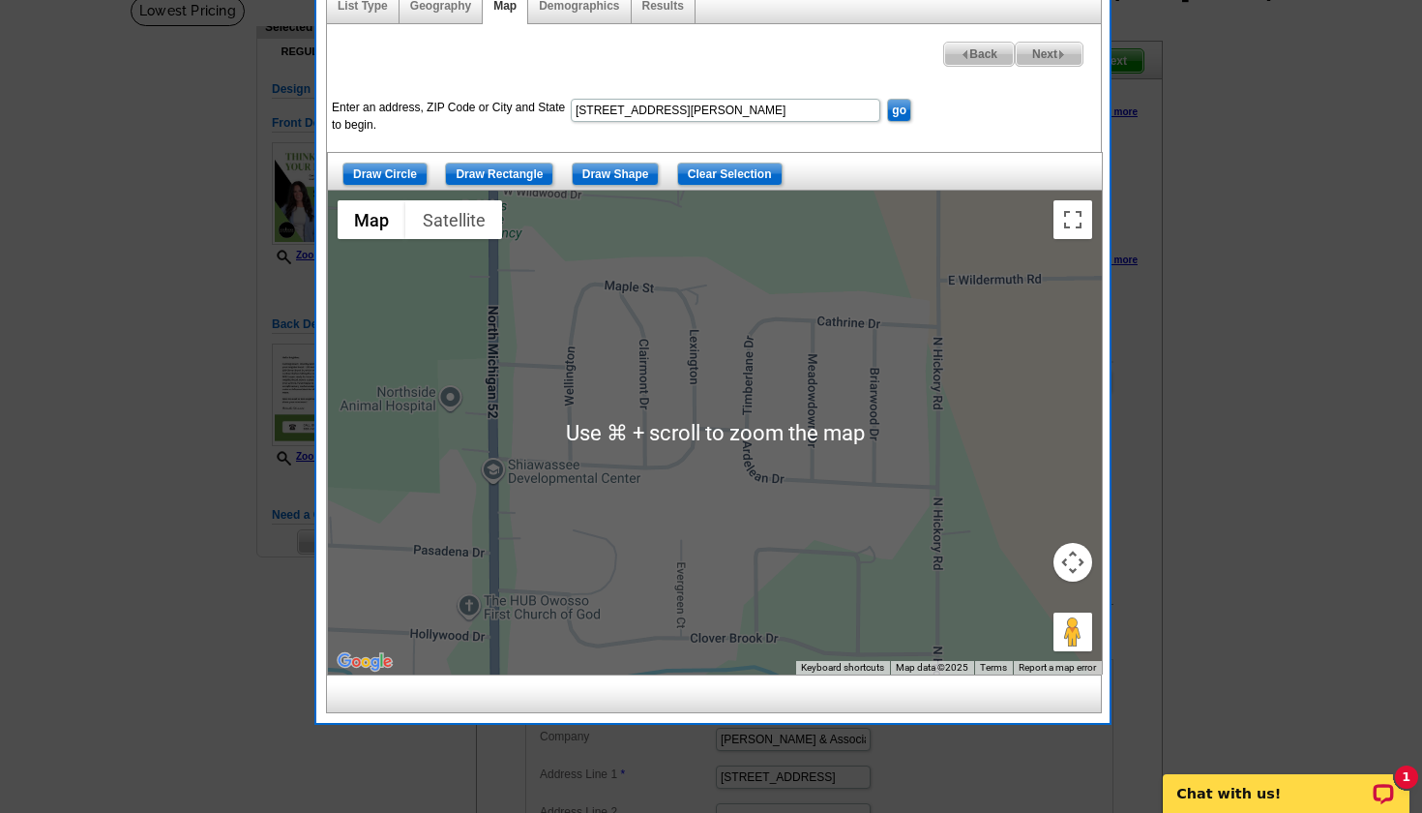
click at [623, 175] on input "Draw Shape" at bounding box center [616, 174] width 88 height 23
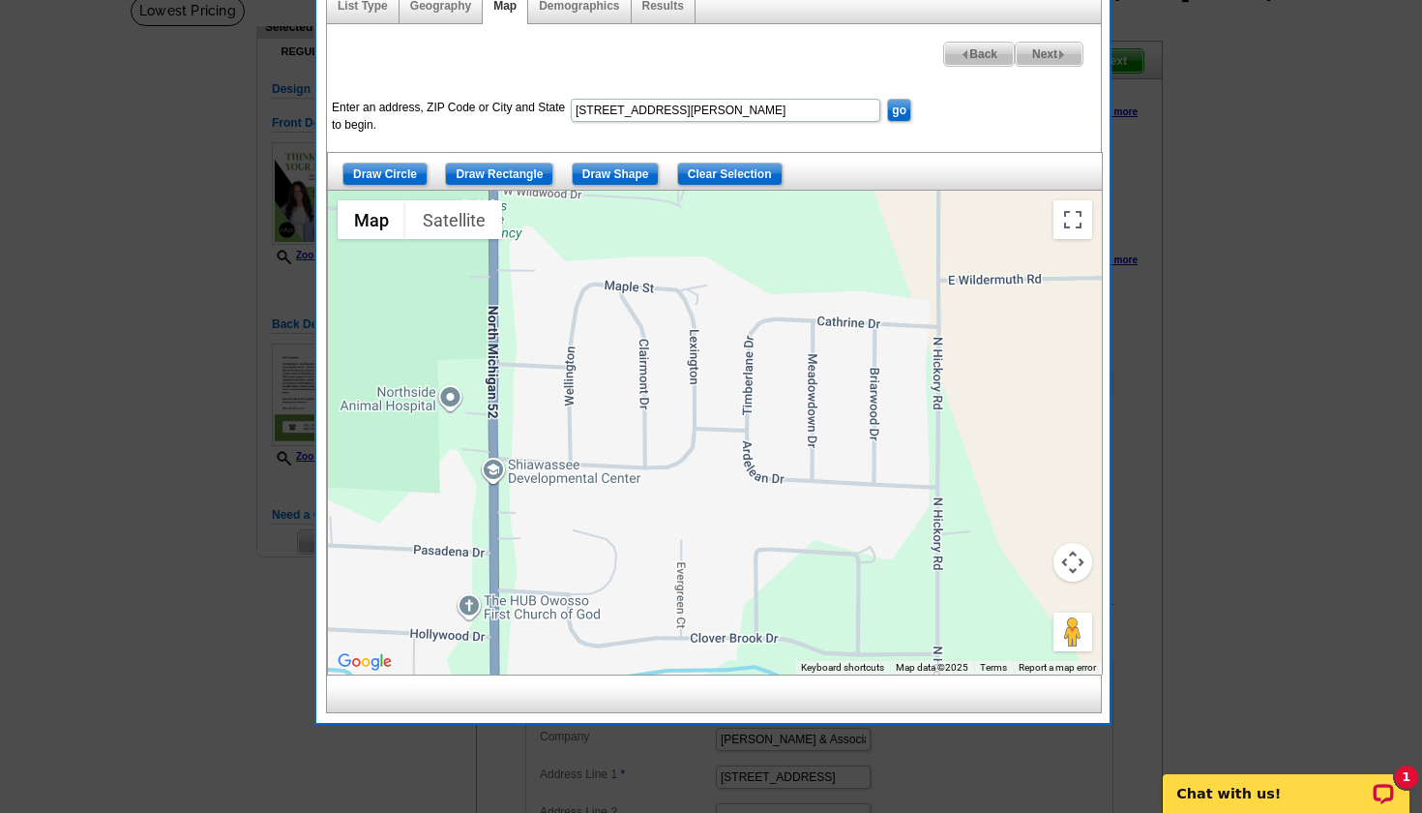
click at [528, 170] on input "Draw Rectangle" at bounding box center [499, 174] width 108 height 23
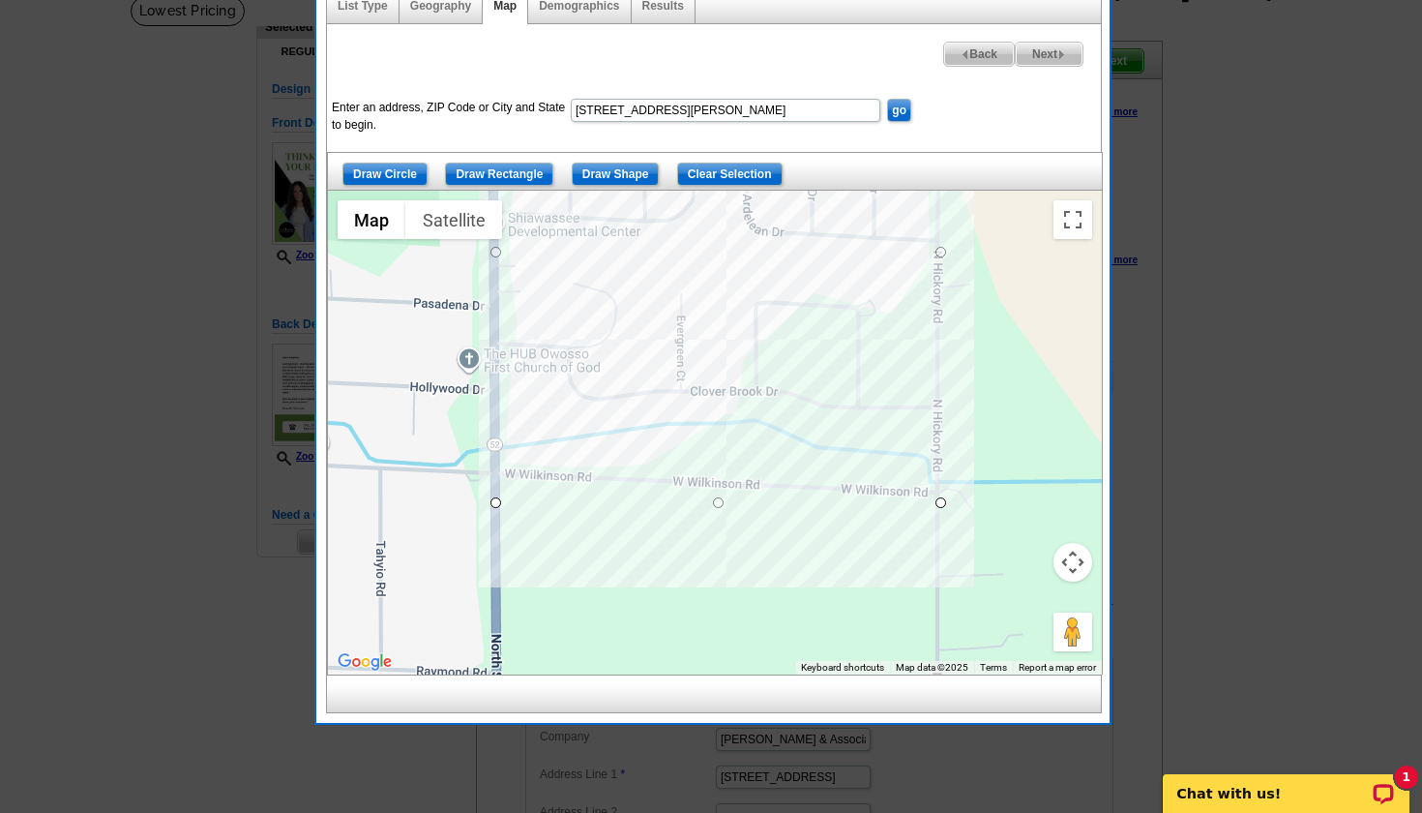
drag, startPoint x: 493, startPoint y: 249, endPoint x: 941, endPoint y: 502, distance: 513.9
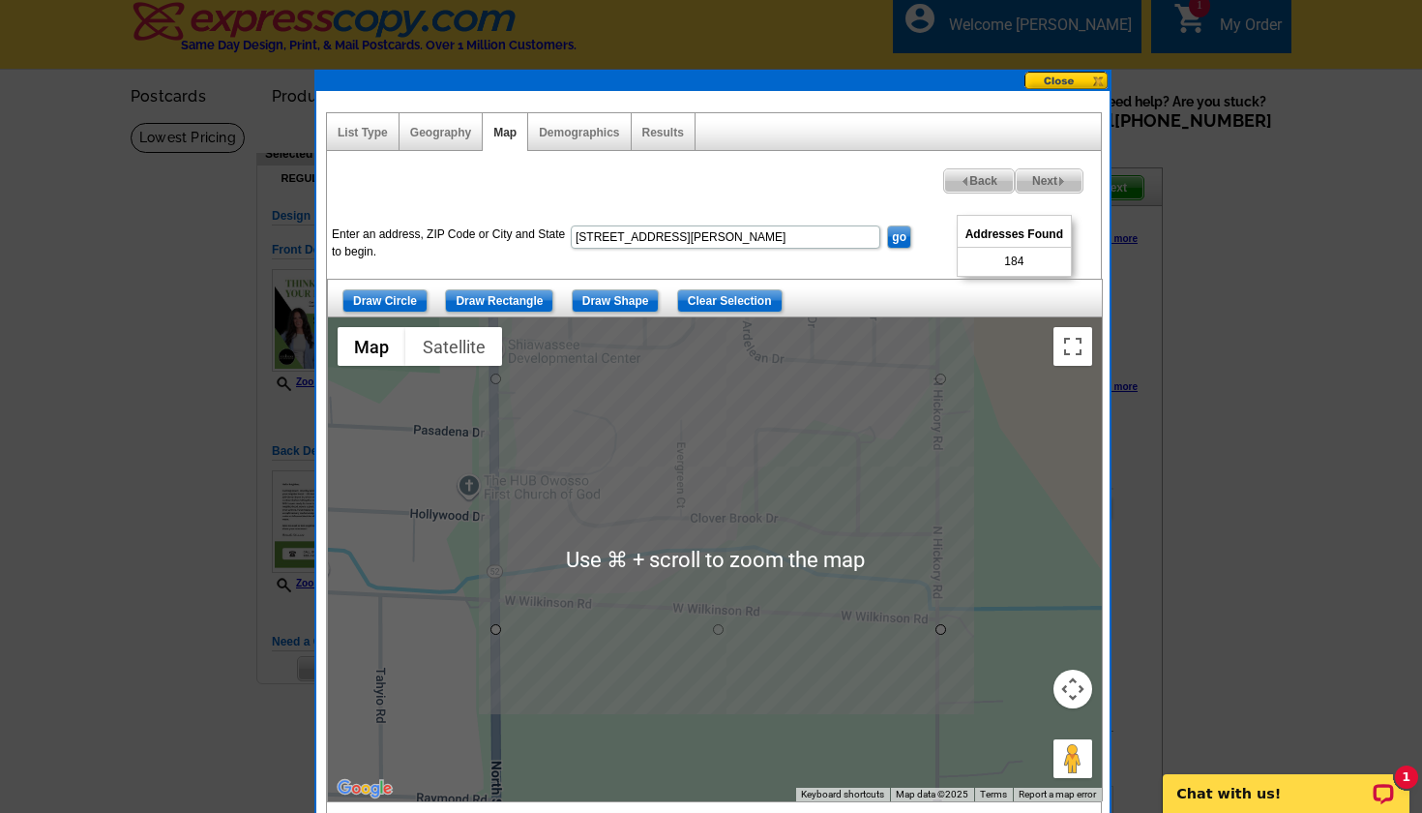
scroll to position [10, 0]
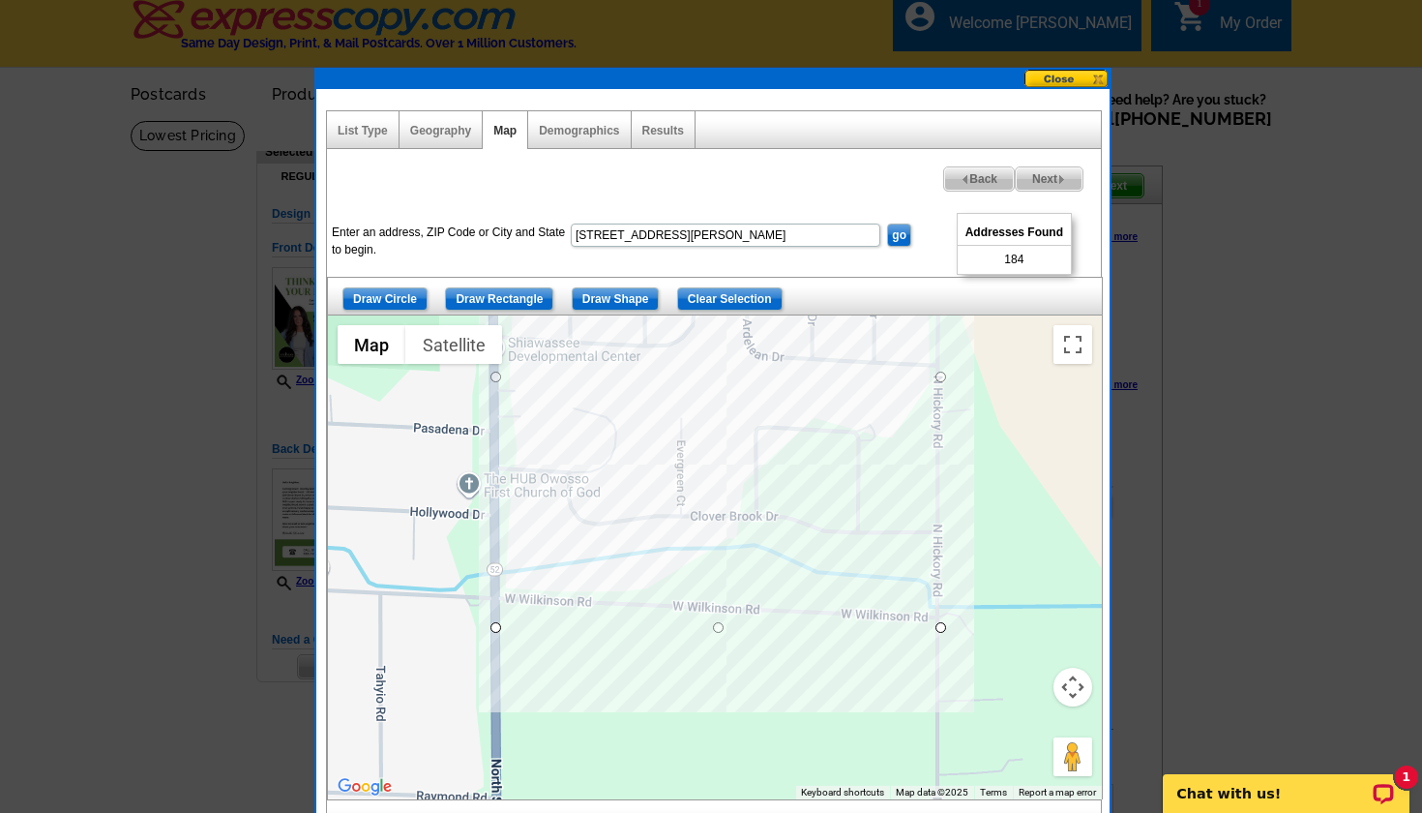
click at [1061, 187] on span "Next" at bounding box center [1049, 178] width 67 height 23
select select
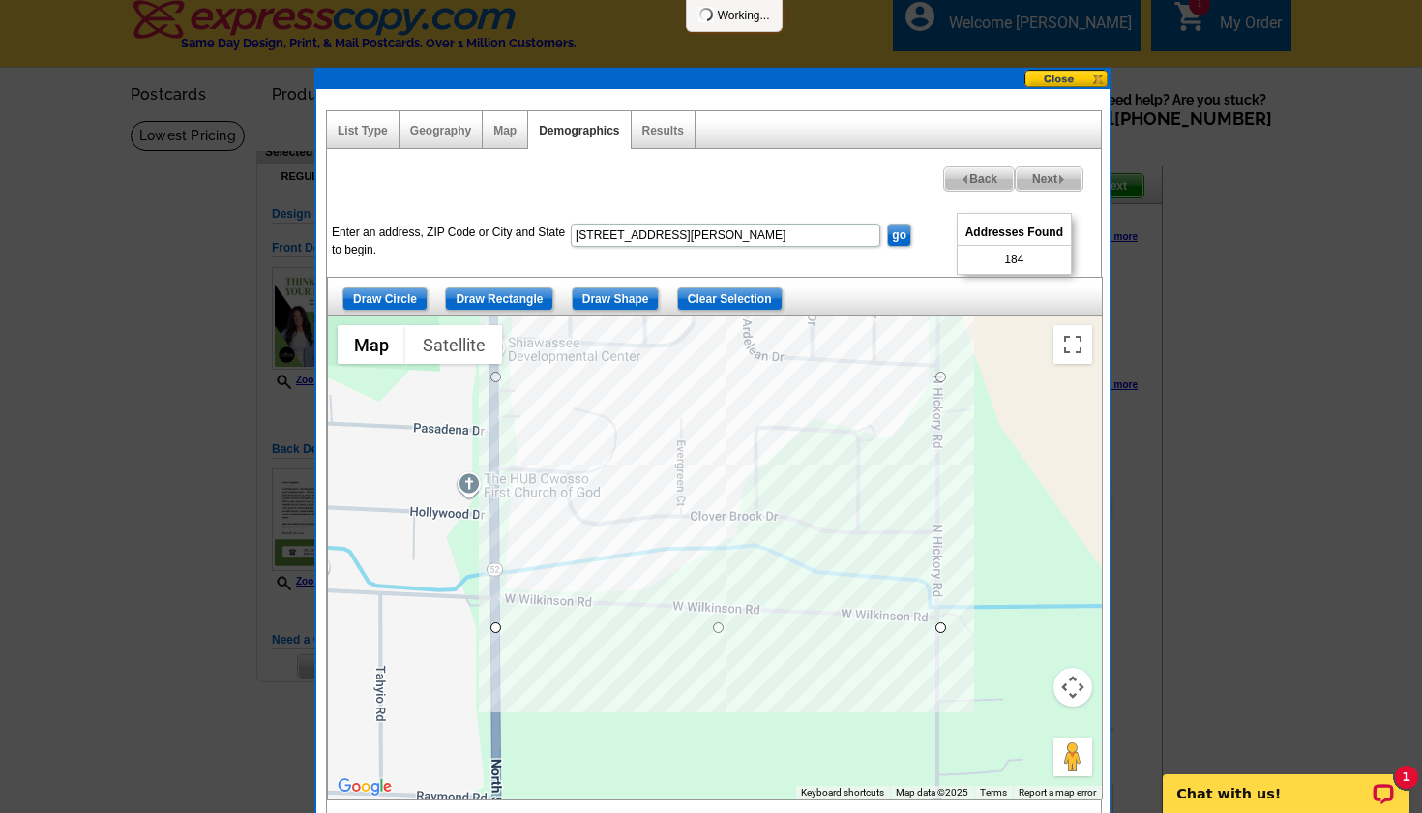
select select
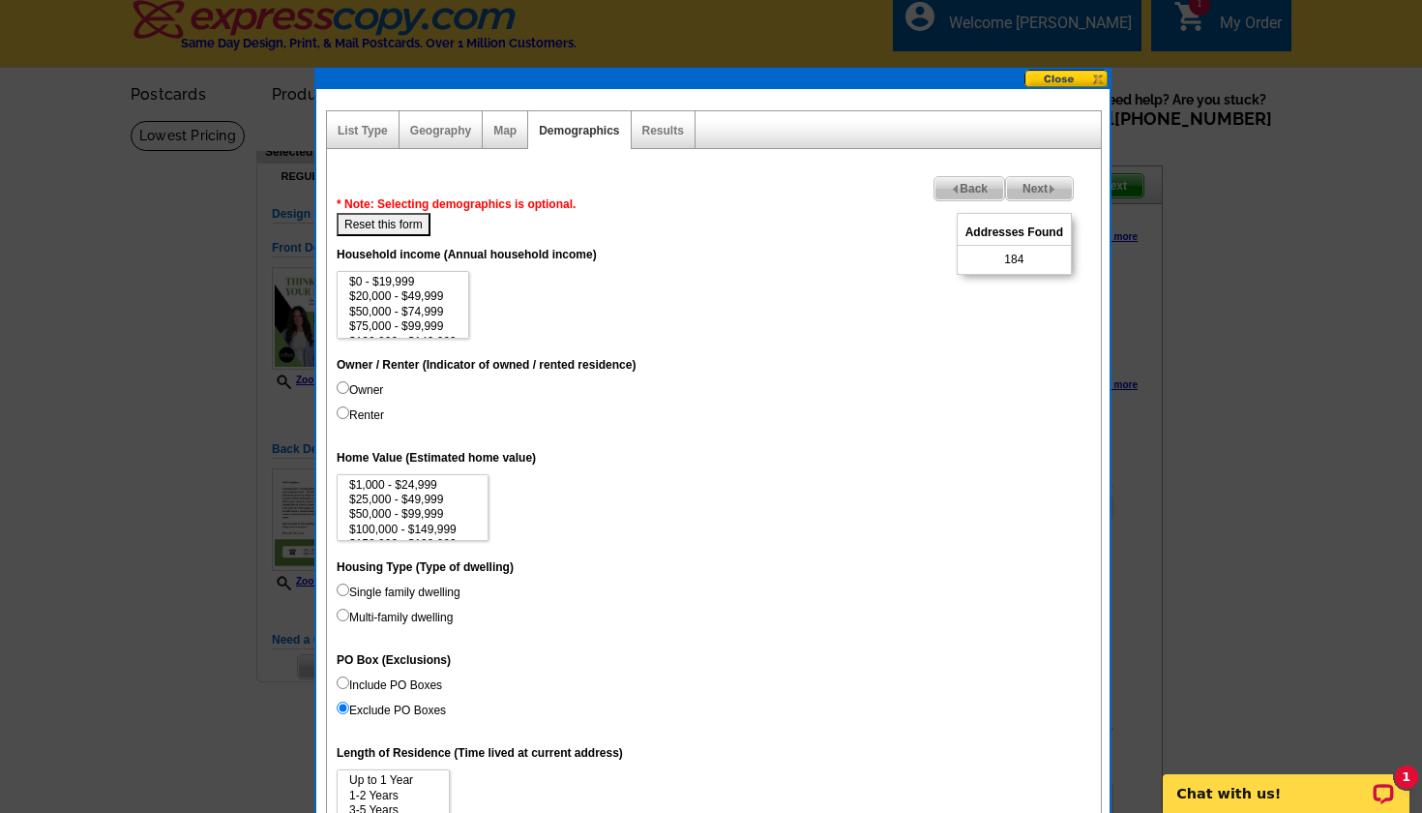
click at [1093, 75] on button at bounding box center [1067, 79] width 85 height 18
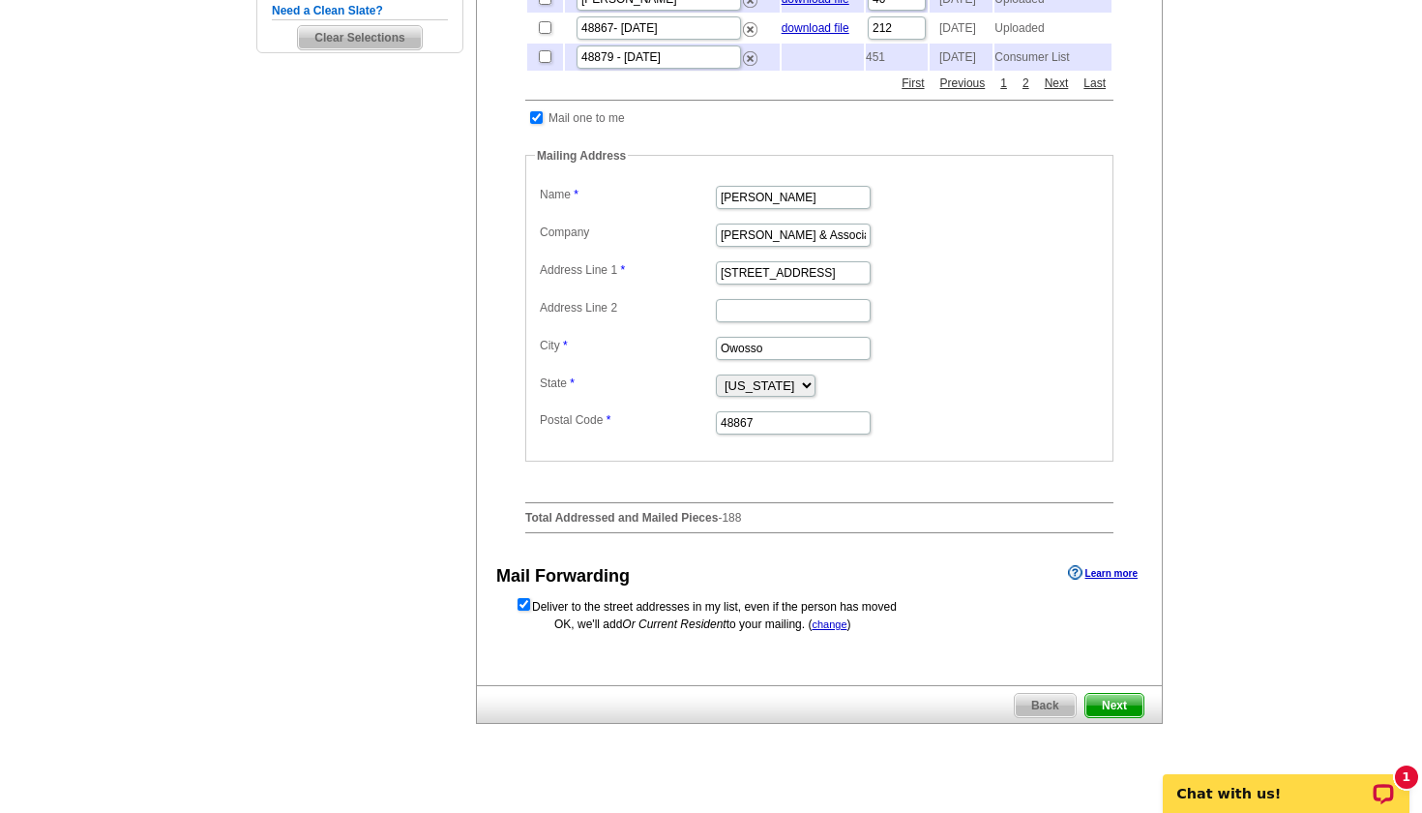
scroll to position [645, 0]
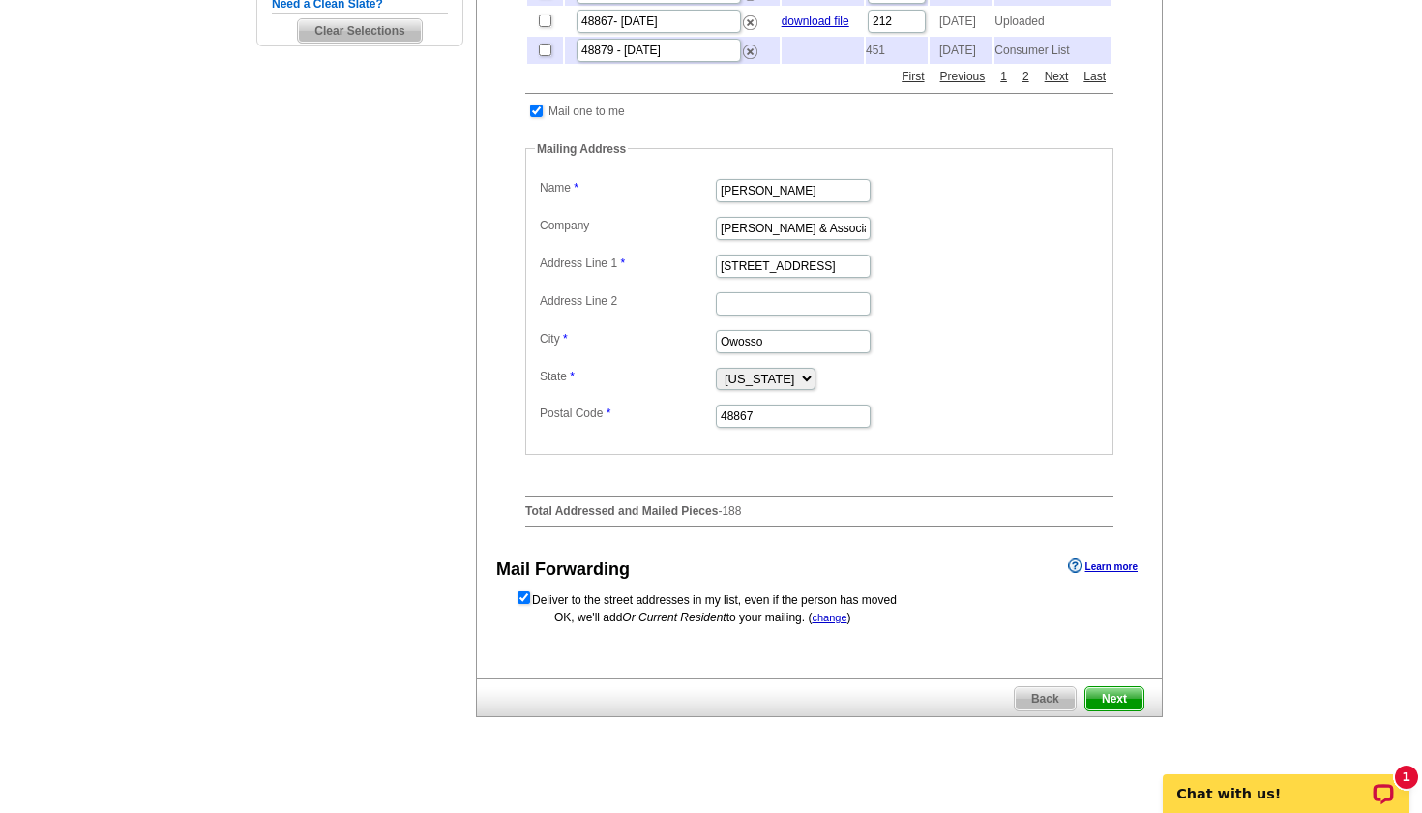
click at [1114, 710] on span "Next" at bounding box center [1115, 698] width 58 height 23
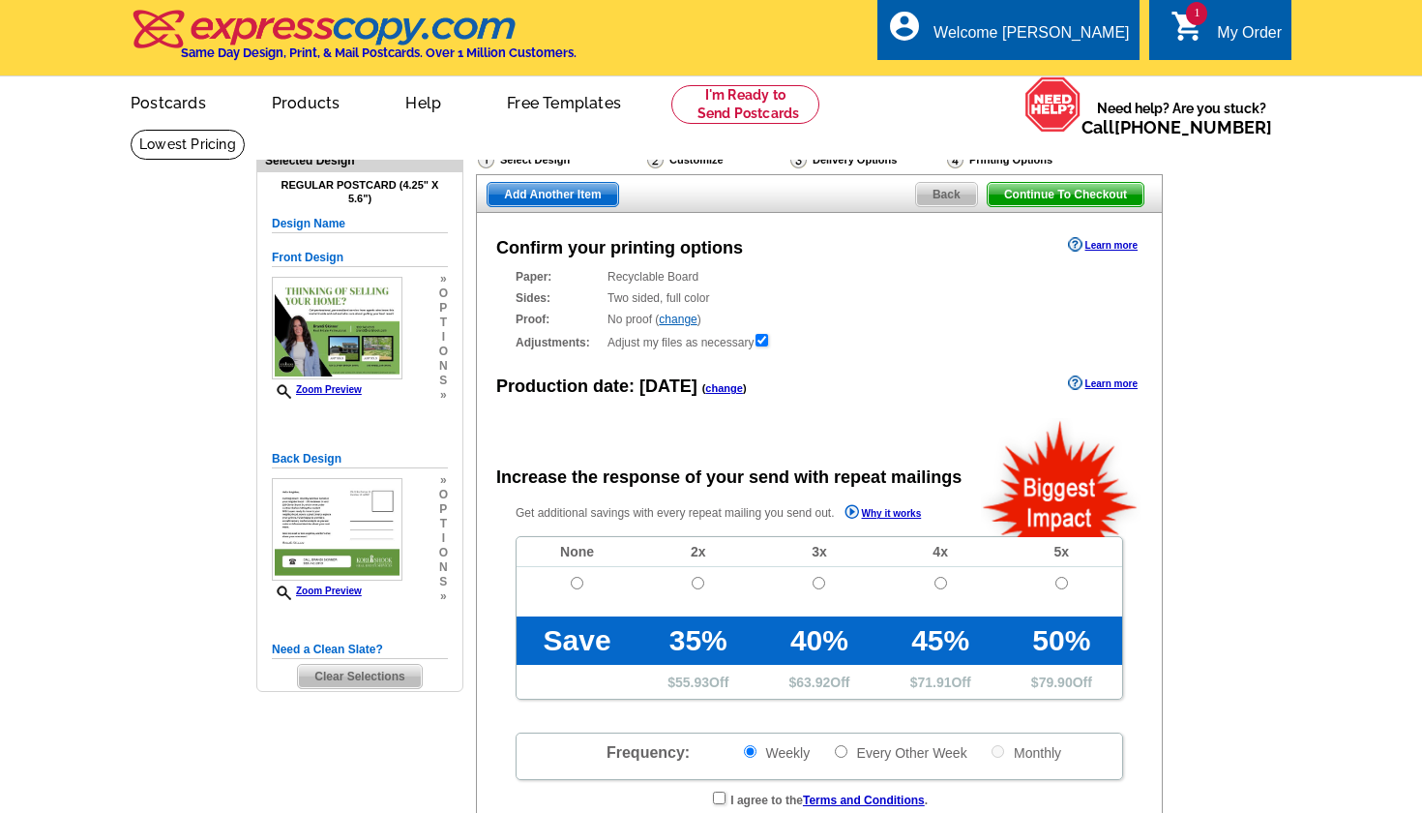
radio input "false"
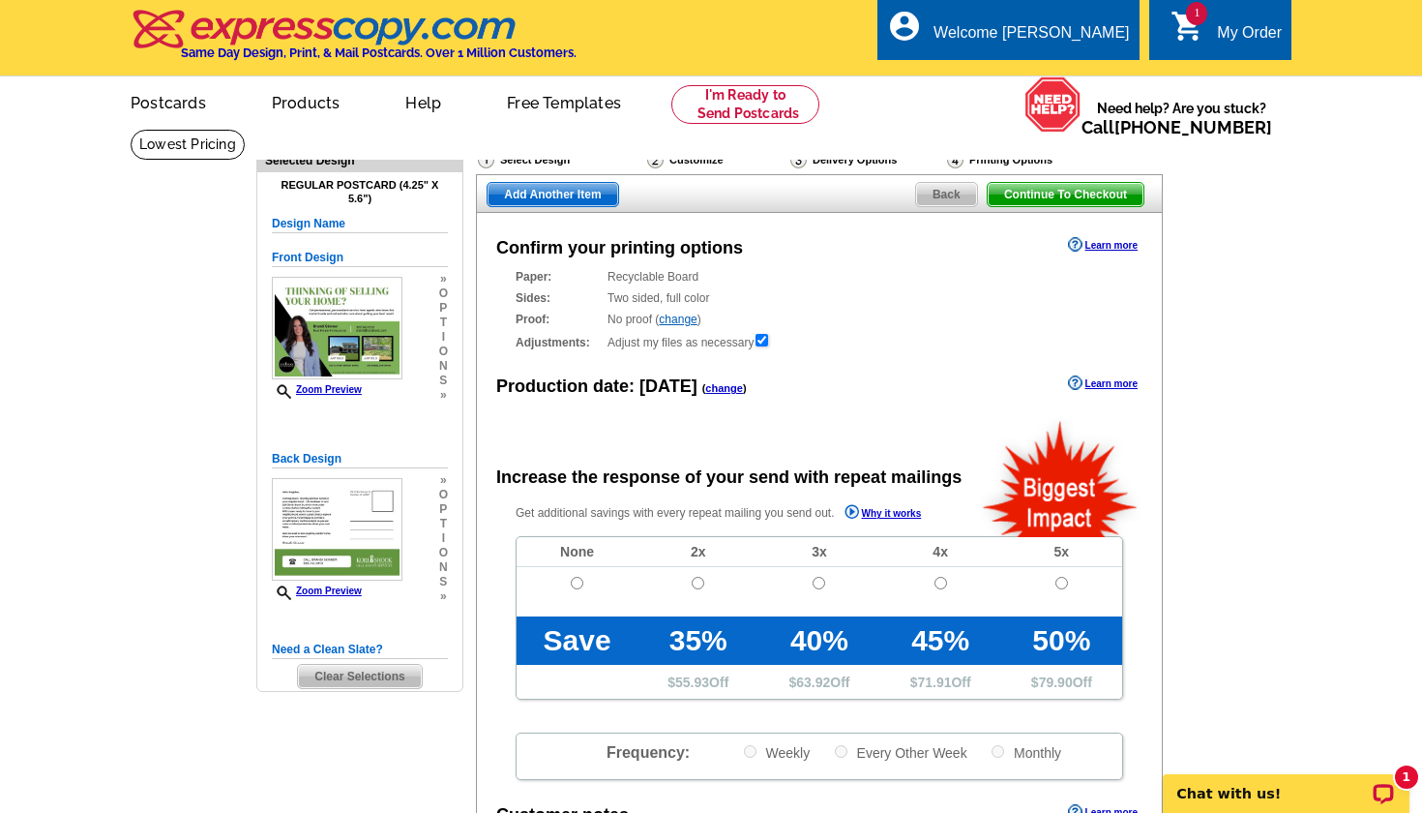
click at [691, 319] on link "change" at bounding box center [678, 320] width 38 height 14
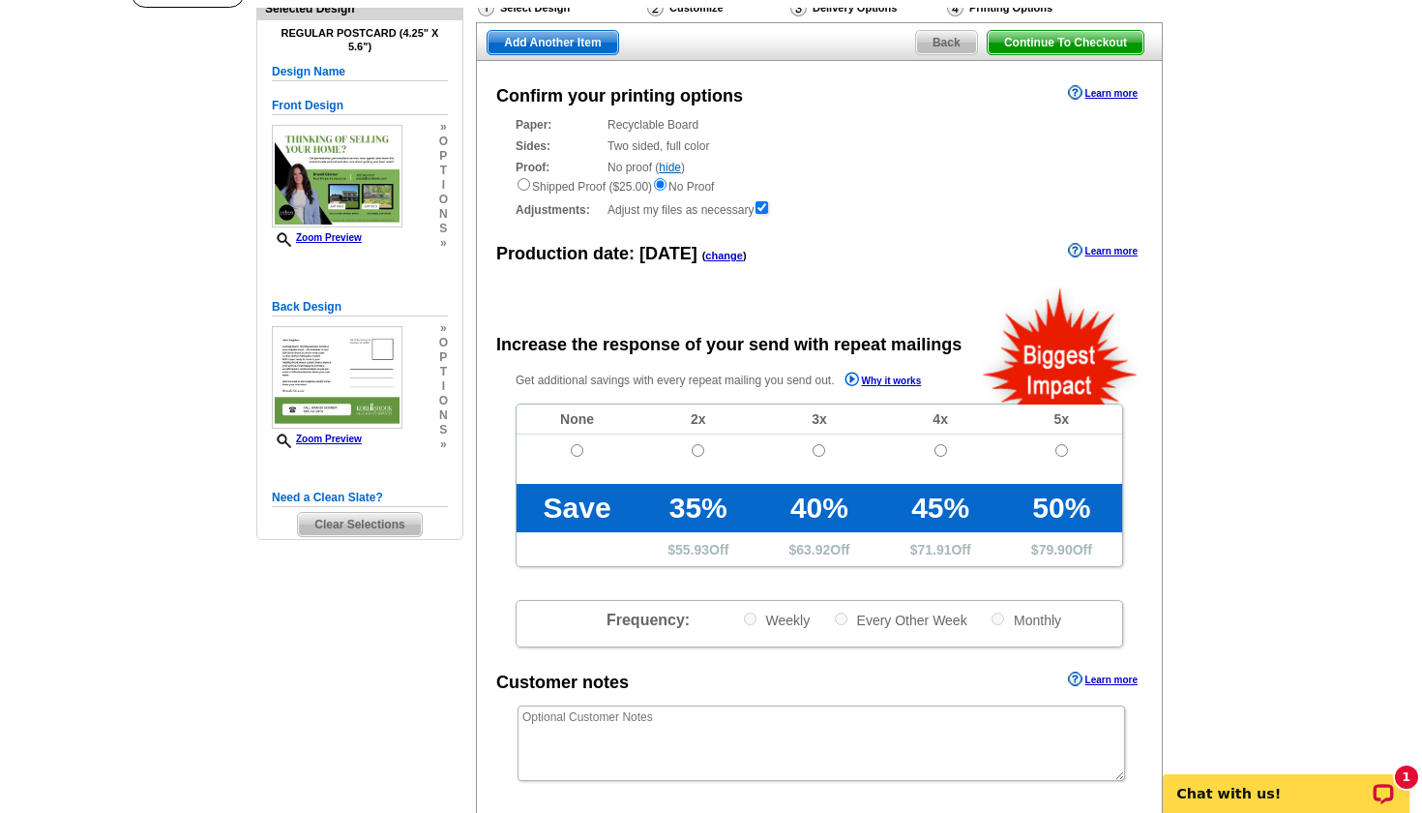
scroll to position [161, 0]
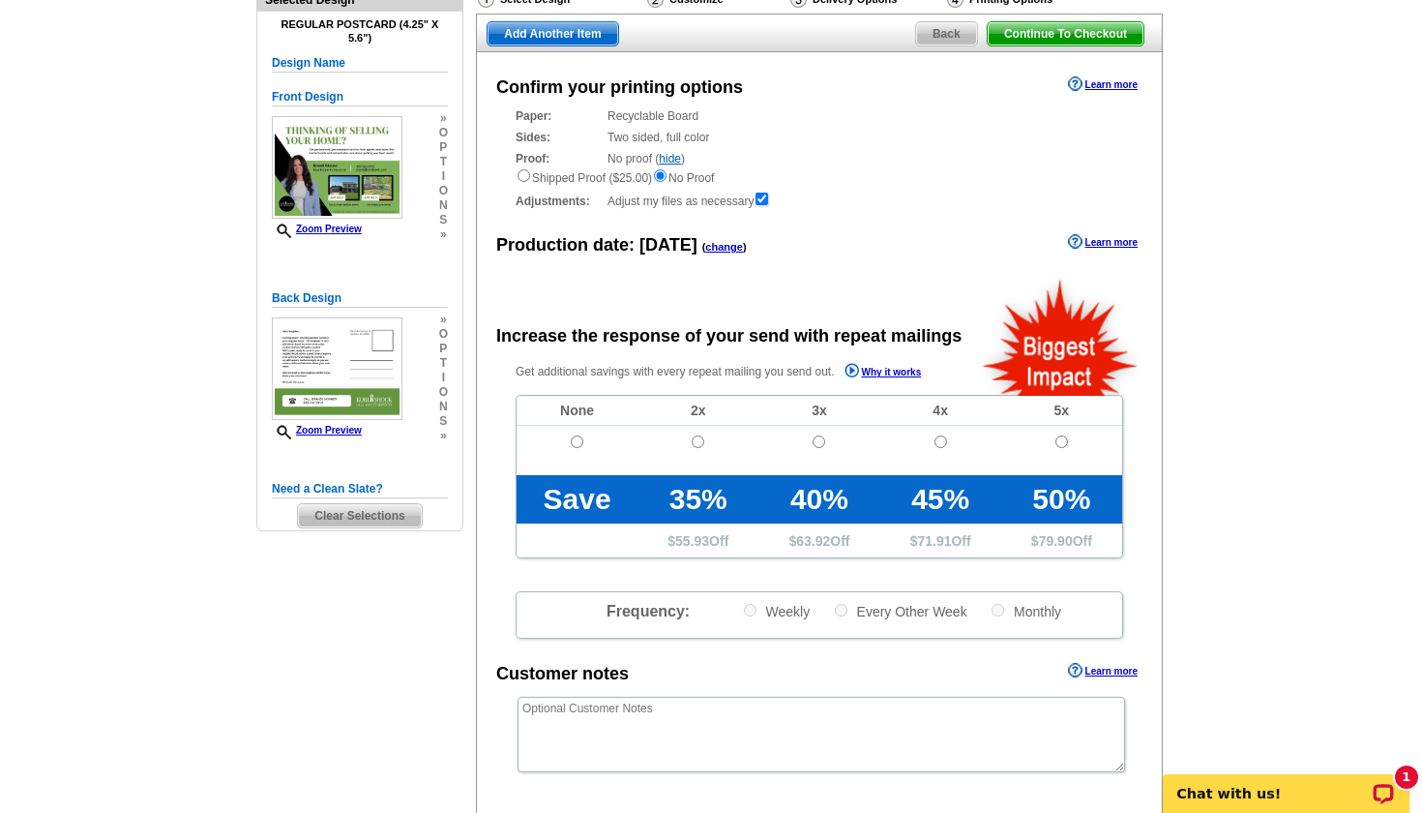
click at [696, 437] on input "radio" at bounding box center [698, 441] width 13 height 13
radio input "true"
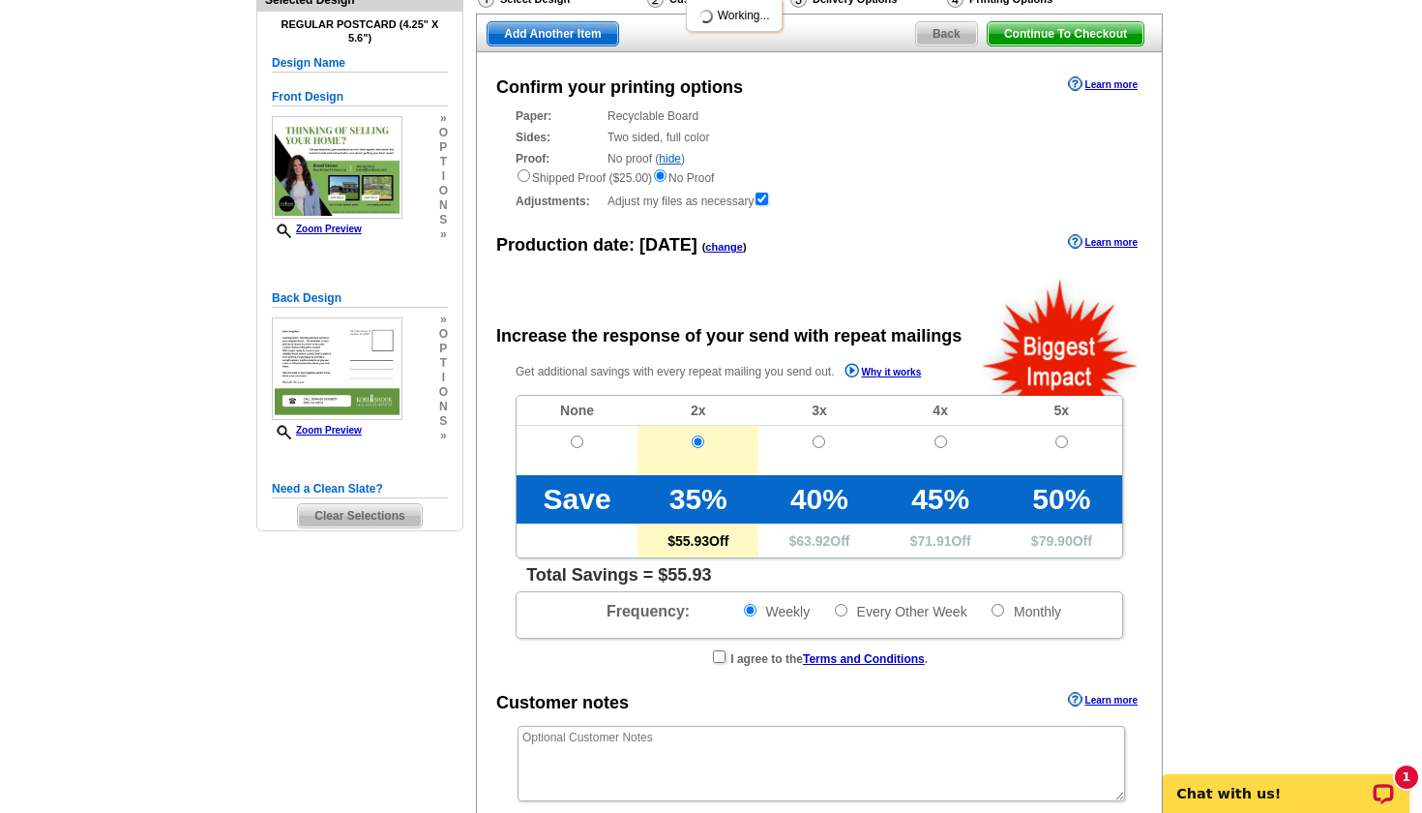
click at [584, 436] on td at bounding box center [577, 450] width 121 height 49
click at [578, 436] on input "radio" at bounding box center [577, 441] width 13 height 13
radio input "true"
radio input "false"
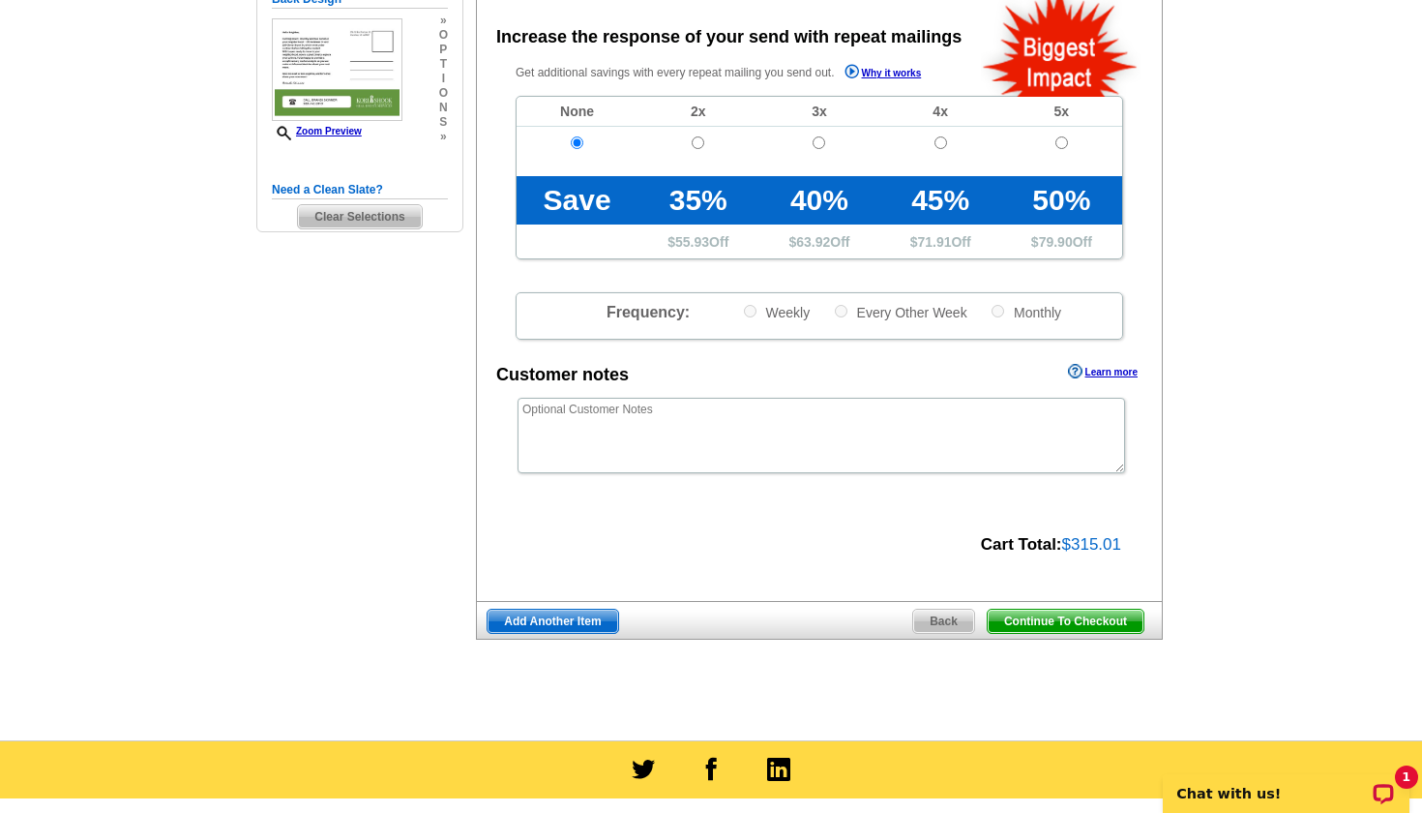
scroll to position [478, 0]
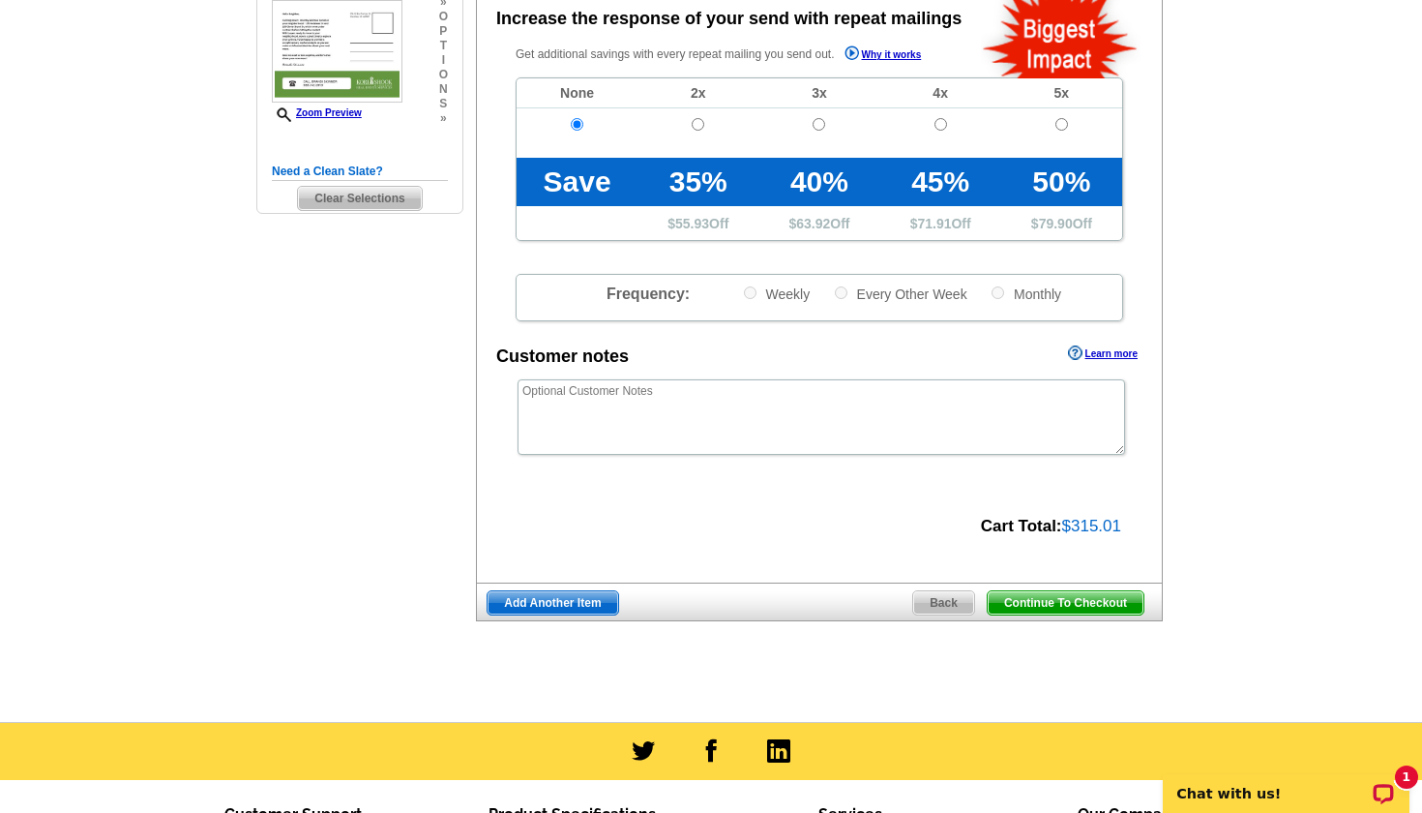
click at [1079, 596] on span "Continue To Checkout" at bounding box center [1066, 602] width 156 height 23
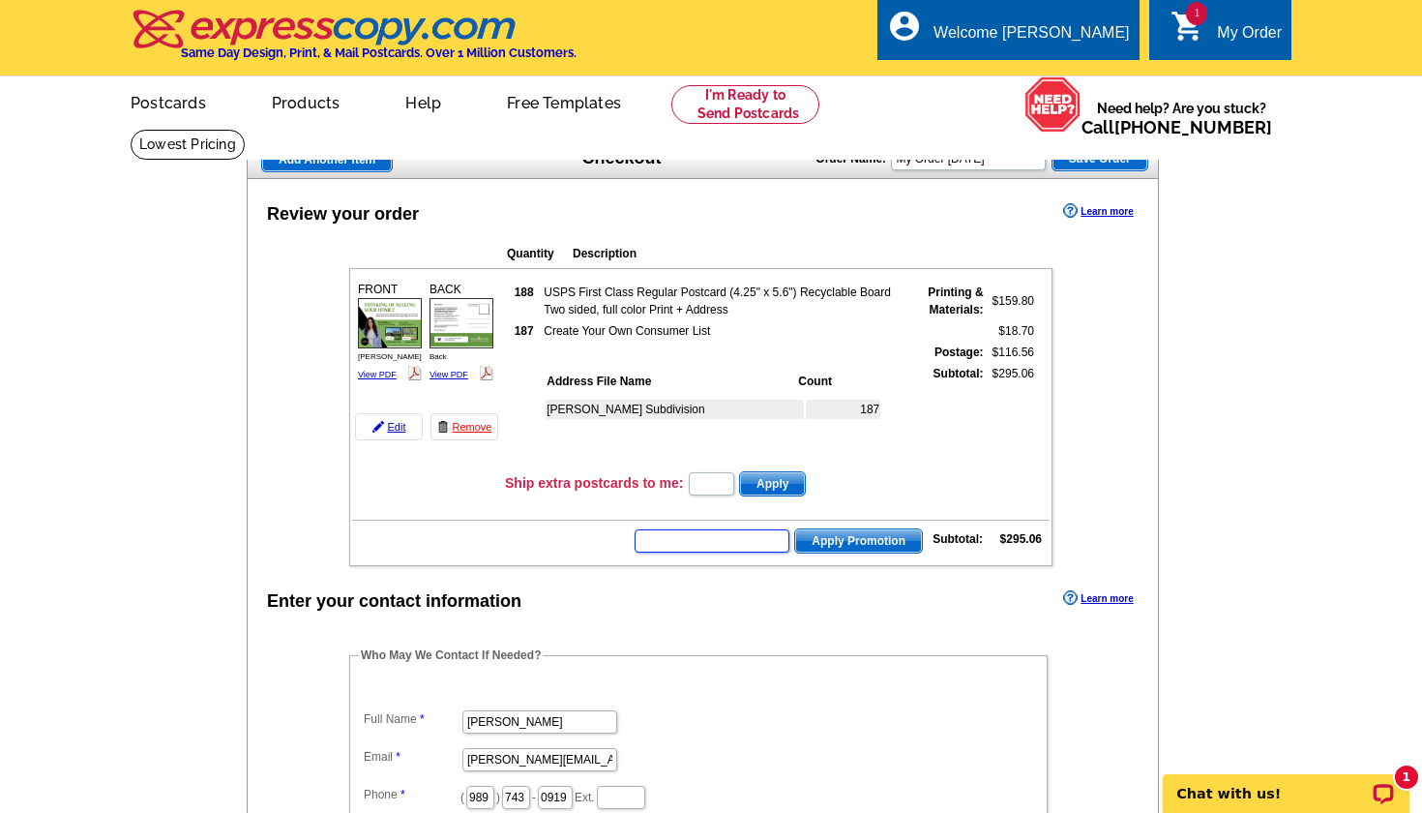
click at [719, 543] on input "text" at bounding box center [712, 540] width 155 height 23
paste input "HURRY40"
type input "HURRY40"
click at [871, 538] on span "Apply Promotion" at bounding box center [858, 540] width 127 height 23
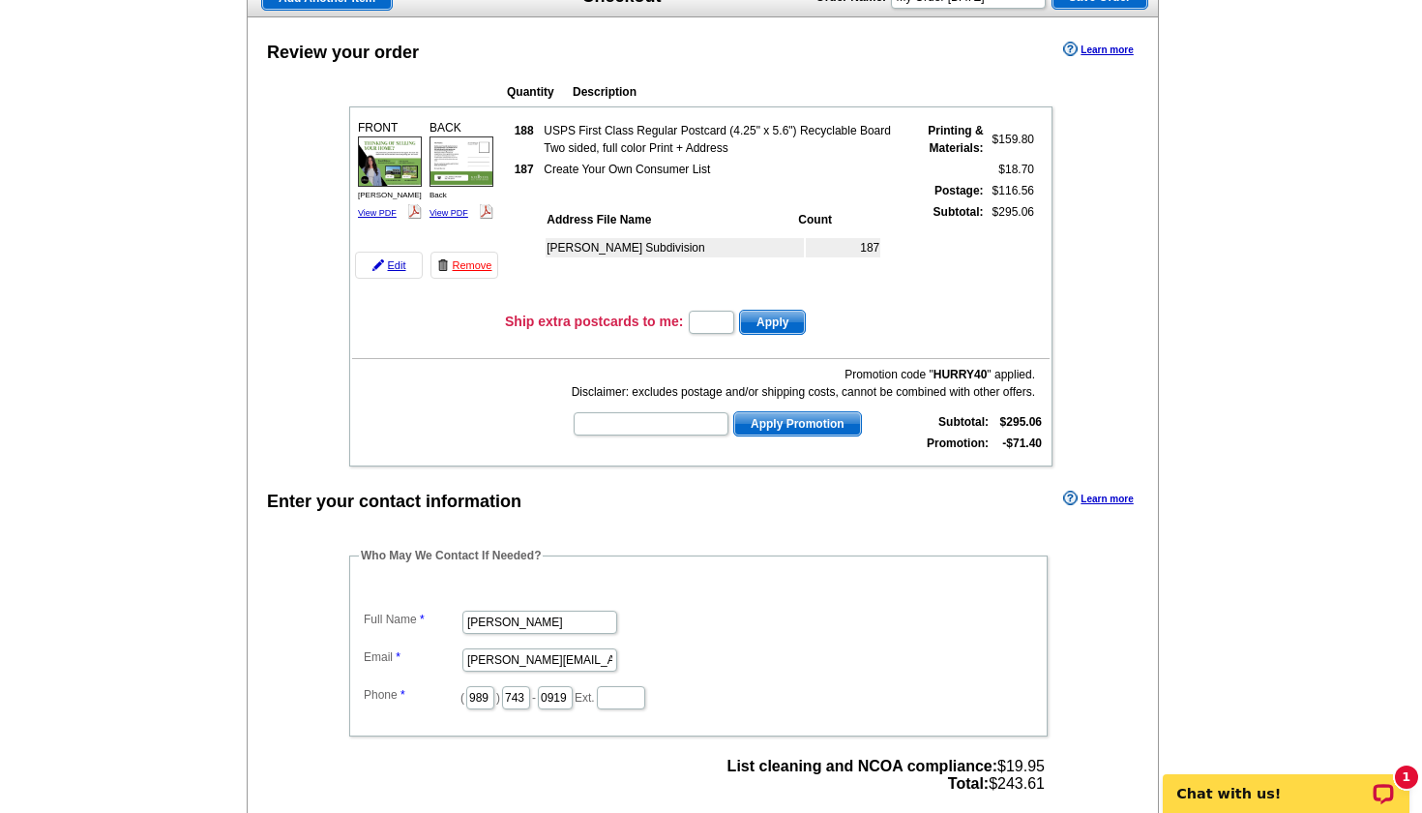
scroll to position [165, 0]
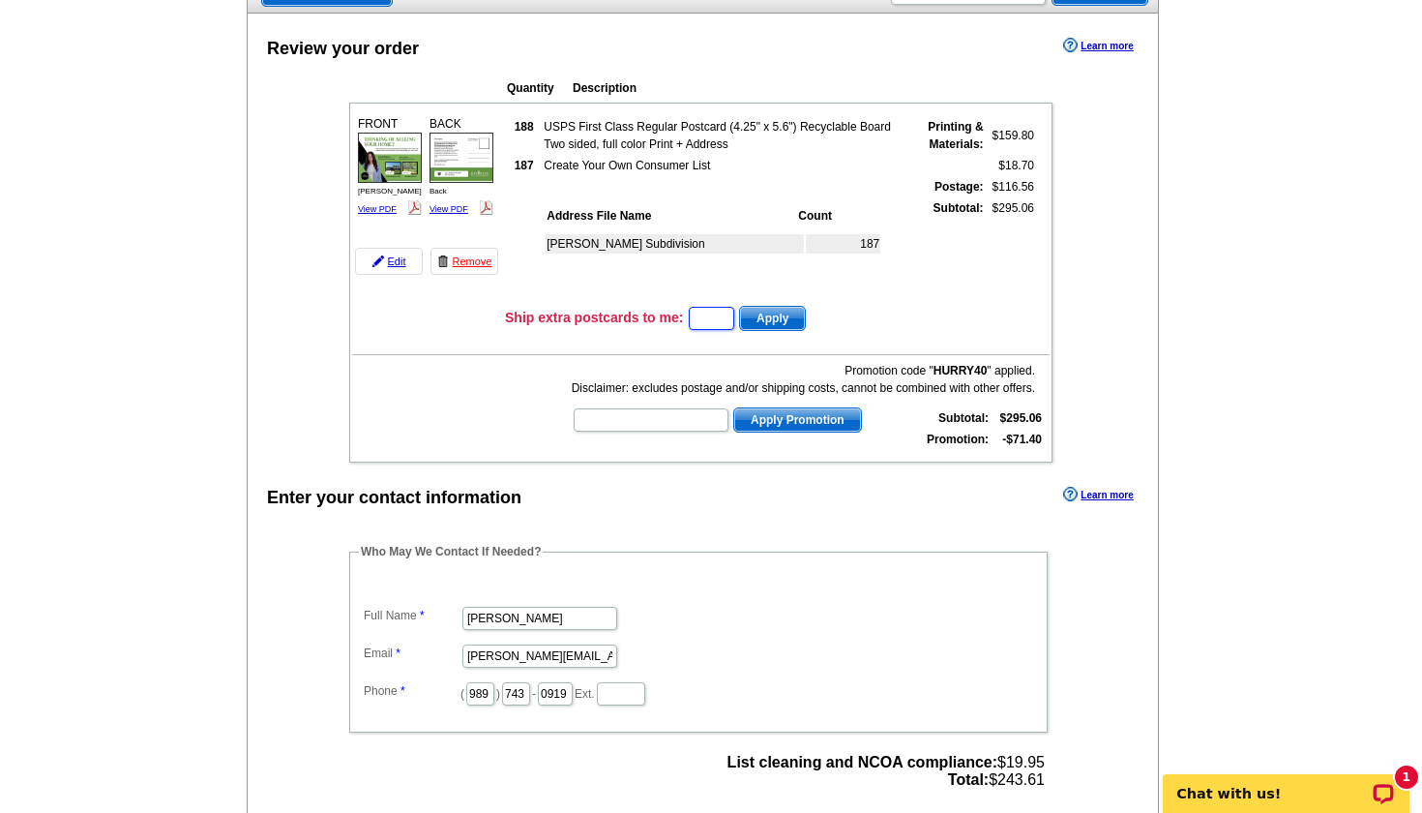
click at [703, 319] on input "text" at bounding box center [711, 318] width 45 height 23
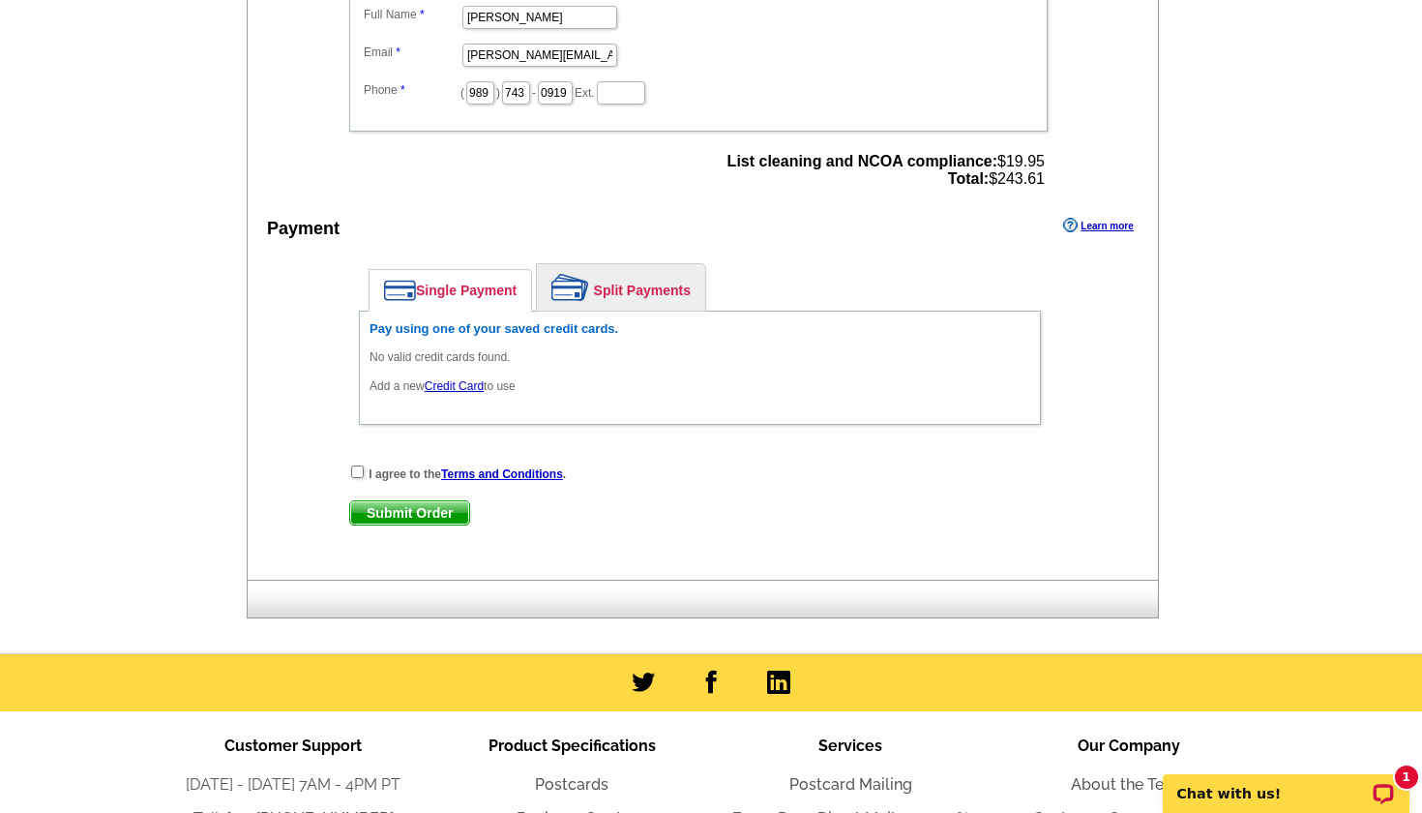
scroll to position [767, 0]
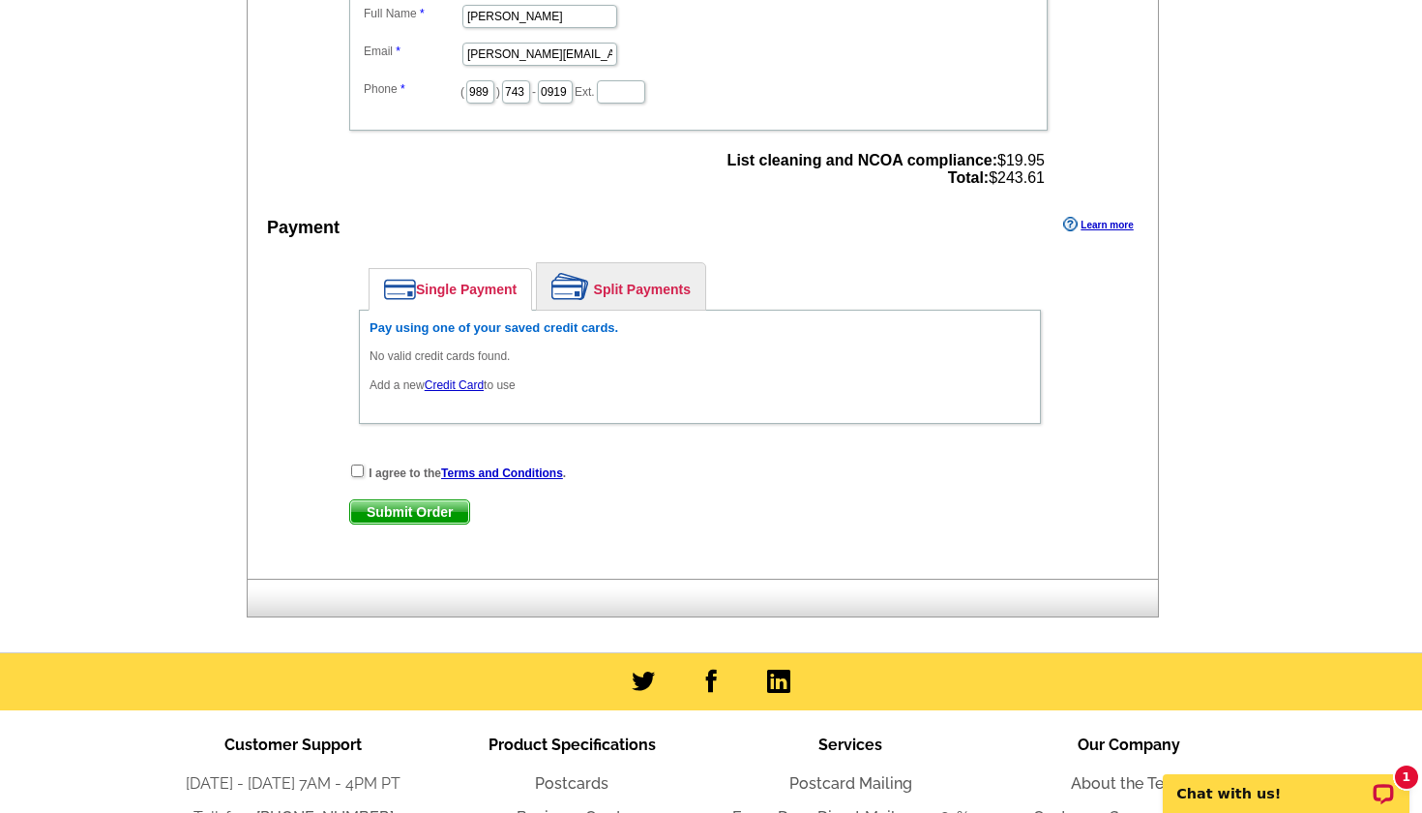
click at [360, 470] on input "checkbox" at bounding box center [357, 470] width 13 height 13
checkbox input "true"
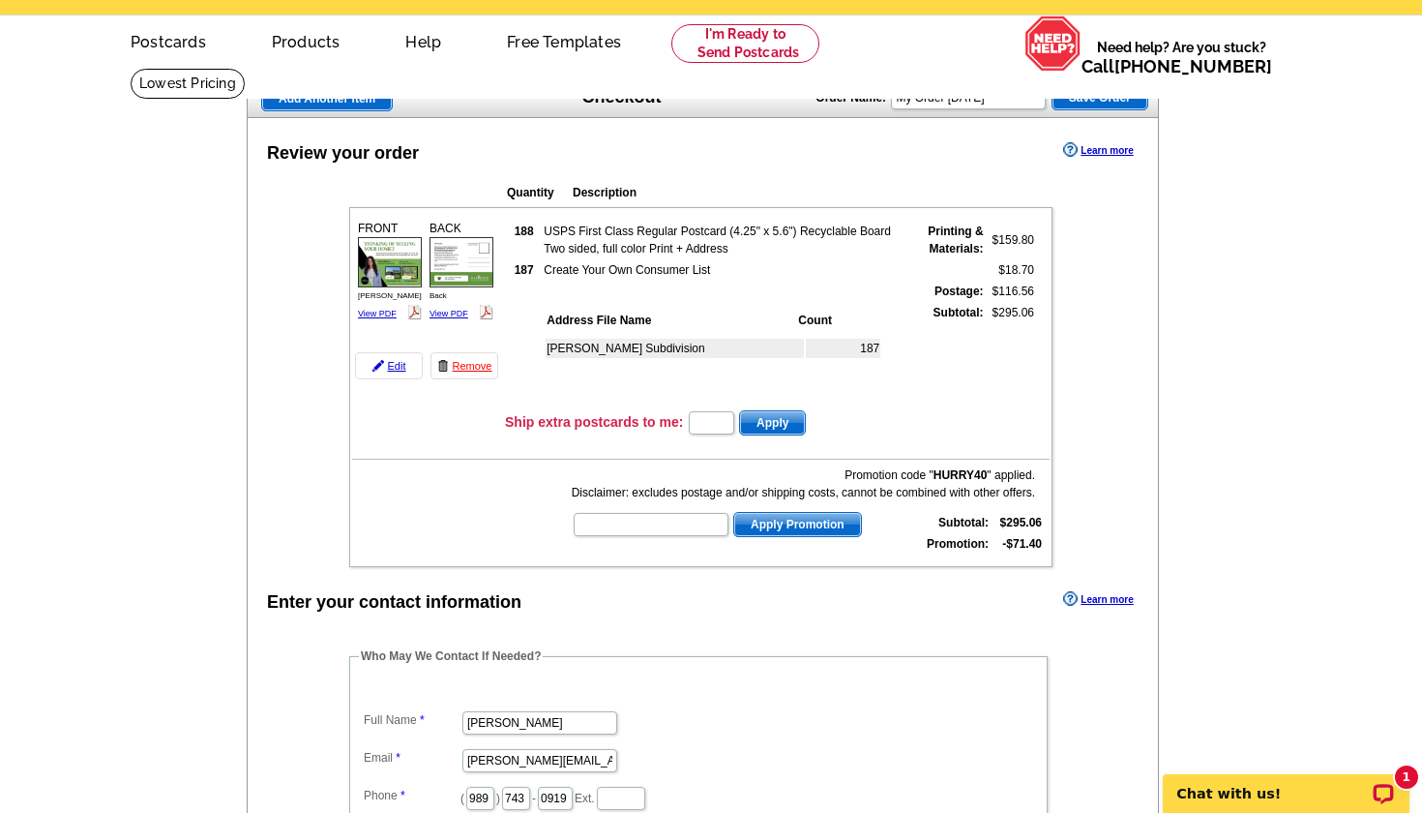
scroll to position [51, 0]
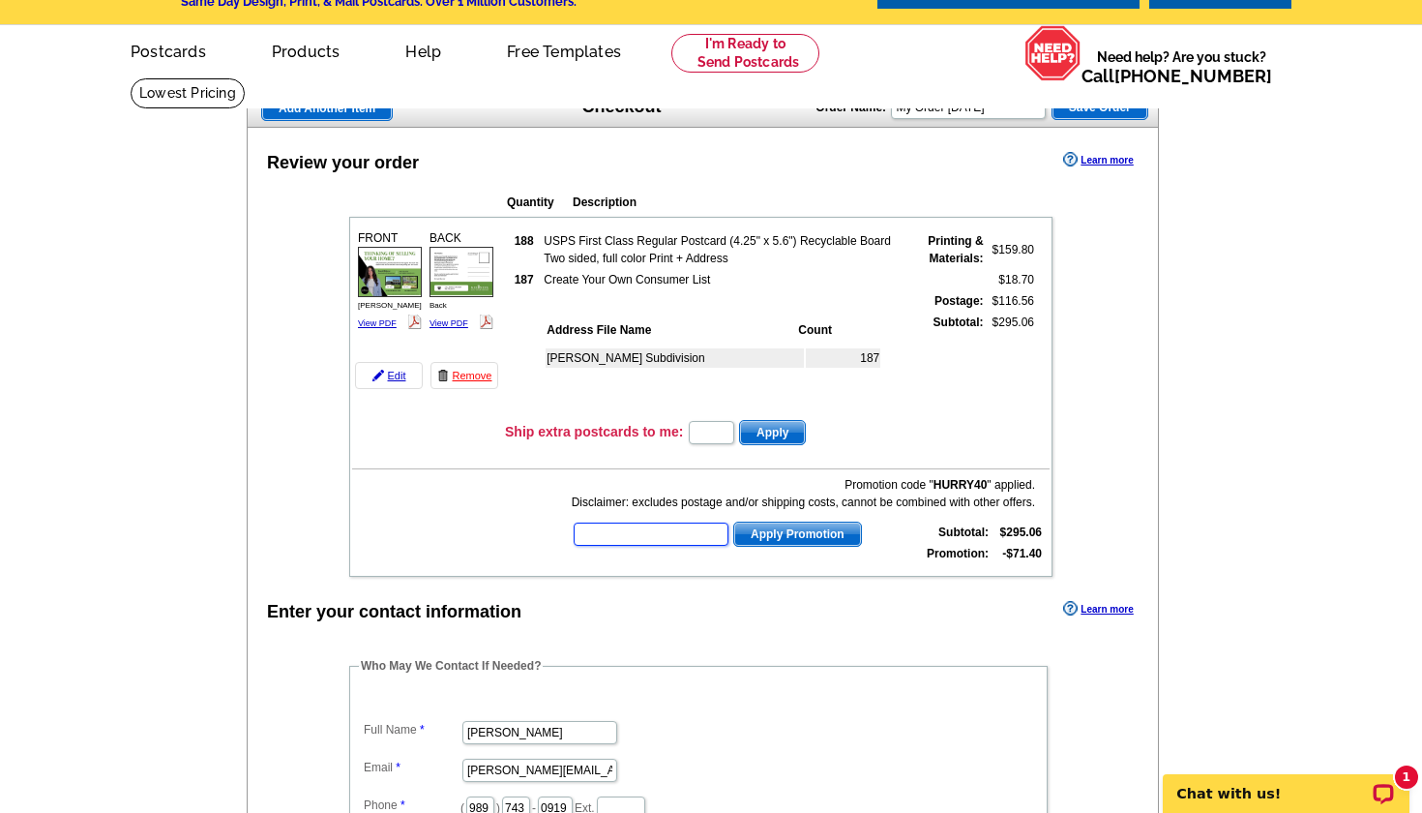
click at [667, 534] on input "text" at bounding box center [651, 534] width 155 height 23
paste input "MOESFEDR"
type input "MOESFEDR"
click at [766, 532] on span "Apply Promotion" at bounding box center [797, 534] width 127 height 23
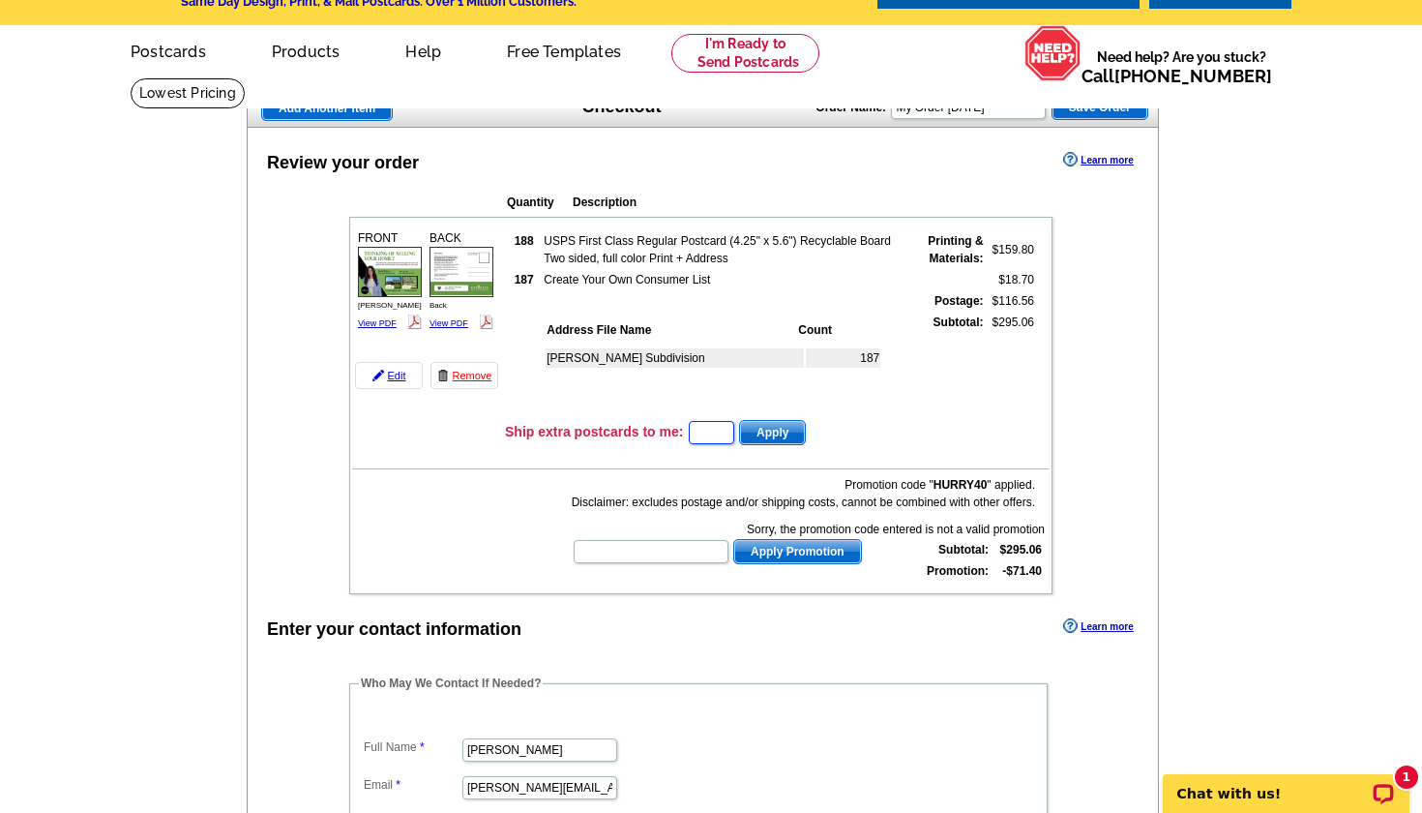
click at [703, 433] on input "text" at bounding box center [711, 432] width 45 height 23
type input "5"
click at [784, 433] on button "Apply" at bounding box center [772, 432] width 67 height 25
click at [788, 427] on span "Apply" at bounding box center [772, 432] width 65 height 23
click at [729, 436] on input "5" at bounding box center [711, 432] width 45 height 23
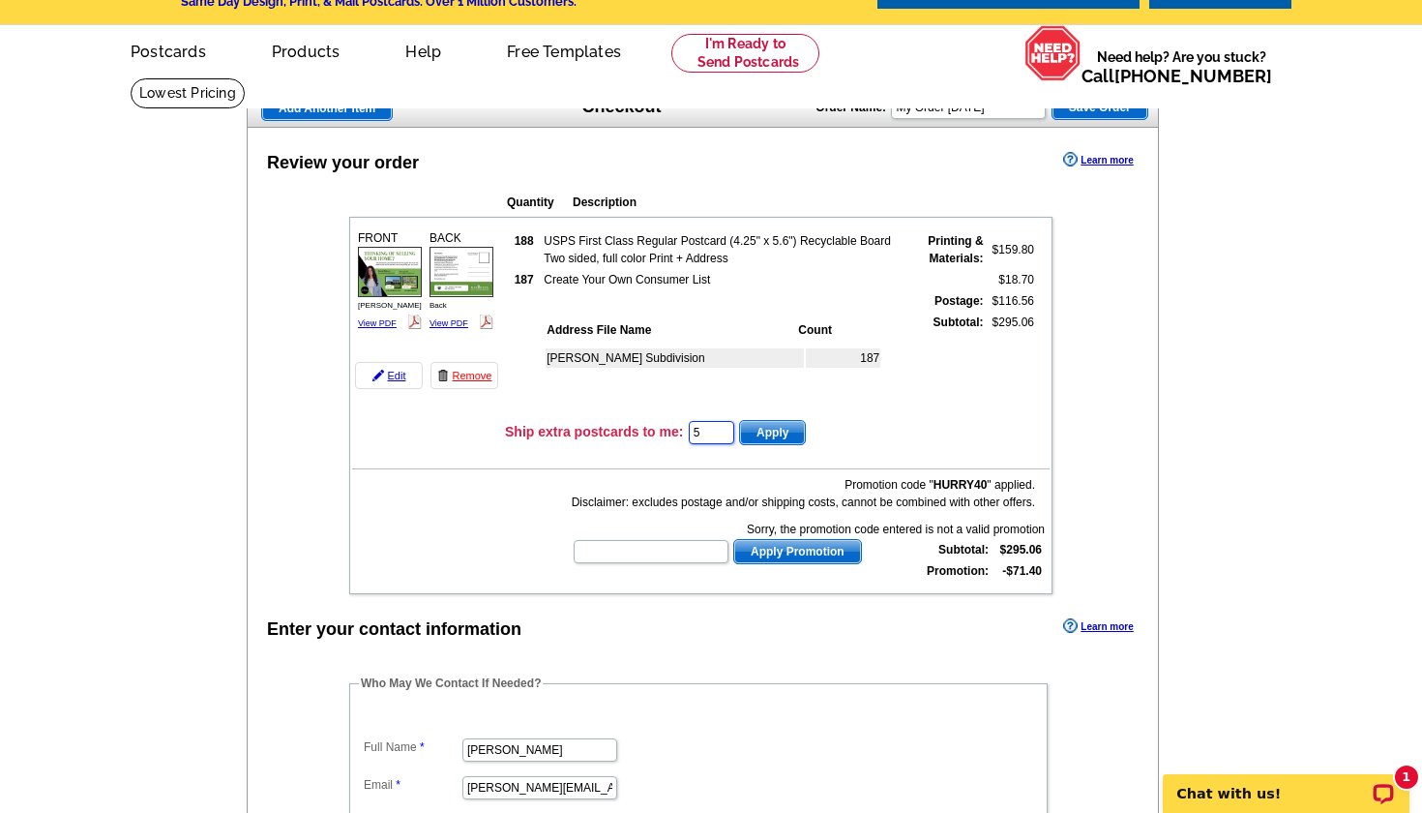
drag, startPoint x: 729, startPoint y: 433, endPoint x: 677, endPoint y: 417, distance: 53.9
click at [676, 425] on td "Ship extra postcards to me: 5 Apply" at bounding box center [777, 432] width 546 height 29
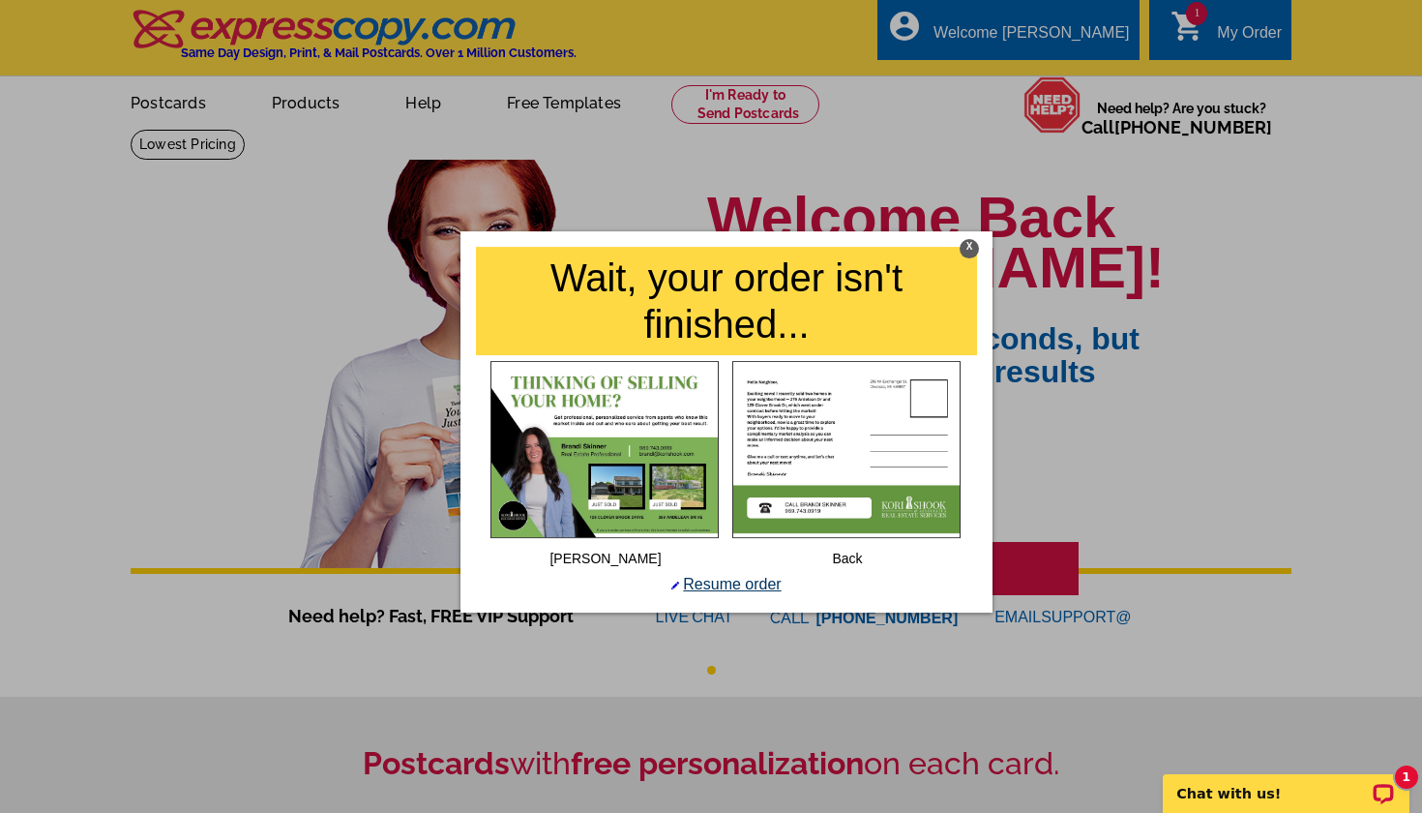
click at [742, 586] on link "Resume order" at bounding box center [726, 584] width 109 height 16
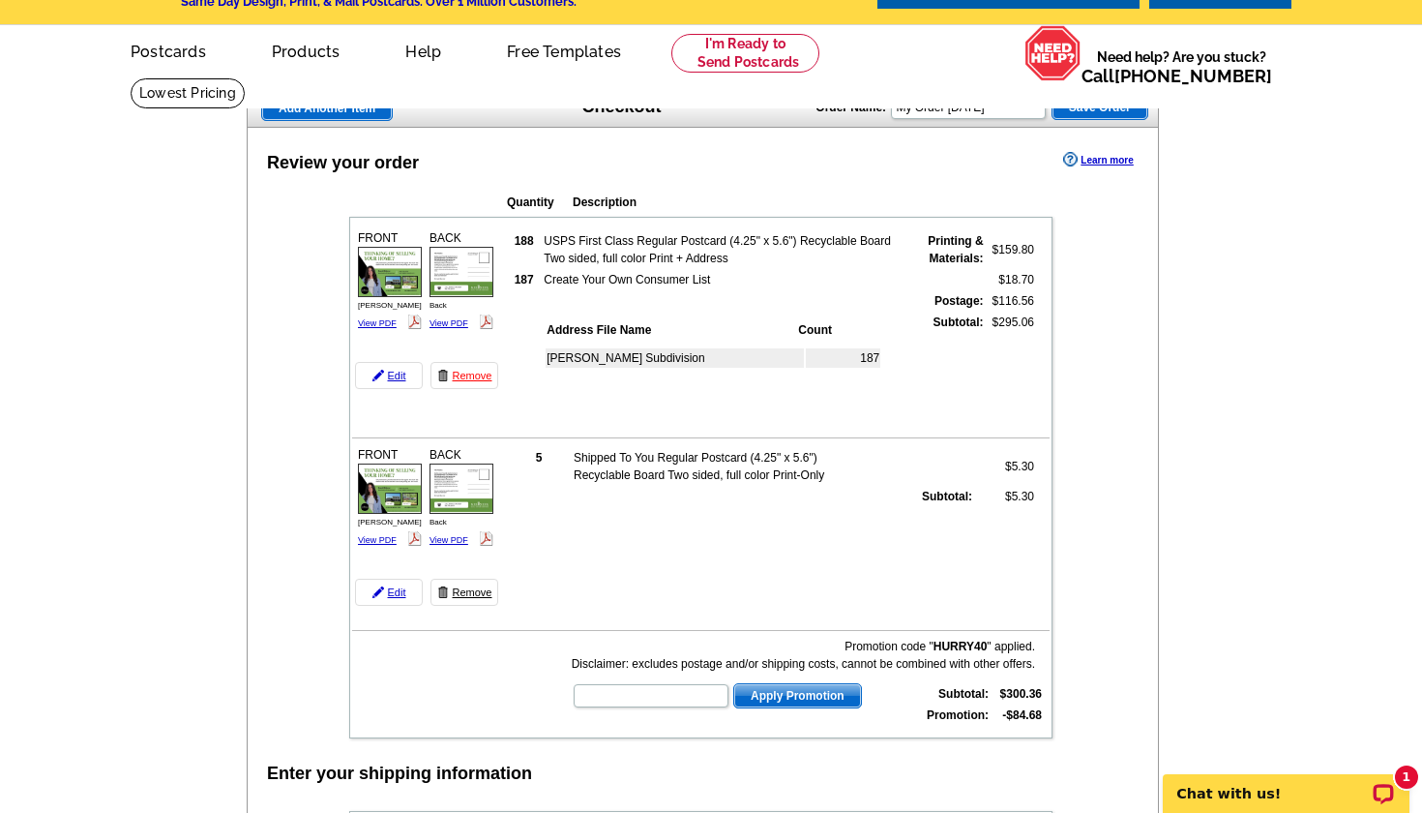
click at [470, 594] on link "Remove" at bounding box center [465, 592] width 68 height 27
click at [708, 553] on td "5 Shipped To You Regular Postcard (4.25" x 5.6") Recyclable Board Two sided, fu…" at bounding box center [777, 524] width 546 height 168
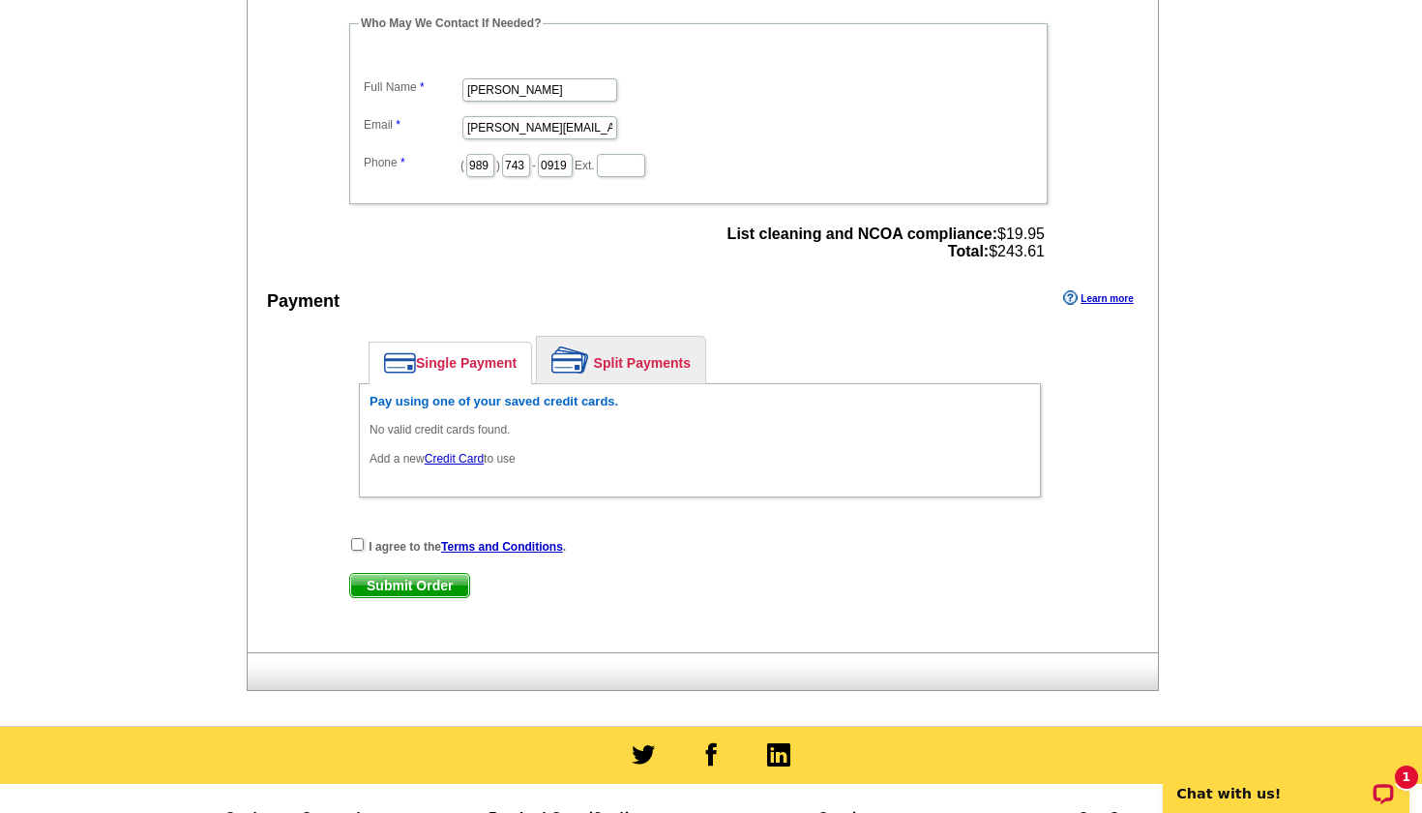
scroll to position [699, 0]
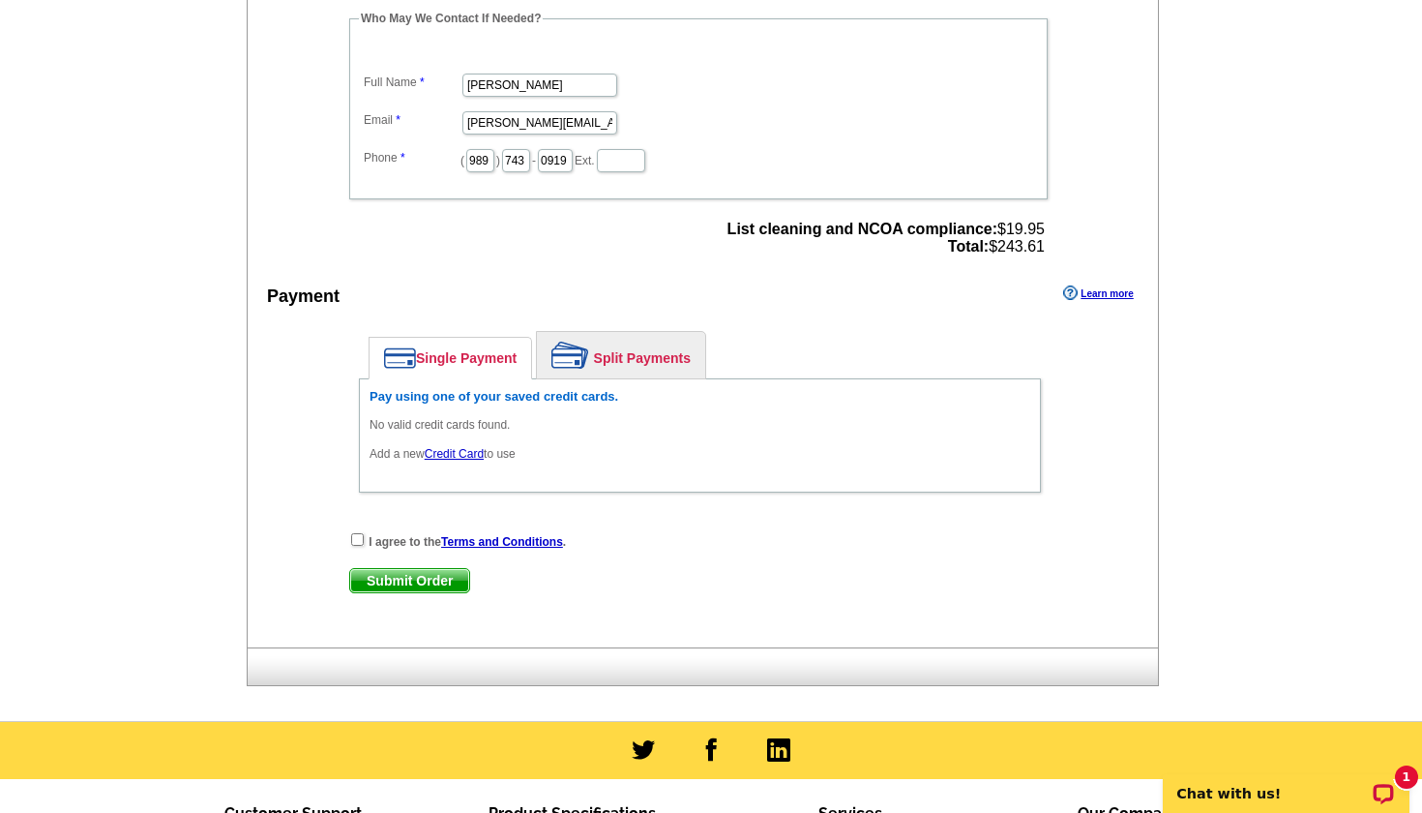
click at [358, 540] on input "checkbox" at bounding box center [357, 539] width 13 height 13
checkbox input "true"
click at [455, 451] on link "Credit Card" at bounding box center [454, 454] width 59 height 14
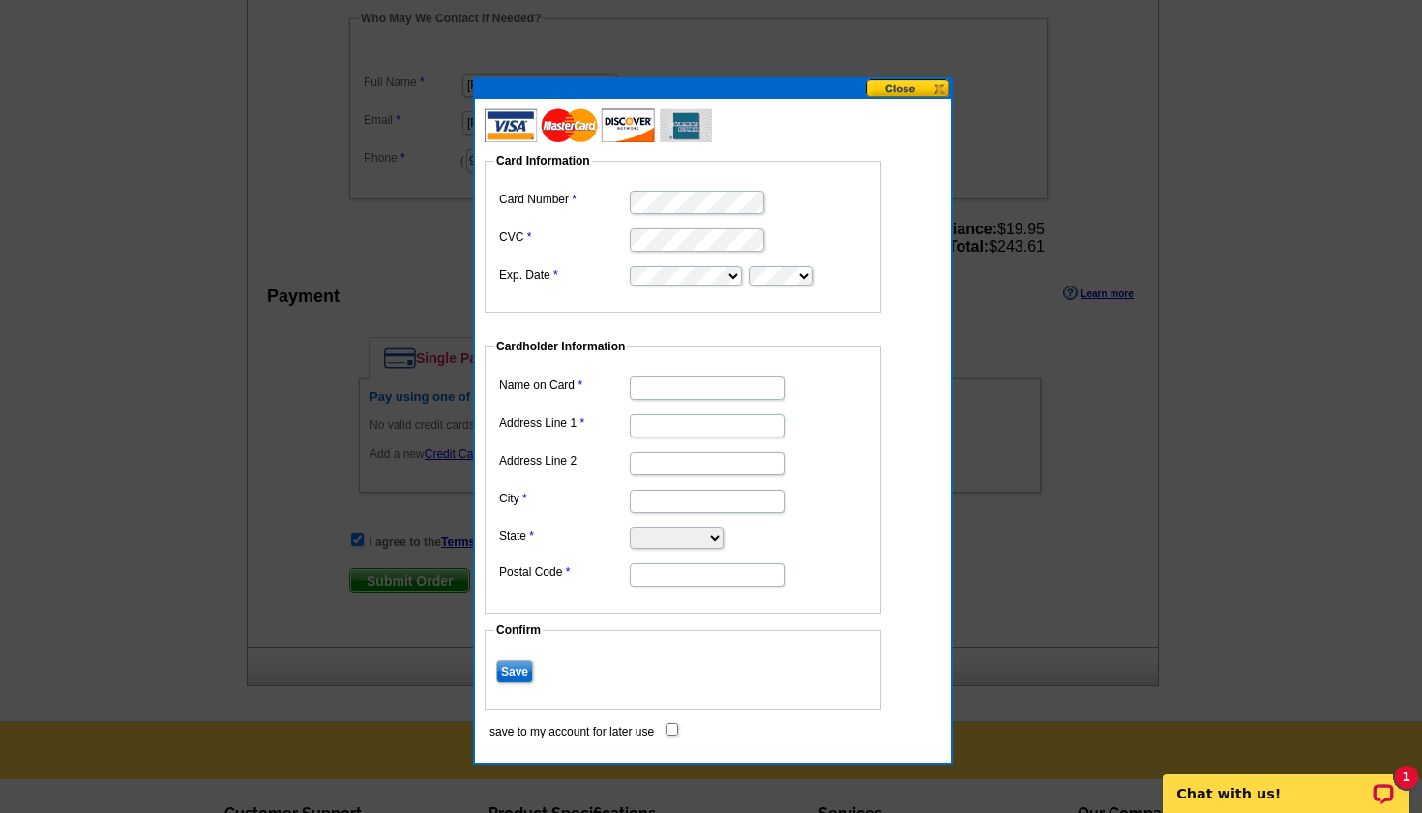
scroll to position [0, 0]
click at [669, 387] on input "Name on Card" at bounding box center [707, 387] width 155 height 23
type input "[PERSON_NAME]"
type input "[STREET_ADDRESS]"
type input "Owosso"
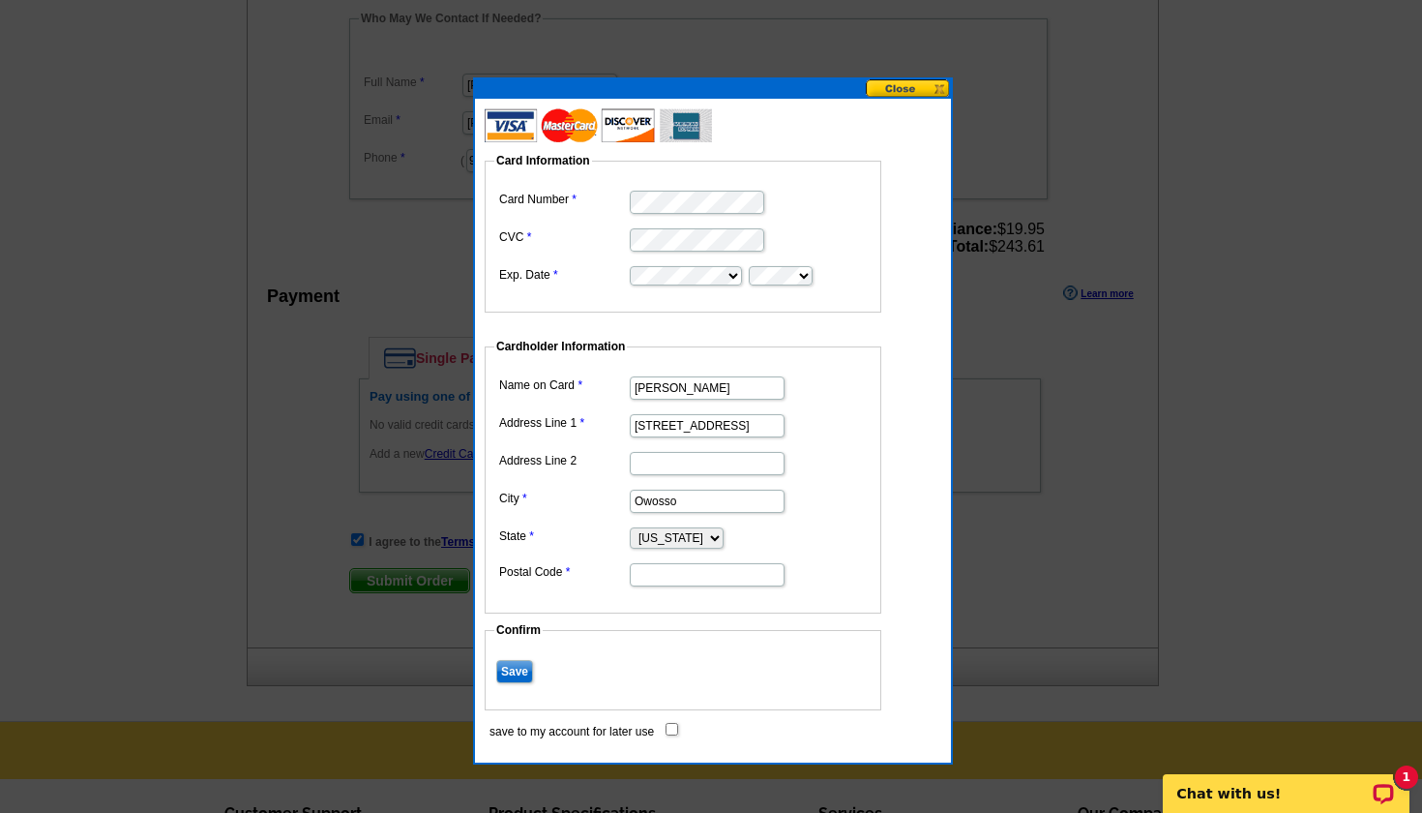
select select "MI"
type input "3"
type input "48867"
click at [805, 580] on dd "48867" at bounding box center [682, 573] width 377 height 30
click at [670, 726] on input "save to my account for later use" at bounding box center [672, 729] width 13 height 13
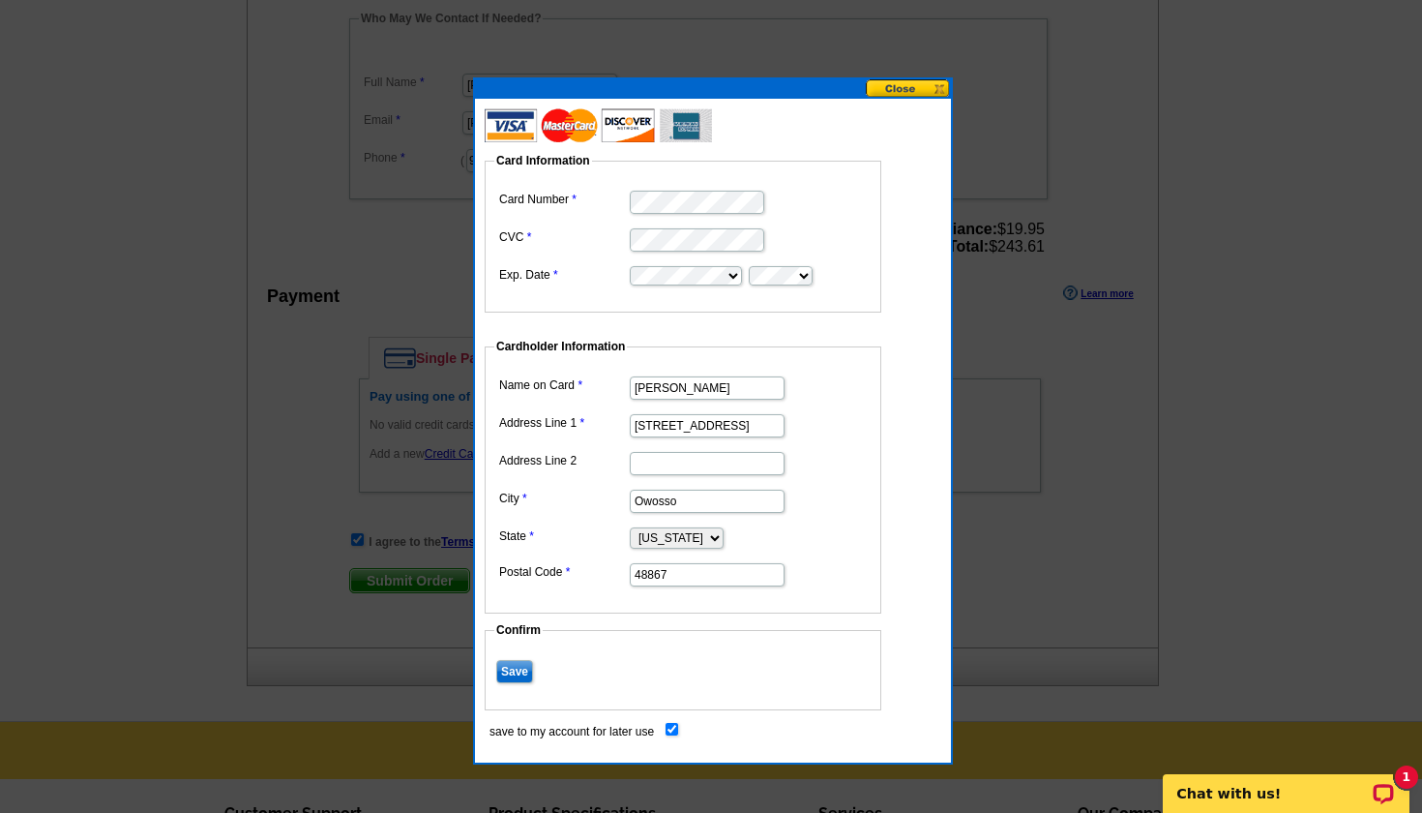
click at [670, 726] on input "save to my account for later use" at bounding box center [672, 729] width 13 height 13
checkbox input "false"
click at [513, 673] on input "Save" at bounding box center [514, 671] width 37 height 23
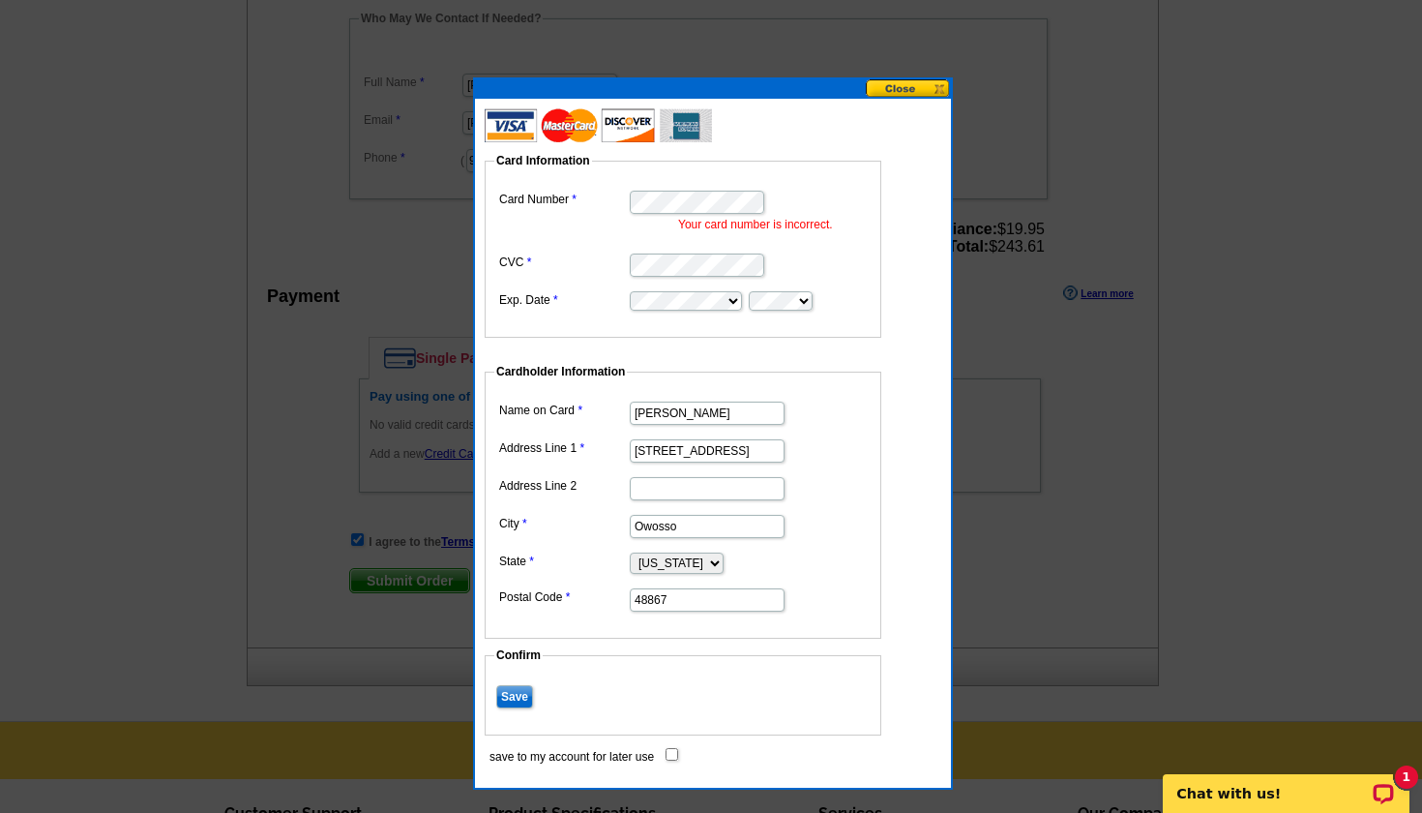
click at [551, 206] on dl "Card Number Your card number is incorrect. CVC Exp. Date" at bounding box center [682, 249] width 377 height 127
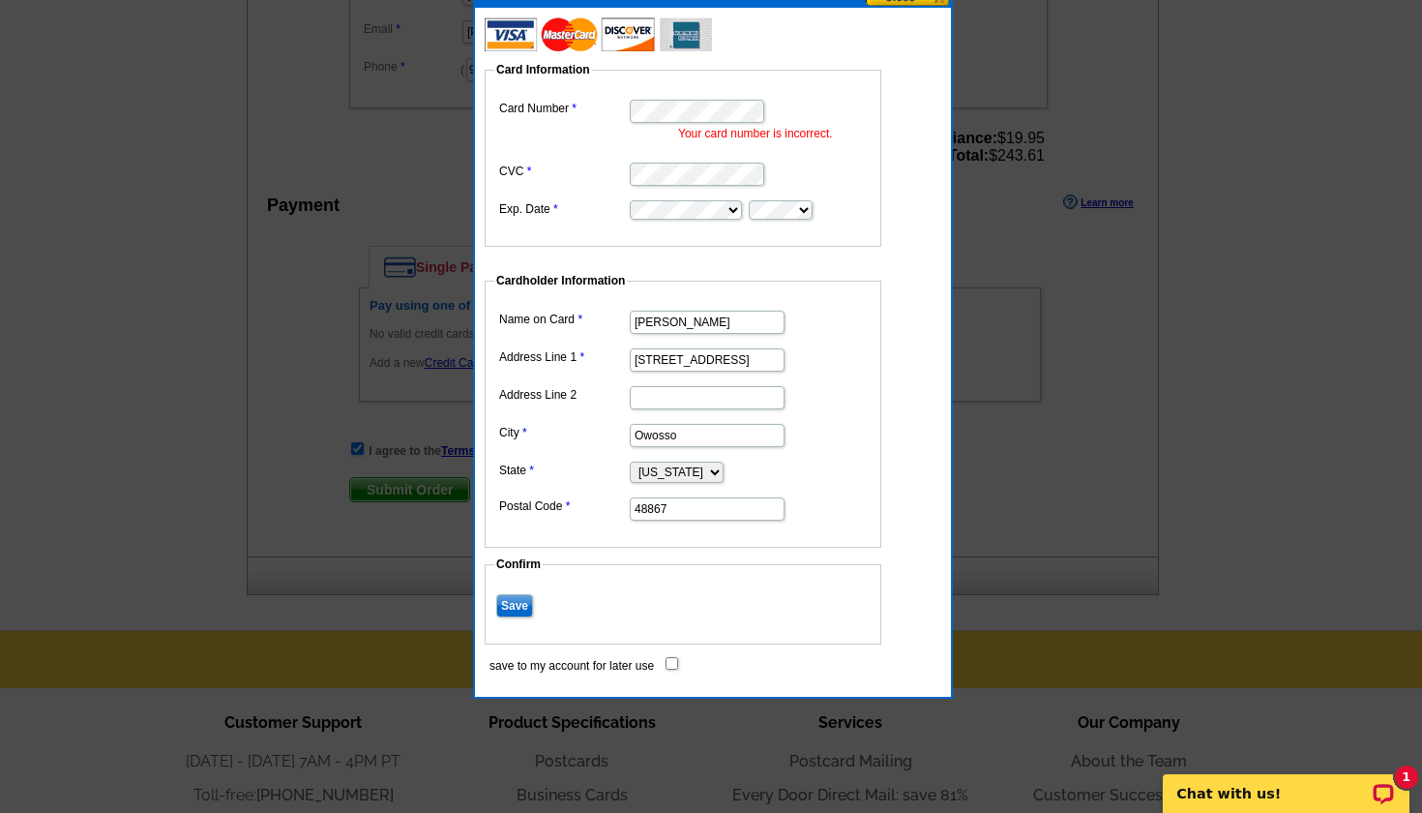
scroll to position [832, 0]
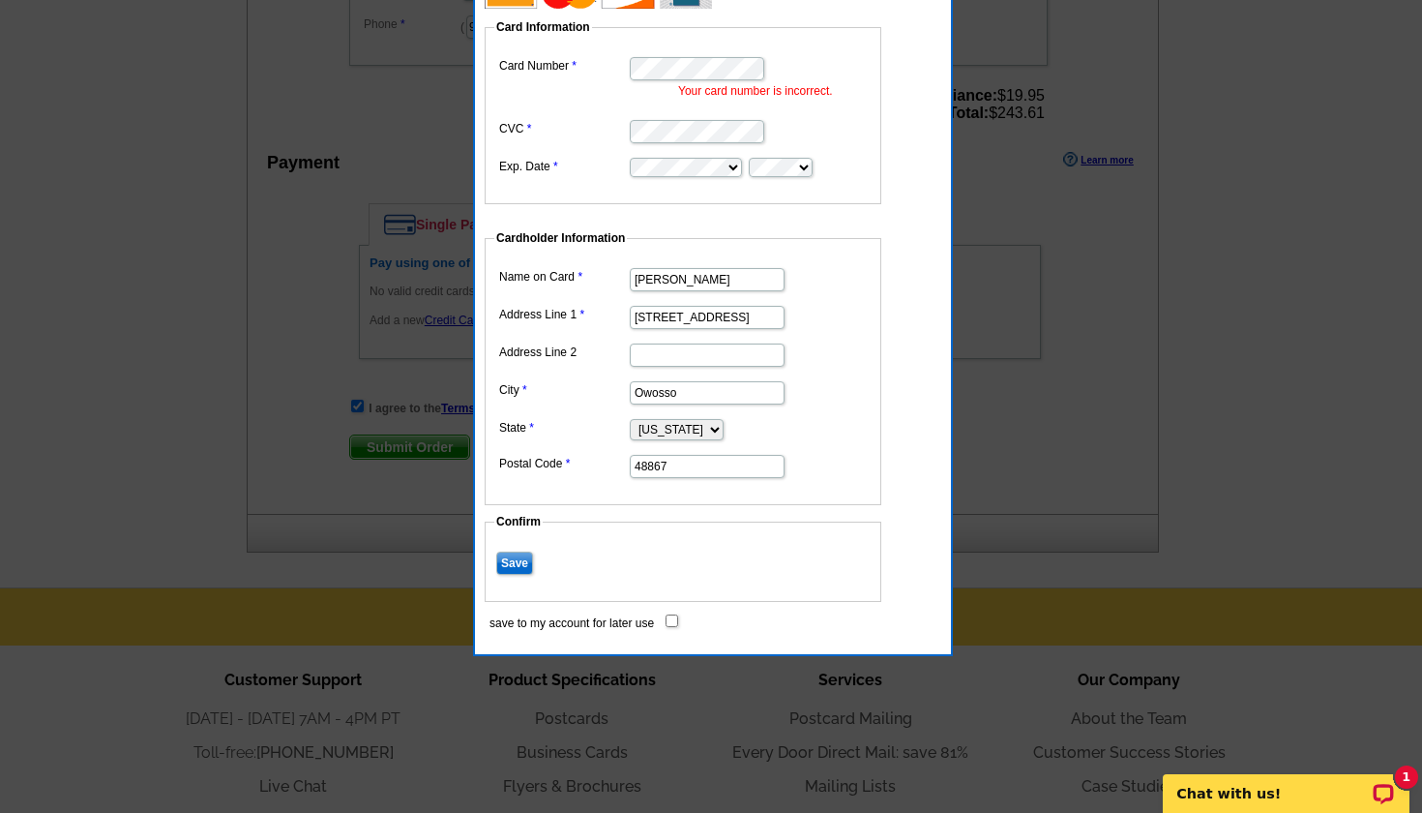
click at [521, 563] on input "Save" at bounding box center [514, 563] width 37 height 23
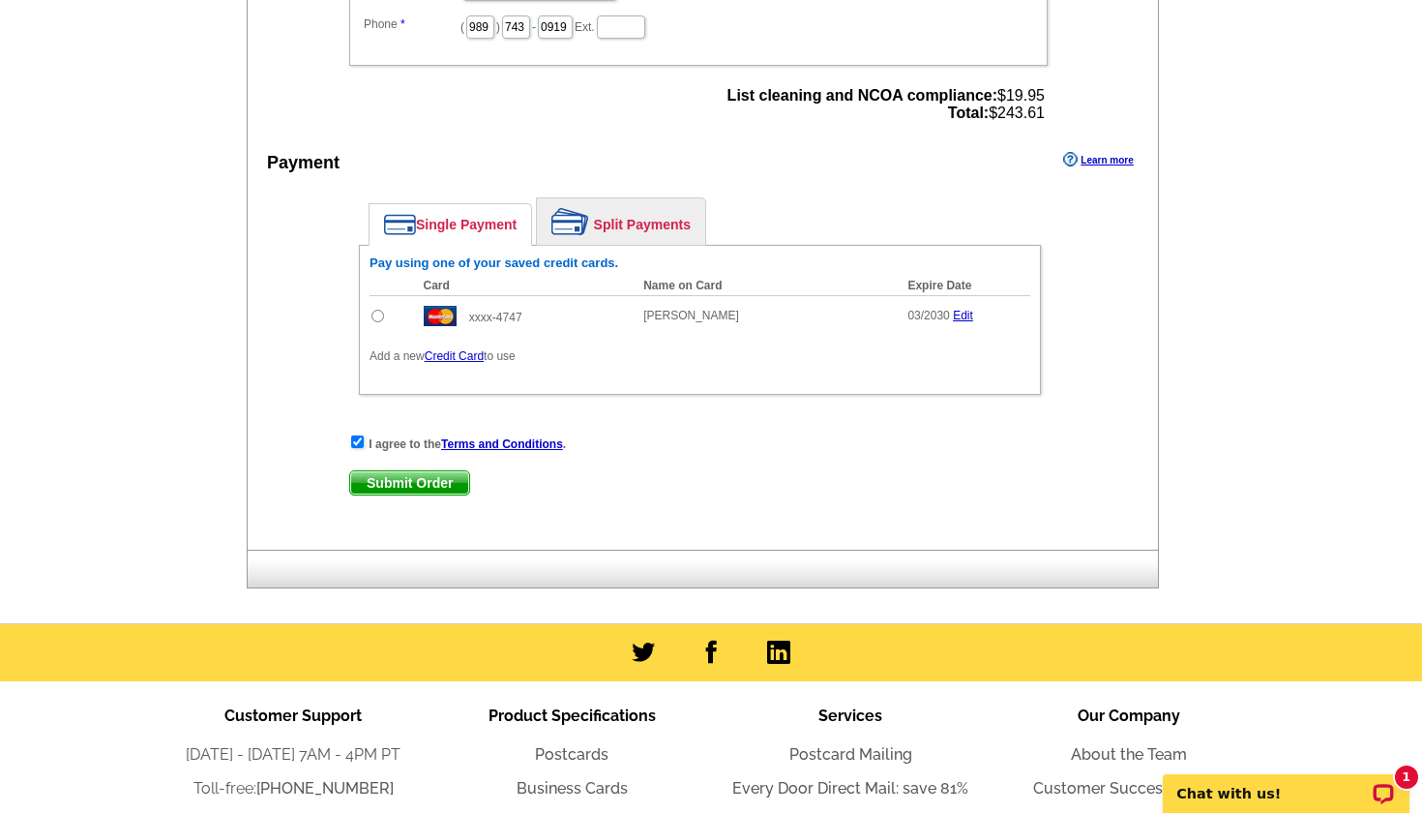
scroll to position [0, 0]
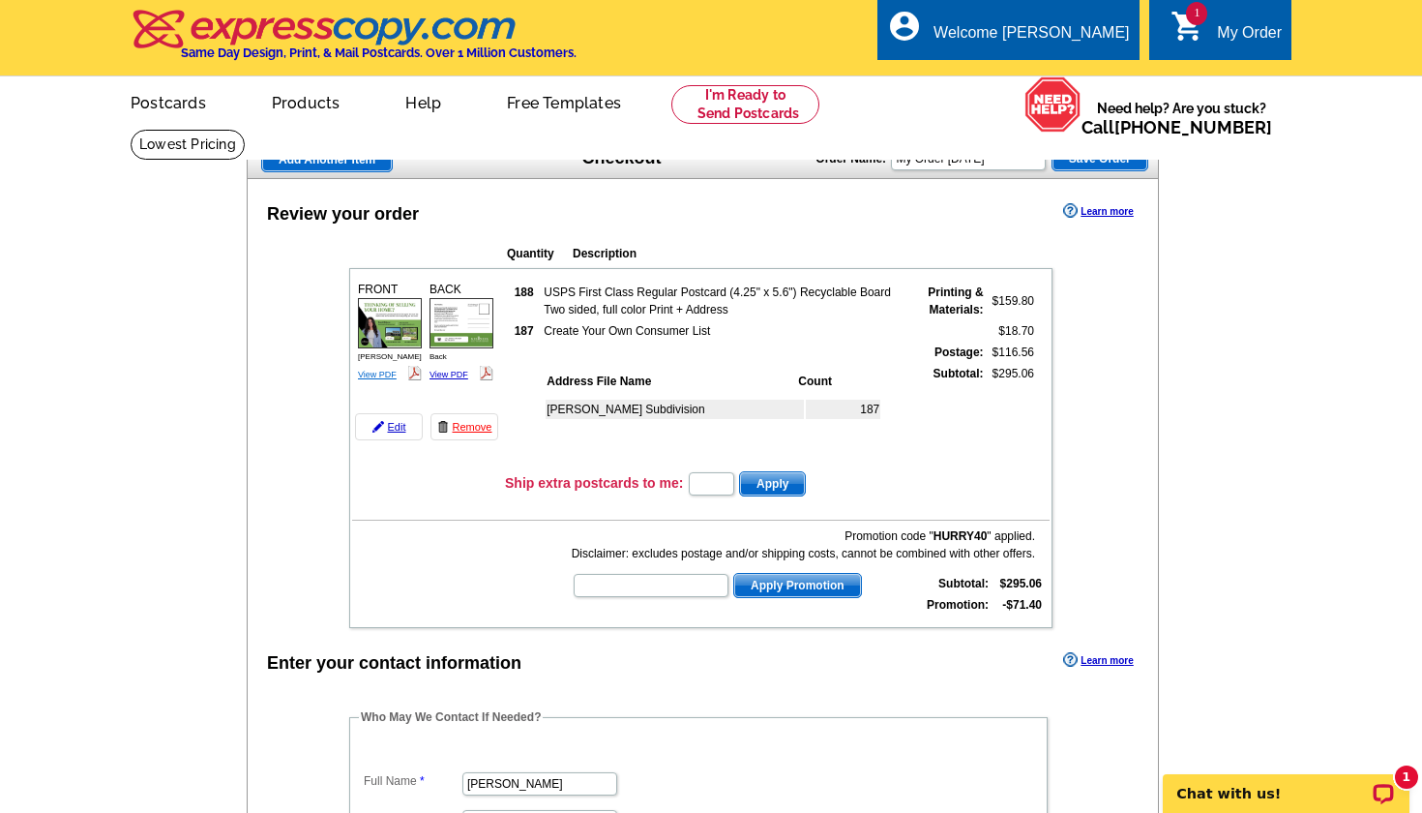
click at [383, 375] on link "View PDF" at bounding box center [377, 375] width 39 height 10
click at [466, 307] on img at bounding box center [462, 322] width 64 height 49
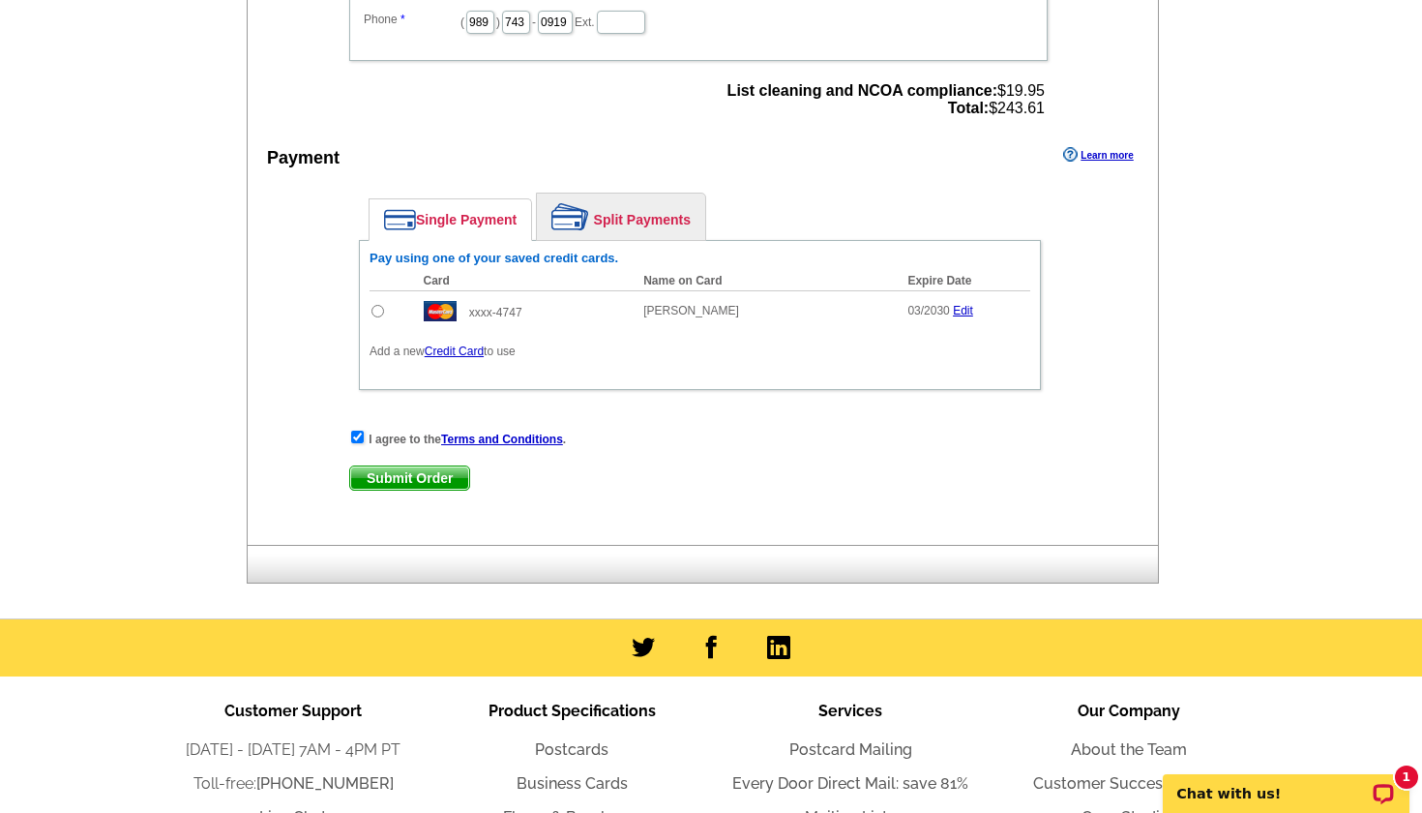
scroll to position [792, 0]
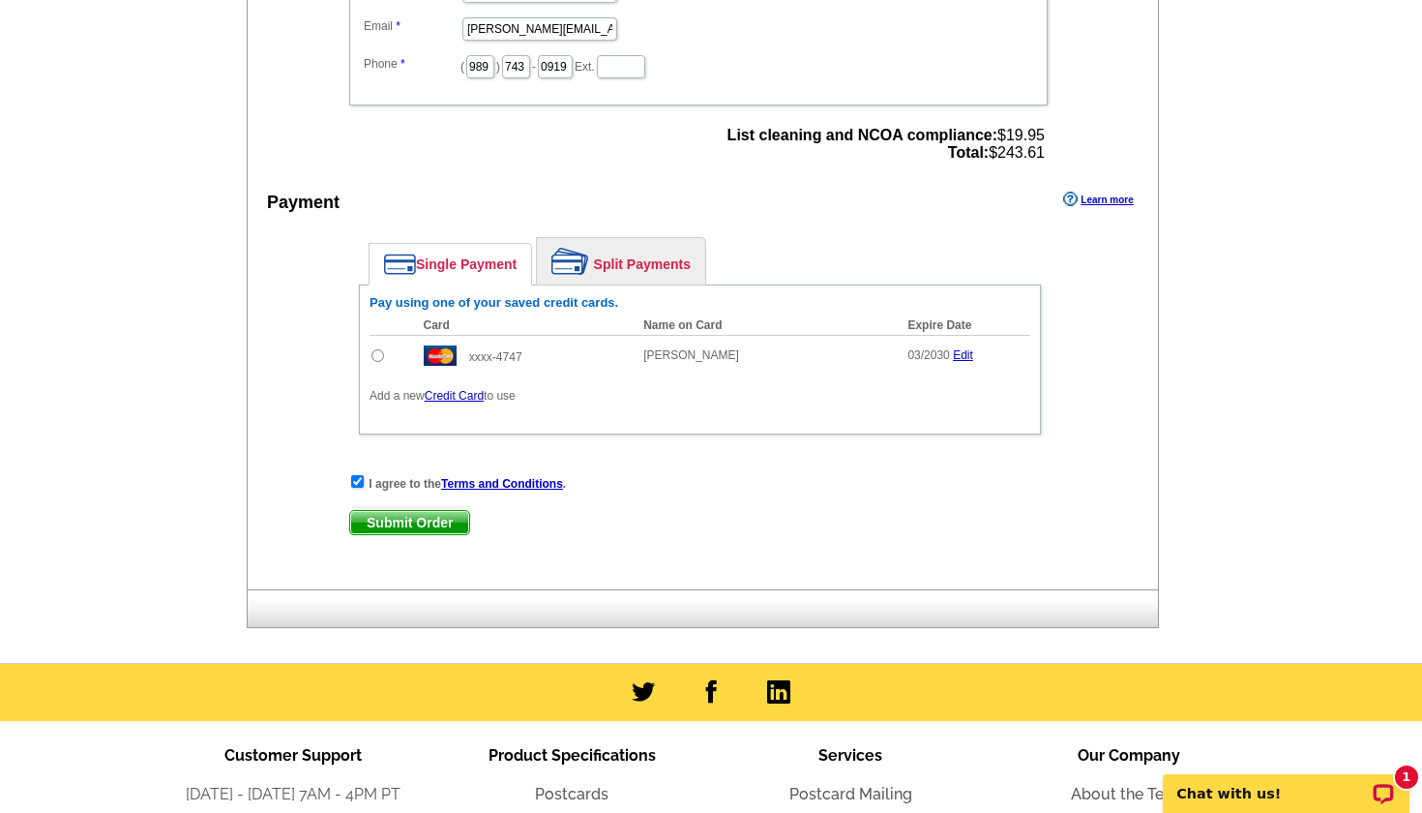
click at [405, 520] on span "Submit Order" at bounding box center [409, 522] width 119 height 23
click at [376, 359] on input "radio" at bounding box center [378, 355] width 13 height 13
radio input "true"
click at [412, 518] on span "Submit Order" at bounding box center [409, 522] width 119 height 23
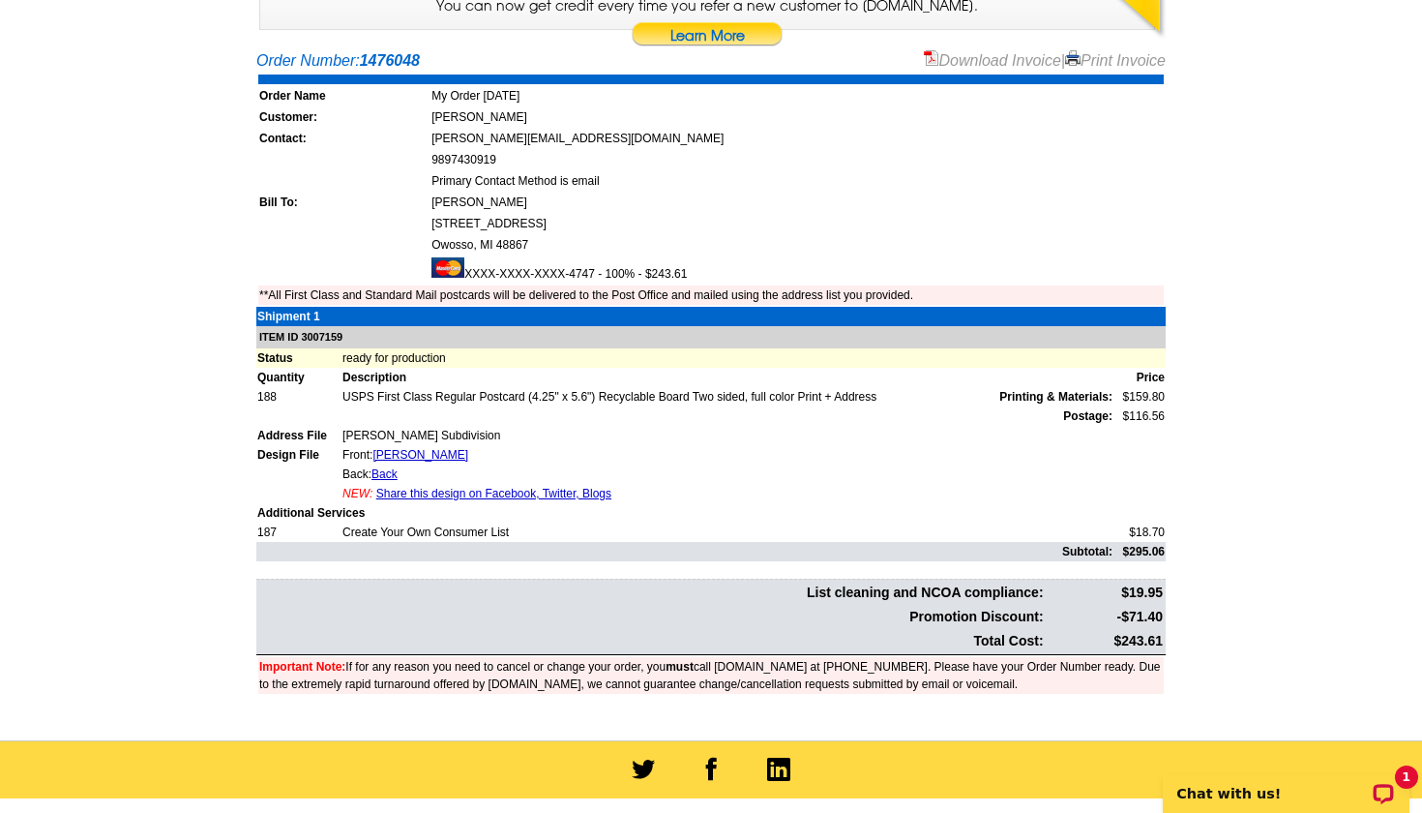
scroll to position [263, 0]
